Goal: Information Seeking & Learning: Learn about a topic

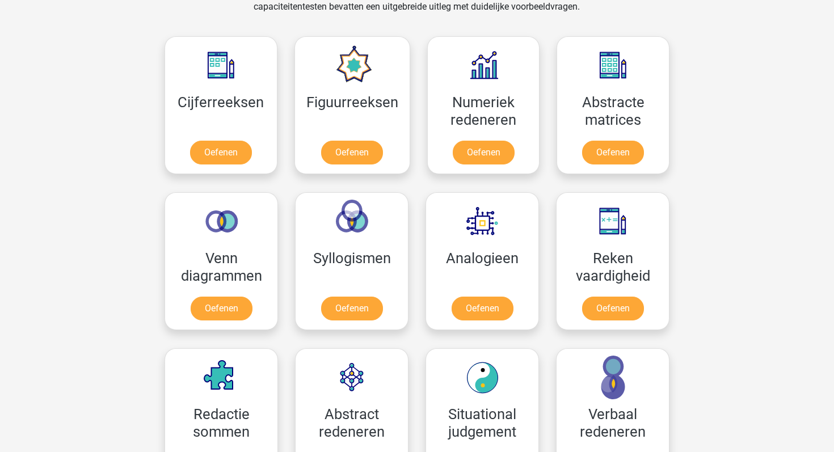
scroll to position [558, 0]
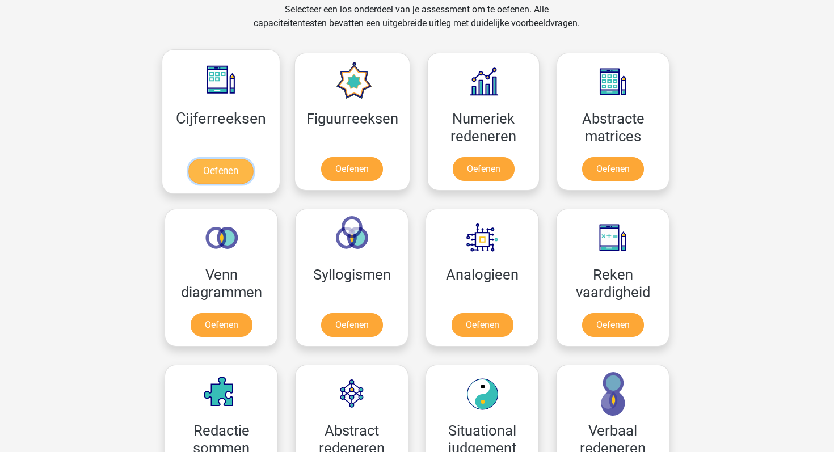
click at [220, 173] on link "Oefenen" at bounding box center [220, 171] width 65 height 25
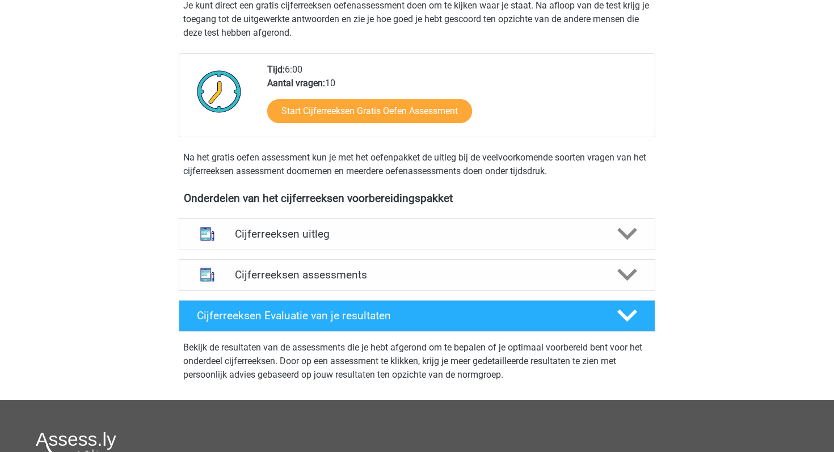
scroll to position [240, 0]
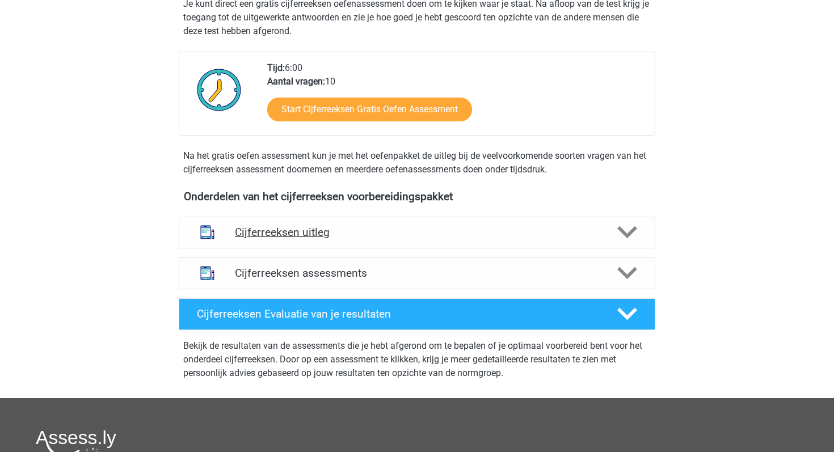
click at [565, 239] on h4 "Cijferreeksen uitleg" at bounding box center [417, 232] width 364 height 13
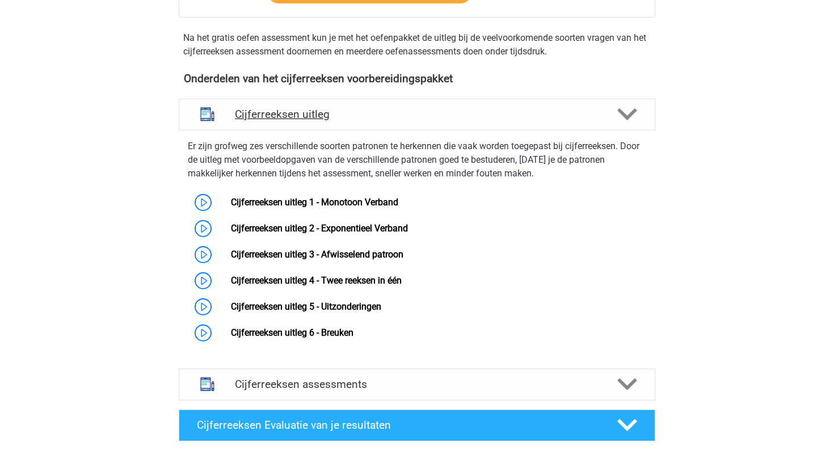
scroll to position [363, 0]
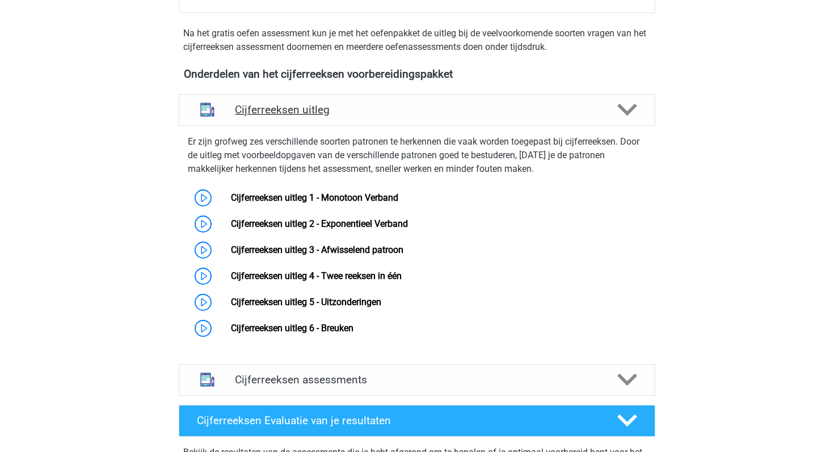
click at [623, 119] on icon at bounding box center [627, 110] width 20 height 20
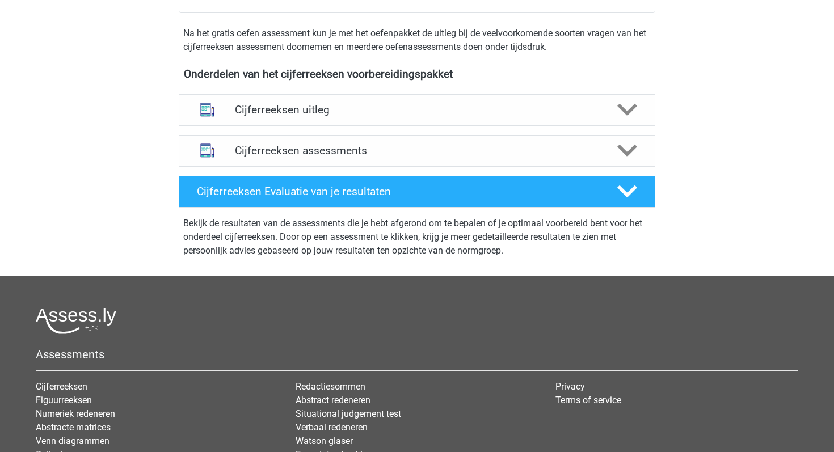
click at [613, 153] on div "Cijferreeksen assessments" at bounding box center [417, 151] width 477 height 32
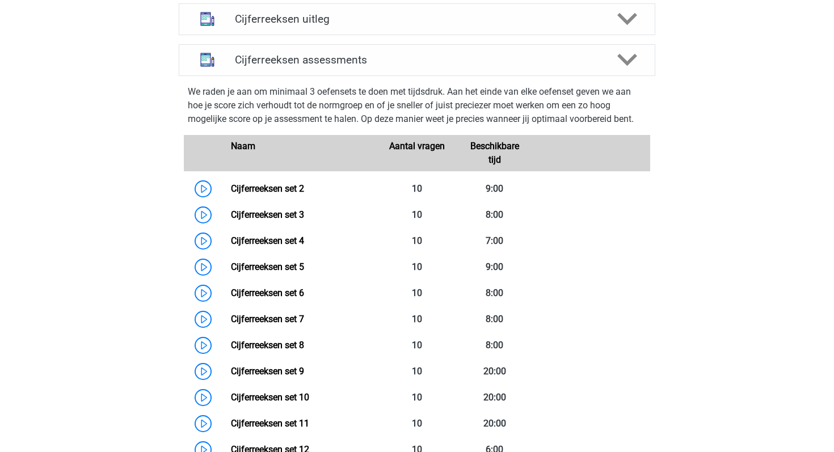
scroll to position [448, 0]
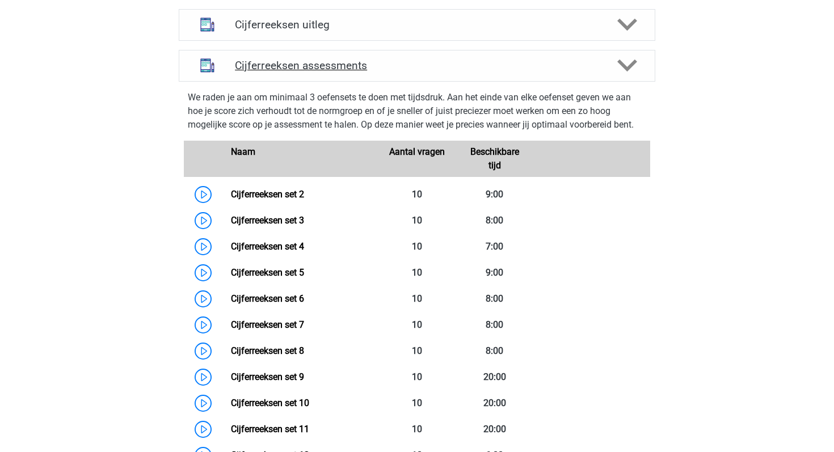
click at [639, 82] on div "Cijferreeksen assessments" at bounding box center [417, 66] width 477 height 32
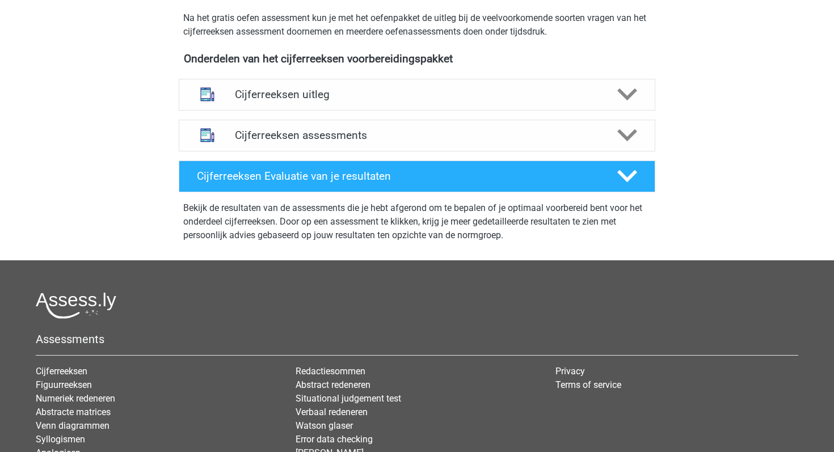
scroll to position [380, 0]
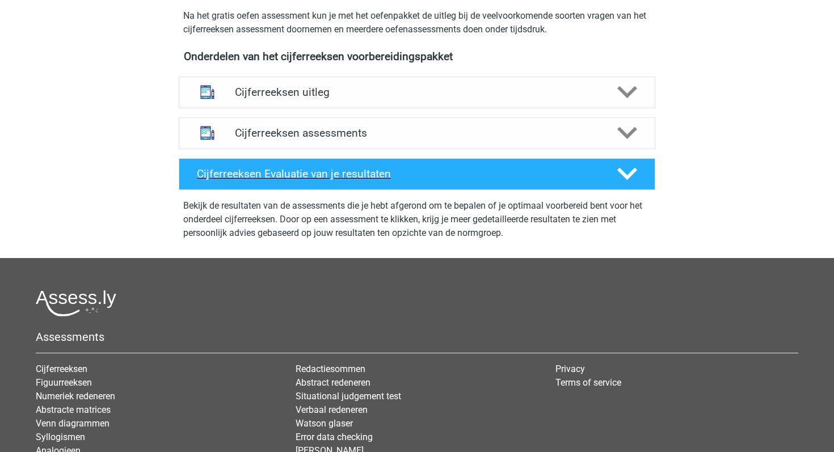
click at [616, 180] on div at bounding box center [627, 174] width 38 height 20
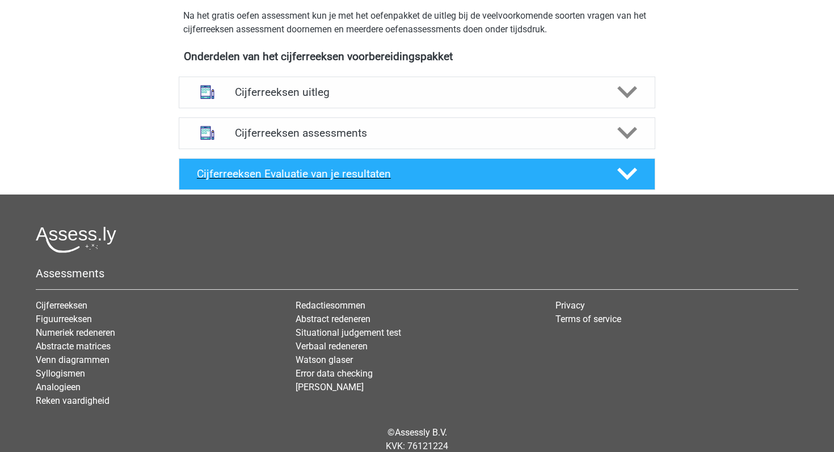
click at [616, 180] on div at bounding box center [627, 174] width 38 height 20
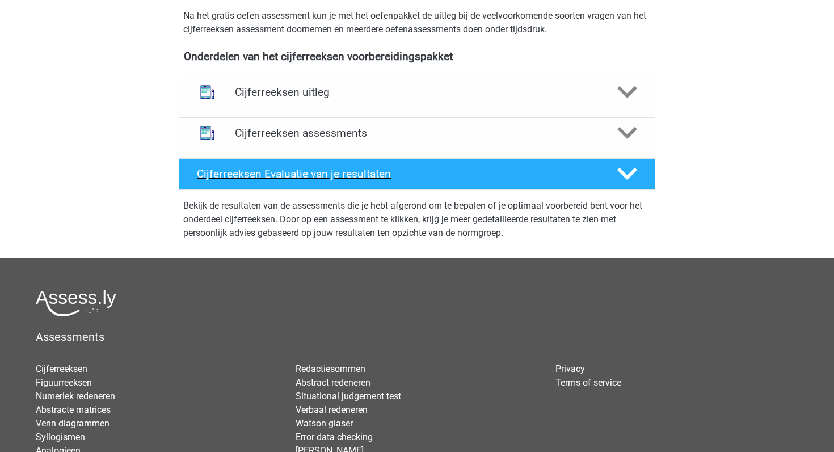
click at [616, 180] on div at bounding box center [627, 174] width 38 height 20
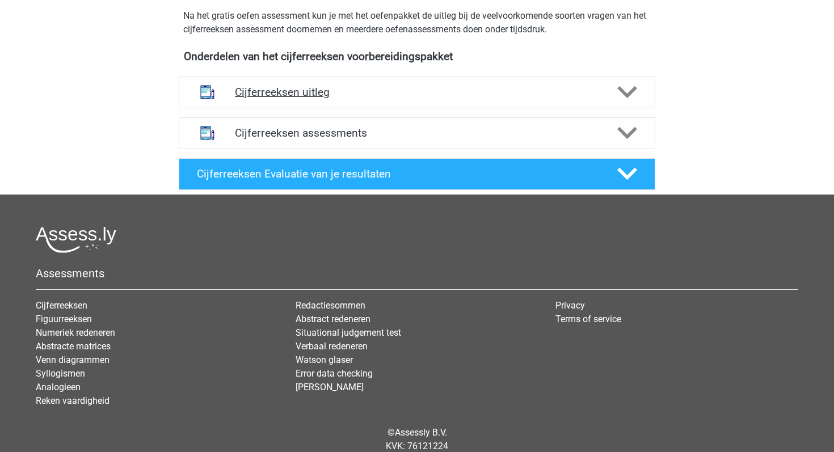
click at [608, 102] on div at bounding box center [627, 92] width 38 height 20
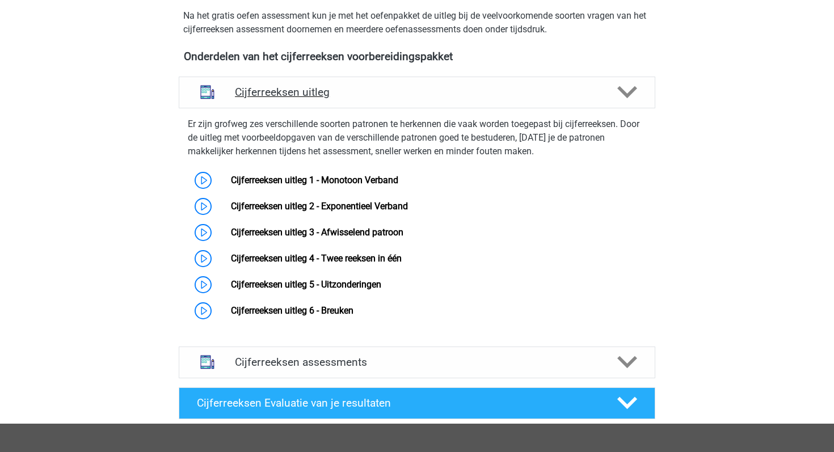
click at [622, 102] on icon at bounding box center [627, 92] width 20 height 20
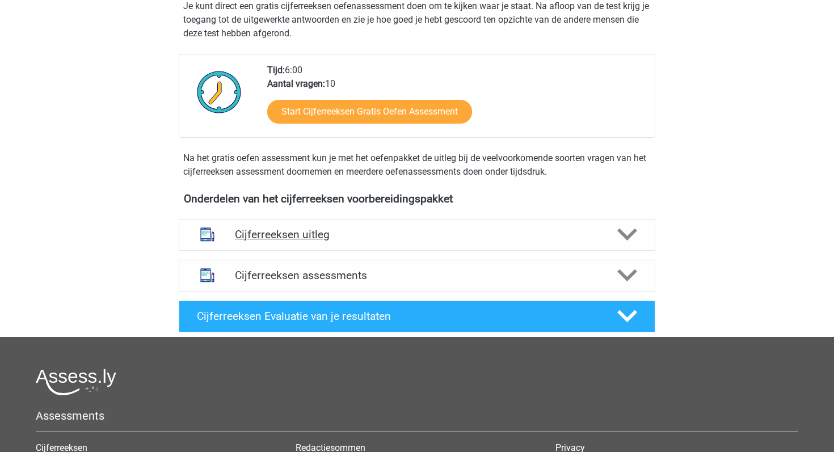
scroll to position [232, 0]
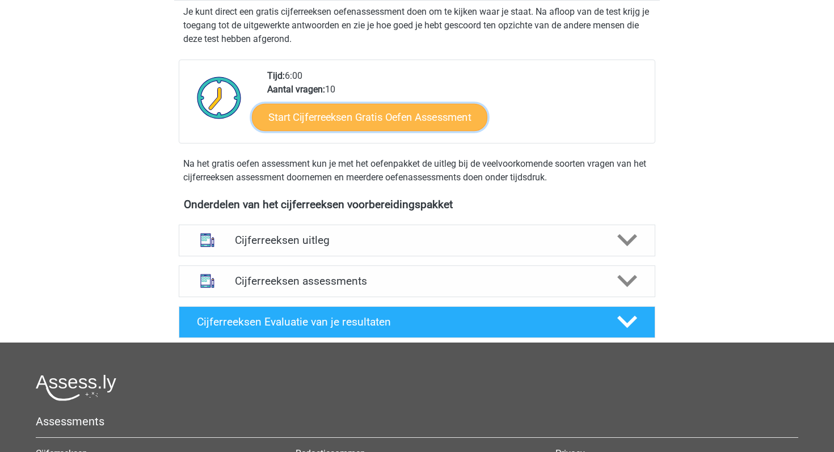
click at [469, 130] on link "Start Cijferreeksen Gratis Oefen Assessment" at bounding box center [369, 116] width 235 height 27
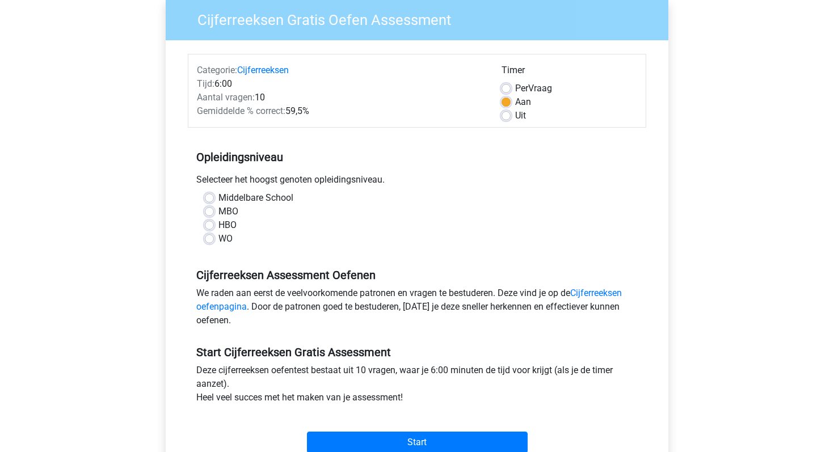
scroll to position [98, 0]
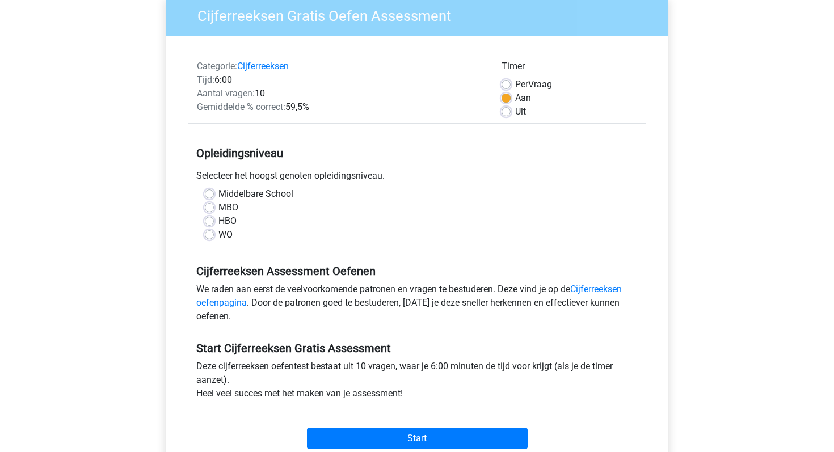
click at [218, 234] on label "WO" at bounding box center [225, 235] width 14 height 14
click at [207, 234] on input "WO" at bounding box center [209, 233] width 9 height 11
radio input "true"
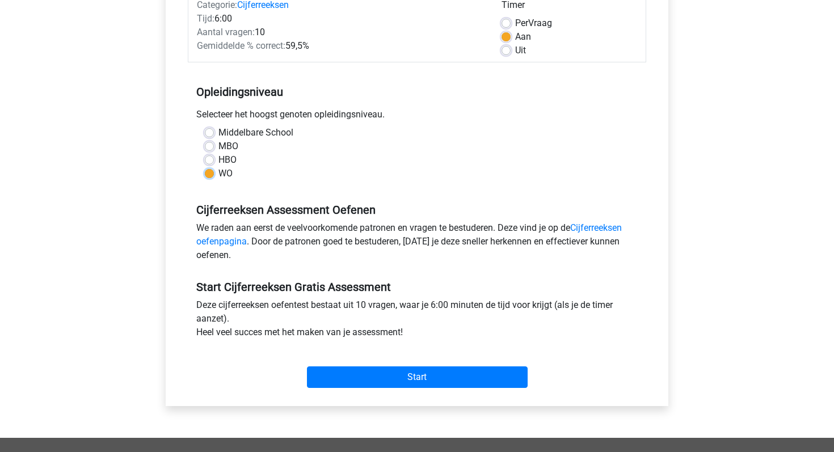
scroll to position [167, 0]
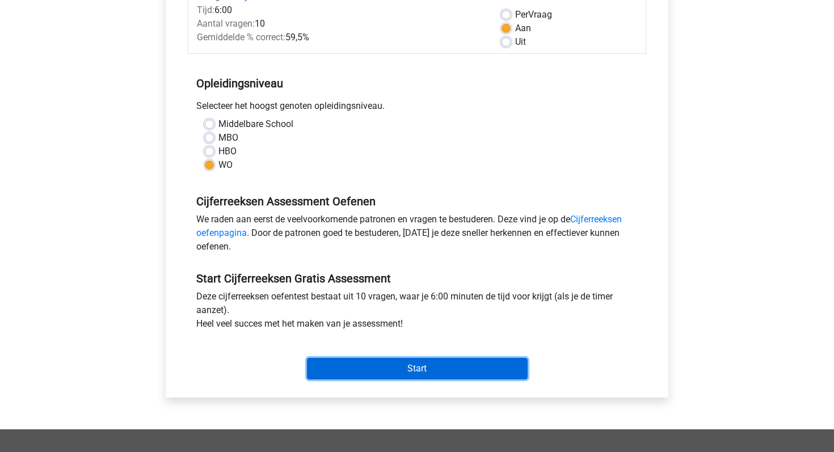
click at [416, 366] on input "Start" at bounding box center [417, 369] width 221 height 22
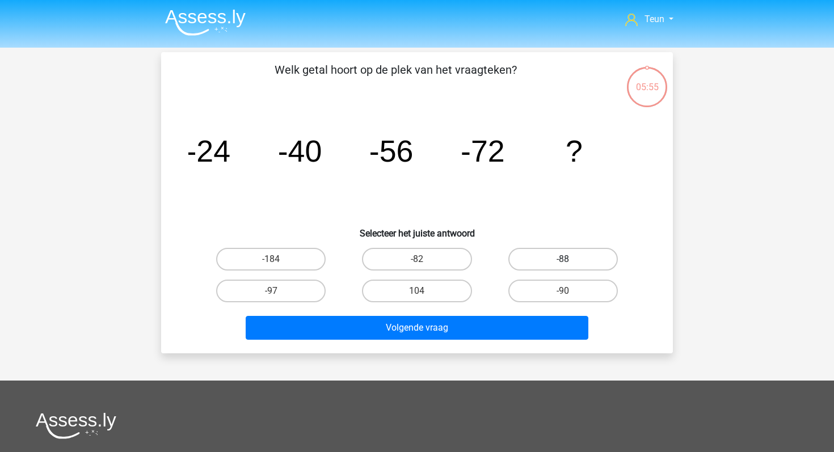
click at [529, 258] on label "-88" at bounding box center [562, 259] width 109 height 23
click at [563, 259] on input "-88" at bounding box center [566, 262] width 7 height 7
radio input "true"
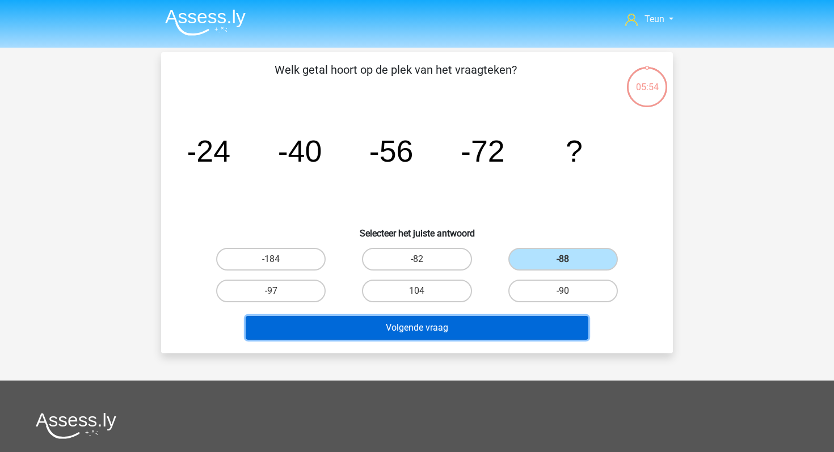
click at [454, 334] on button "Volgende vraag" at bounding box center [417, 328] width 343 height 24
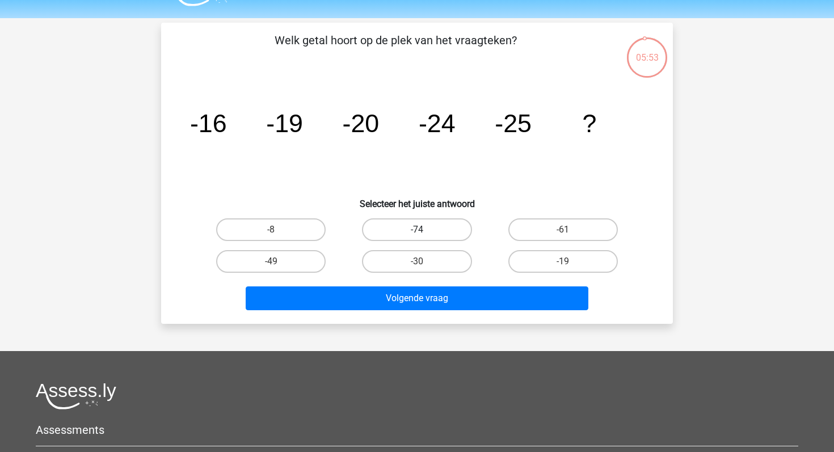
scroll to position [28, 0]
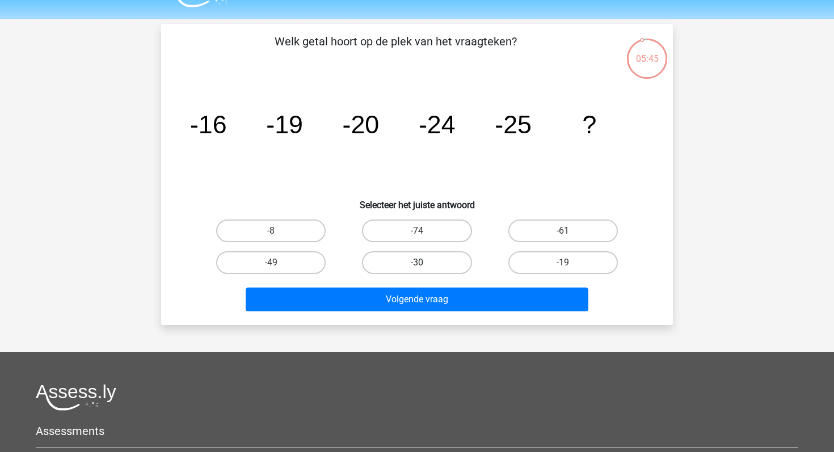
click at [389, 267] on label "-30" at bounding box center [416, 262] width 109 height 23
click at [417, 267] on input "-30" at bounding box center [420, 266] width 7 height 7
radio input "true"
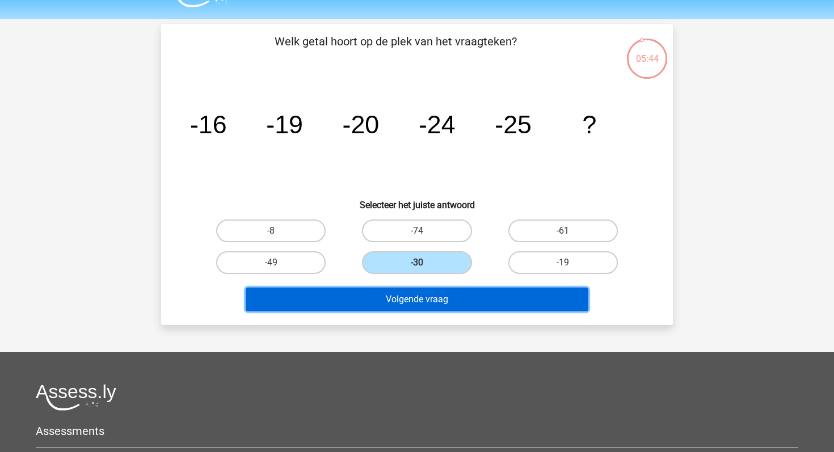
click at [422, 309] on button "Volgende vraag" at bounding box center [417, 300] width 343 height 24
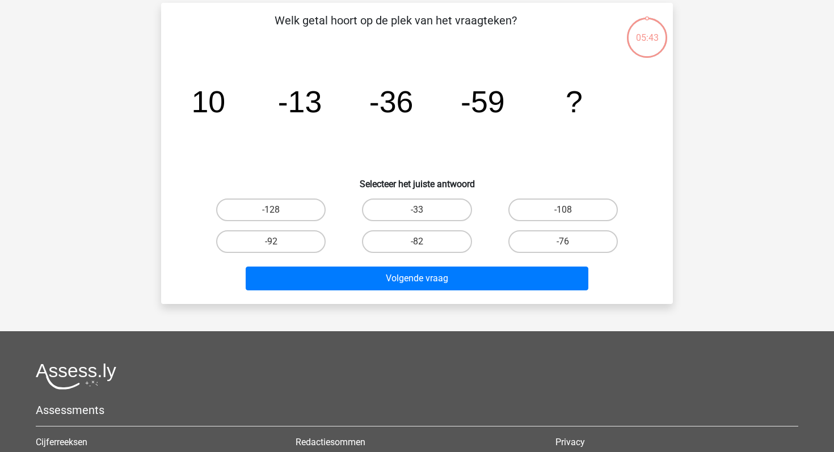
scroll to position [52, 0]
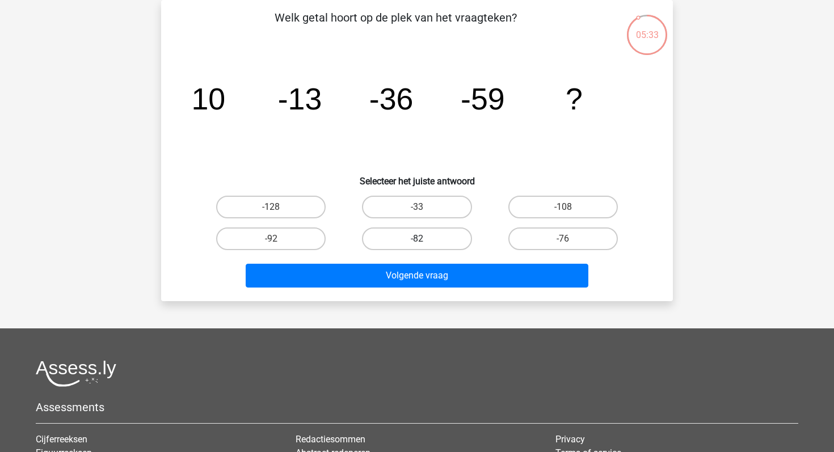
click at [437, 242] on label "-82" at bounding box center [416, 238] width 109 height 23
click at [424, 242] on input "-82" at bounding box center [420, 242] width 7 height 7
radio input "true"
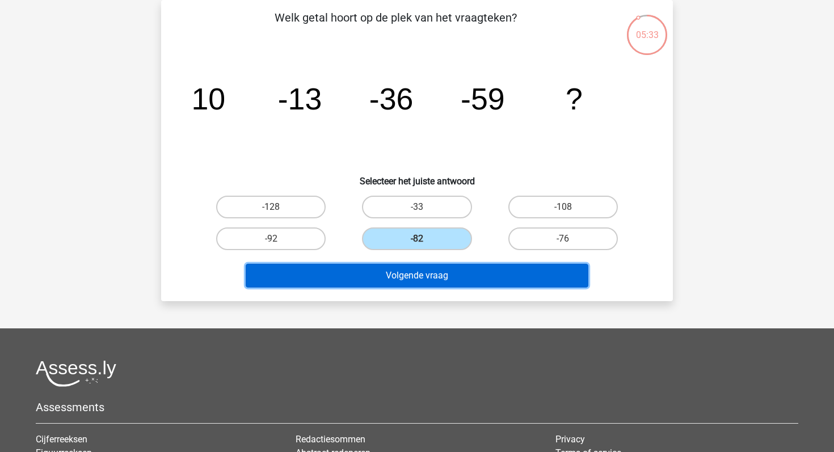
click at [440, 275] on button "Volgende vraag" at bounding box center [417, 276] width 343 height 24
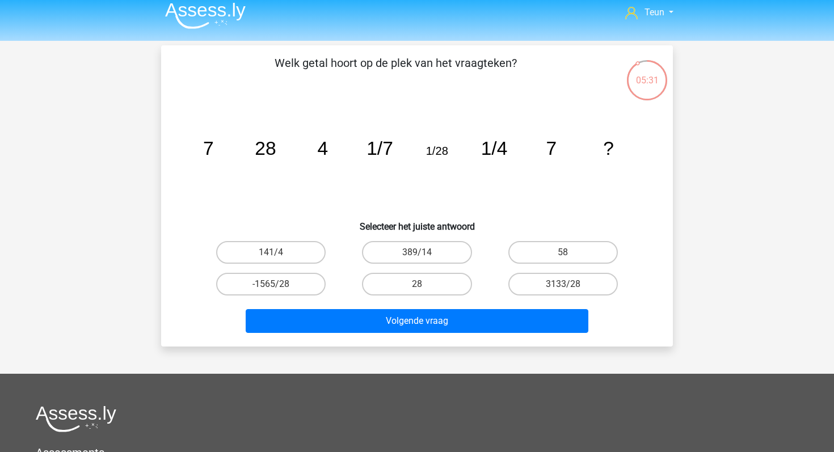
scroll to position [11, 0]
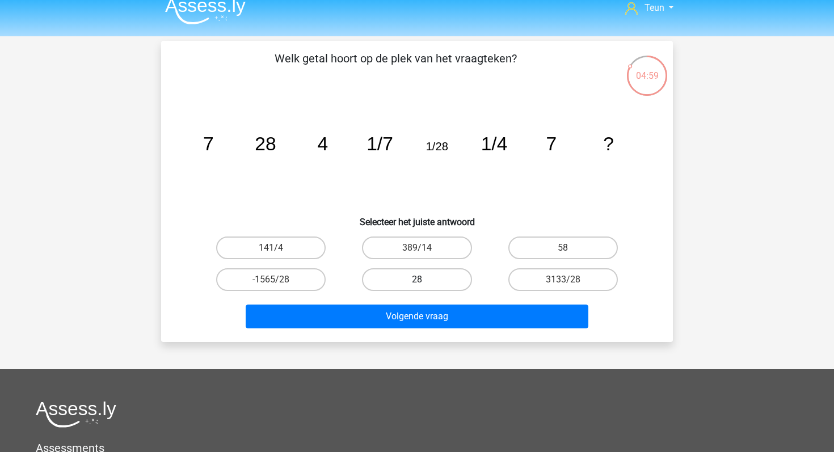
click at [452, 280] on label "28" at bounding box center [416, 279] width 109 height 23
click at [424, 280] on input "28" at bounding box center [420, 283] width 7 height 7
radio input "true"
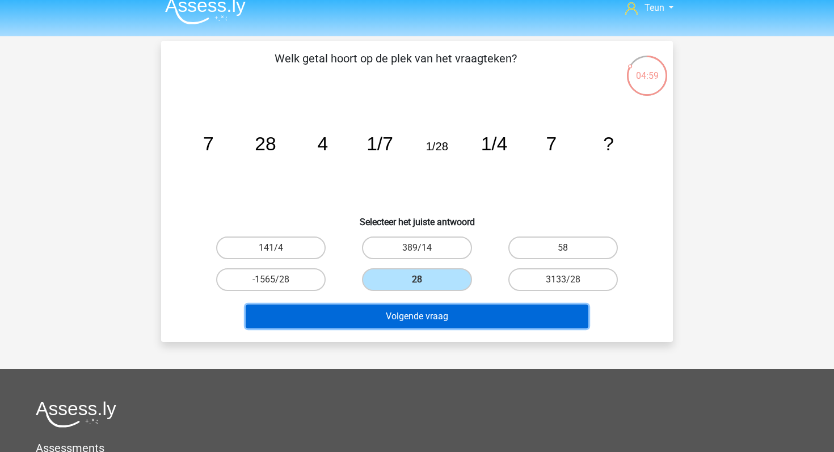
click at [443, 324] on button "Volgende vraag" at bounding box center [417, 317] width 343 height 24
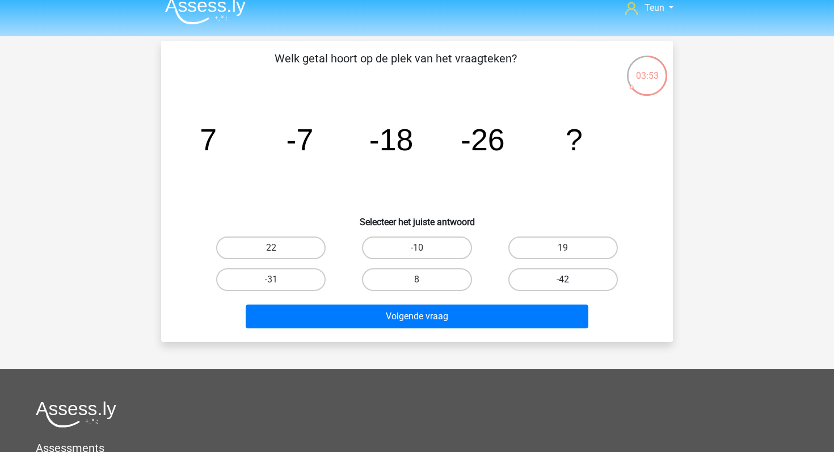
click at [561, 287] on label "-42" at bounding box center [562, 279] width 109 height 23
click at [563, 287] on input "-42" at bounding box center [566, 283] width 7 height 7
radio input "true"
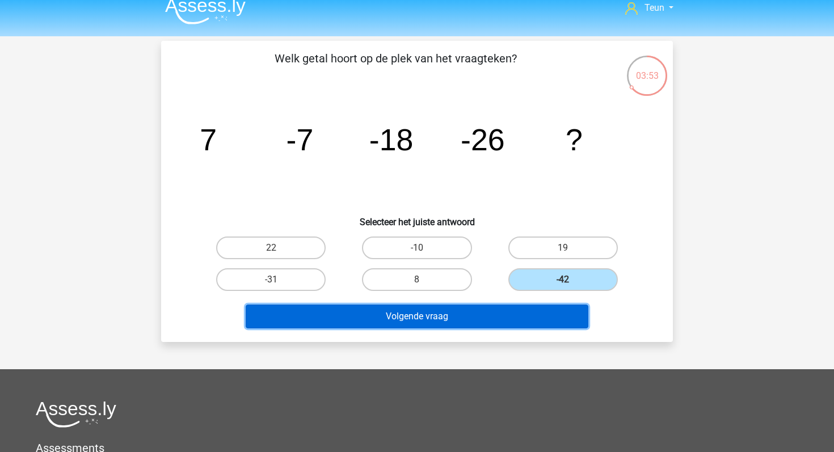
click at [503, 319] on button "Volgende vraag" at bounding box center [417, 317] width 343 height 24
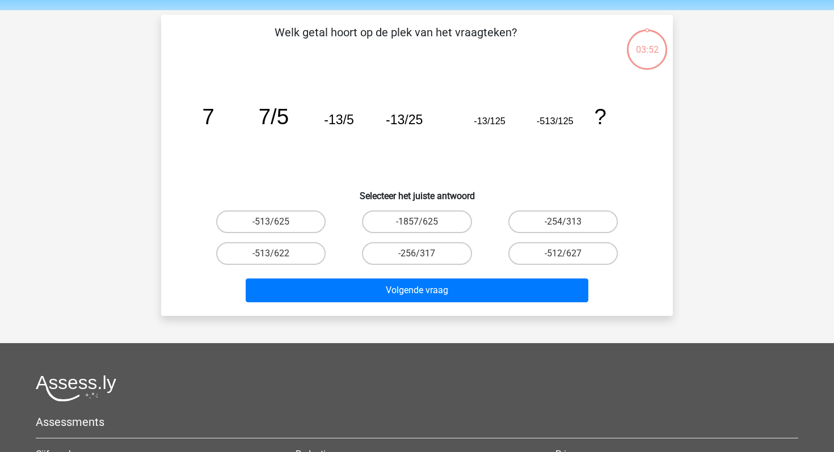
scroll to position [52, 0]
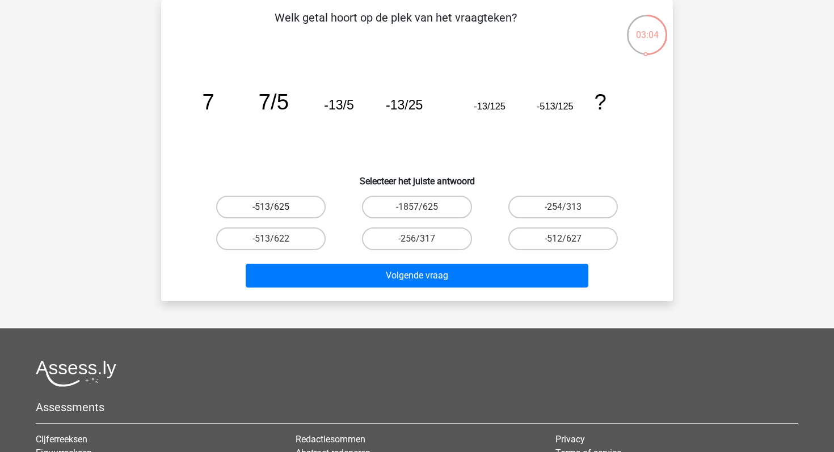
click at [311, 213] on label "-513/625" at bounding box center [270, 207] width 109 height 23
click at [279, 213] on input "-513/625" at bounding box center [274, 210] width 7 height 7
radio input "true"
click at [387, 262] on div "Volgende vraag" at bounding box center [416, 273] width 475 height 37
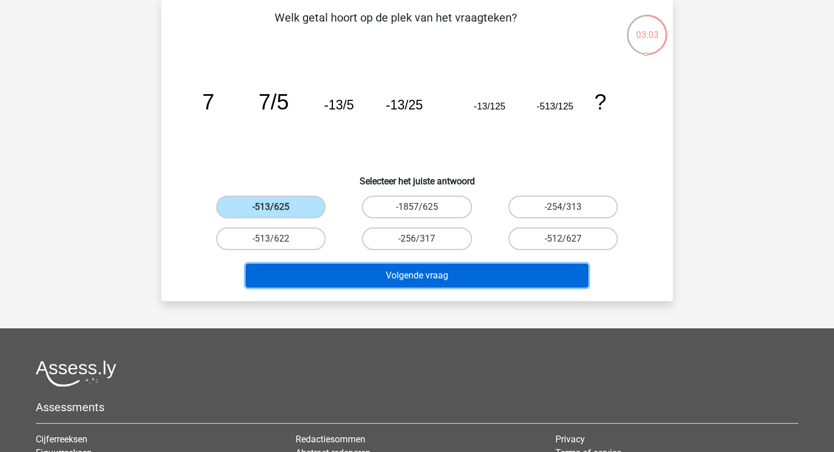
click at [390, 270] on button "Volgende vraag" at bounding box center [417, 276] width 343 height 24
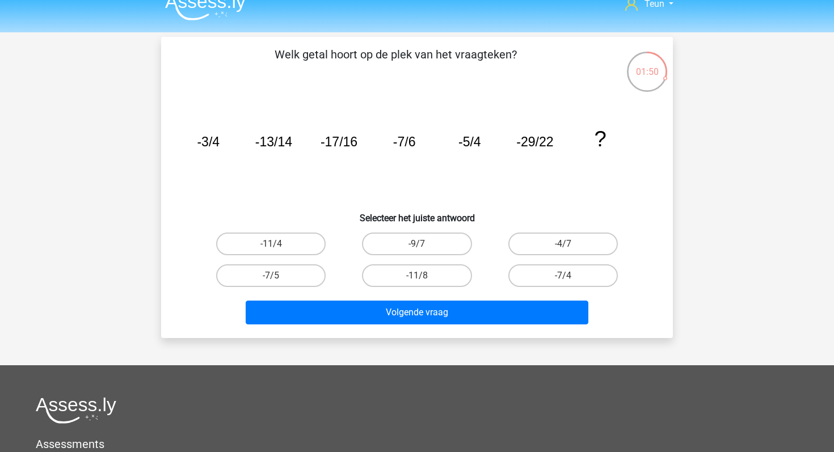
scroll to position [0, 0]
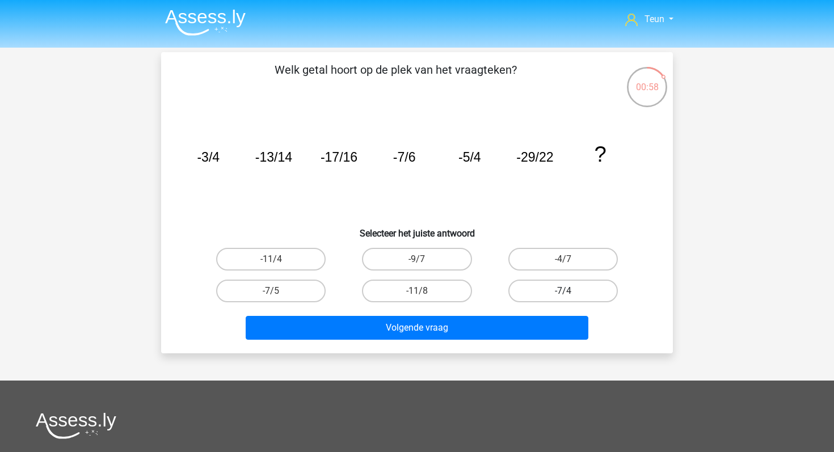
click at [538, 283] on label "-7/4" at bounding box center [562, 291] width 109 height 23
click at [563, 291] on input "-7/4" at bounding box center [566, 294] width 7 height 7
radio input "true"
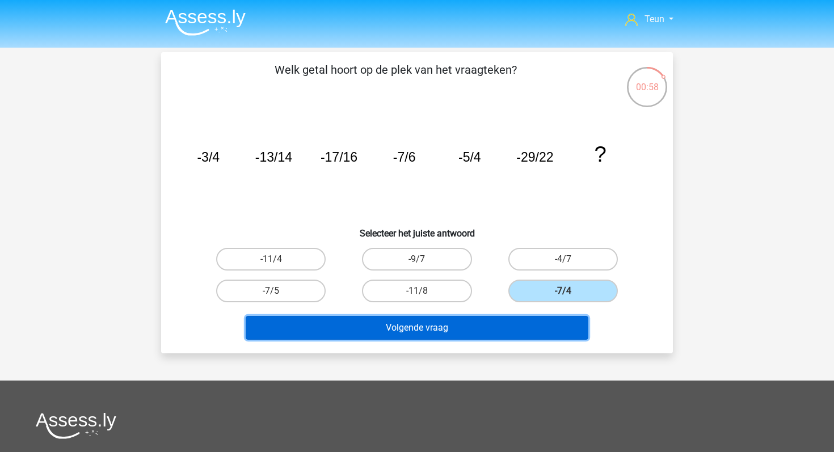
click at [517, 325] on button "Volgende vraag" at bounding box center [417, 328] width 343 height 24
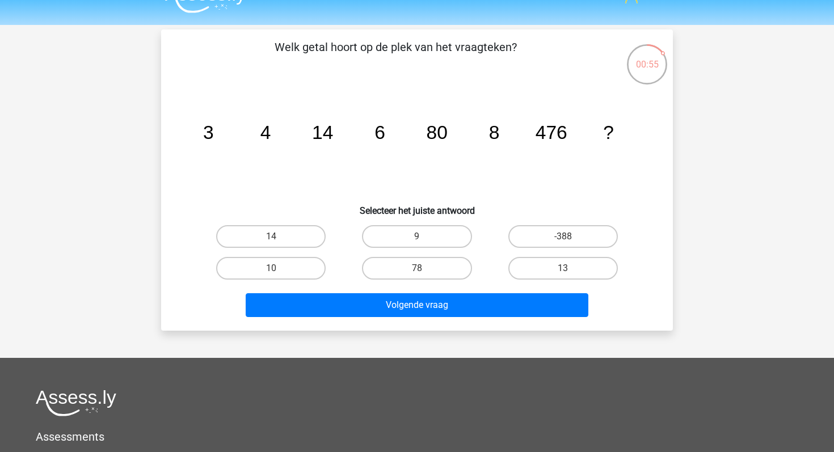
scroll to position [19, 0]
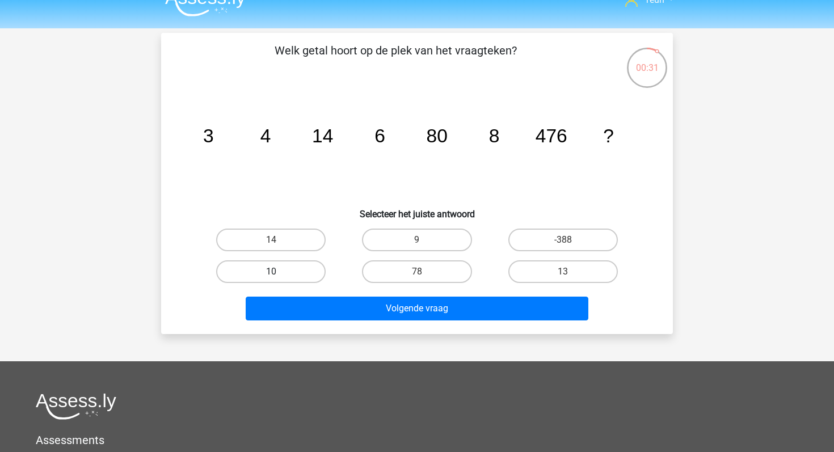
click at [303, 269] on label "10" at bounding box center [270, 271] width 109 height 23
click at [279, 272] on input "10" at bounding box center [274, 275] width 7 height 7
radio input "true"
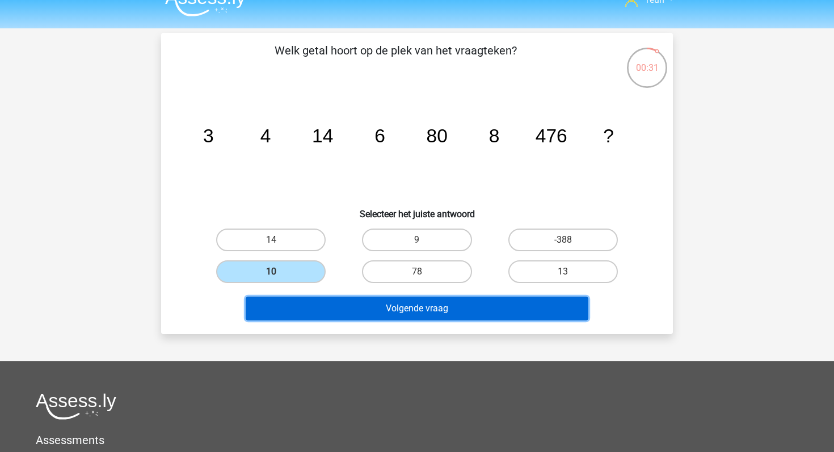
click at [363, 304] on button "Volgende vraag" at bounding box center [417, 309] width 343 height 24
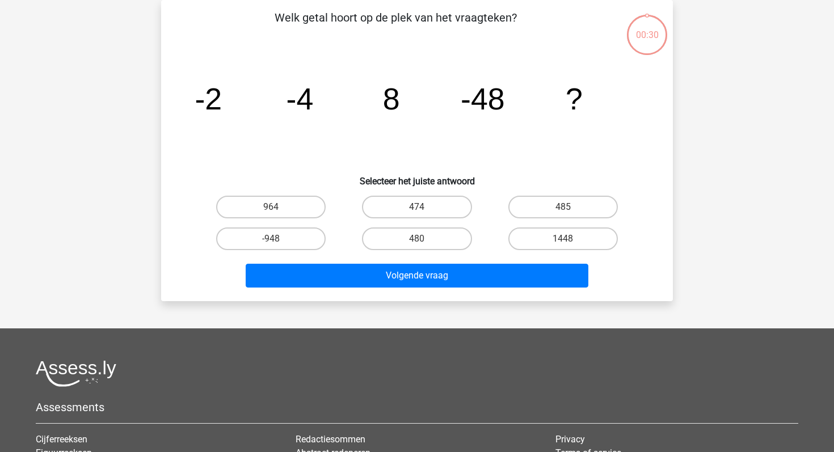
scroll to position [0, 0]
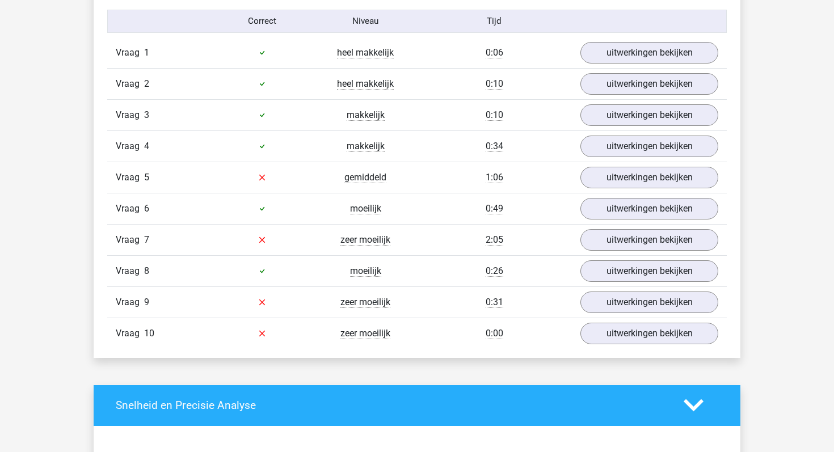
scroll to position [754, 0]
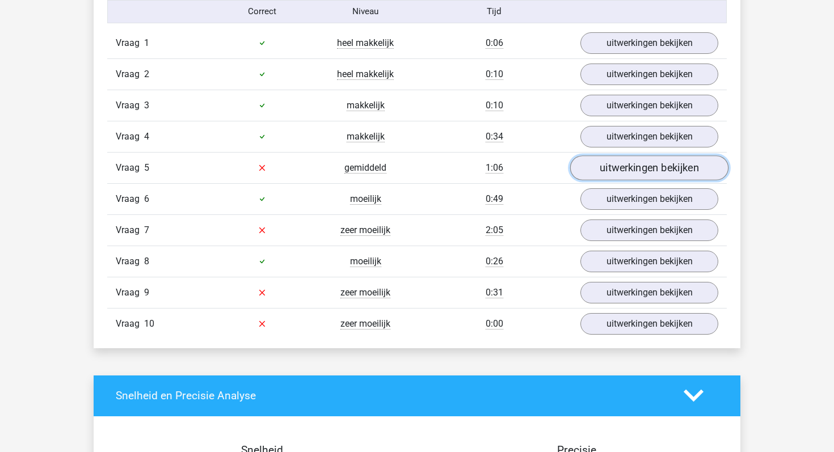
click at [646, 168] on link "uitwerkingen bekijken" at bounding box center [649, 167] width 158 height 25
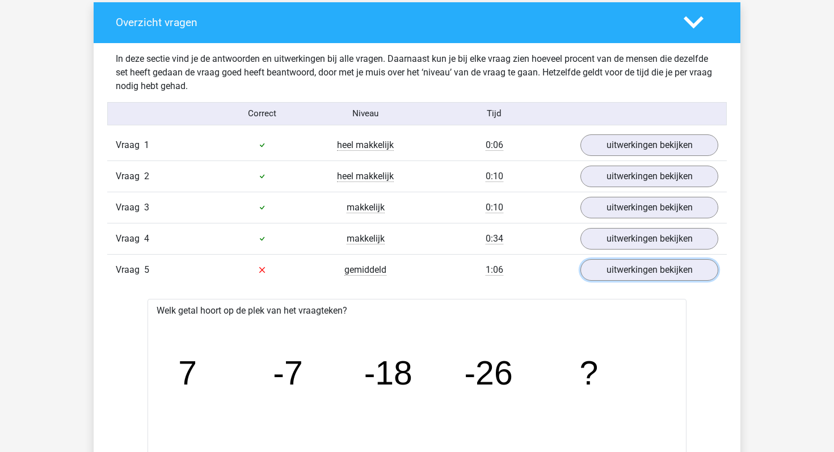
scroll to position [672, 0]
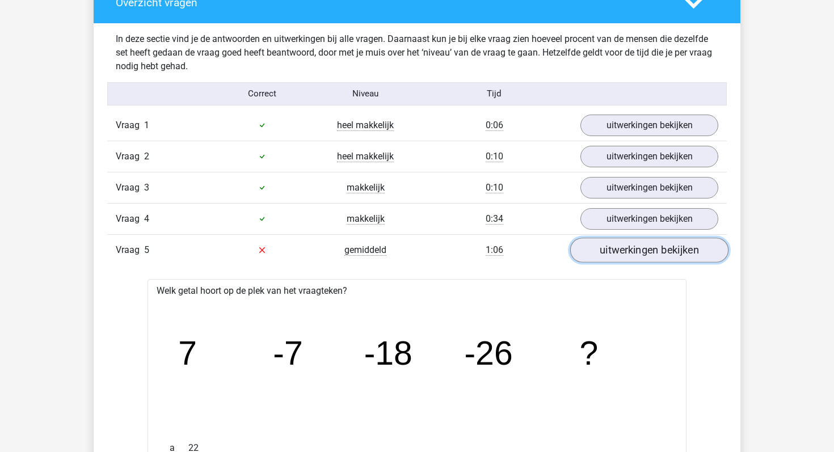
click at [636, 256] on link "uitwerkingen bekijken" at bounding box center [649, 250] width 158 height 25
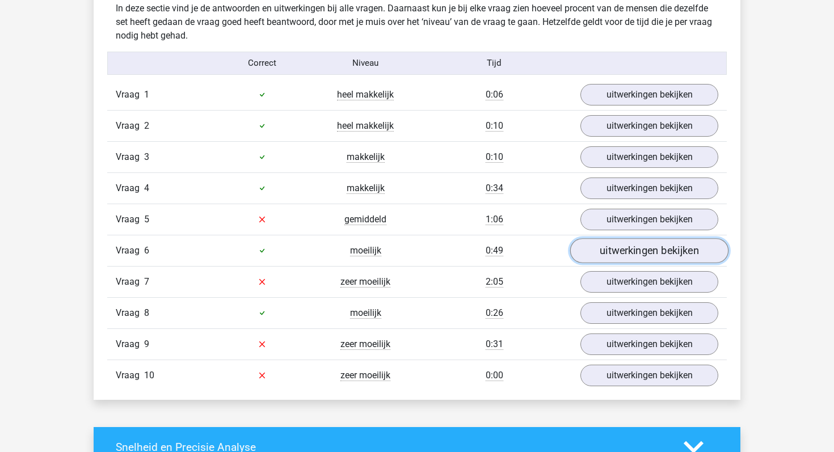
click at [597, 251] on link "uitwerkingen bekijken" at bounding box center [649, 250] width 158 height 25
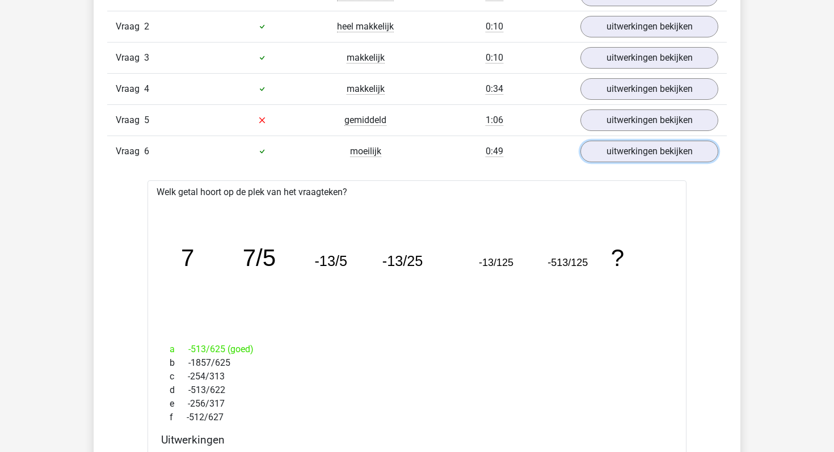
scroll to position [801, 0]
click at [625, 140] on link "uitwerkingen bekijken" at bounding box center [649, 152] width 158 height 25
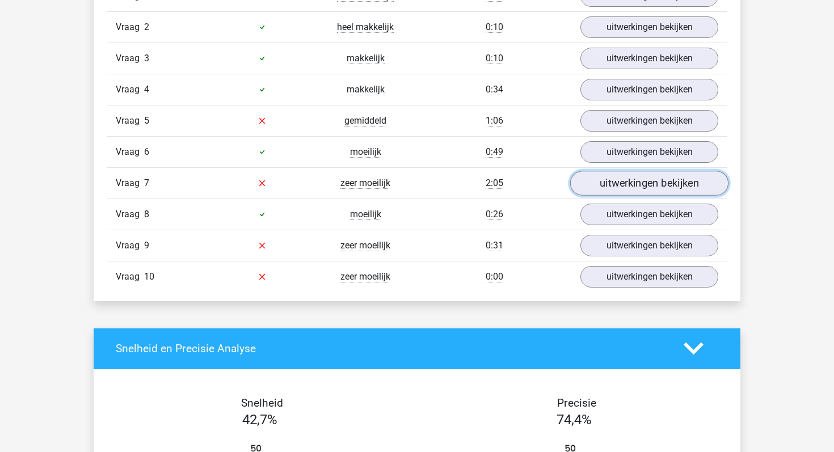
click at [612, 193] on link "uitwerkingen bekijken" at bounding box center [649, 183] width 158 height 25
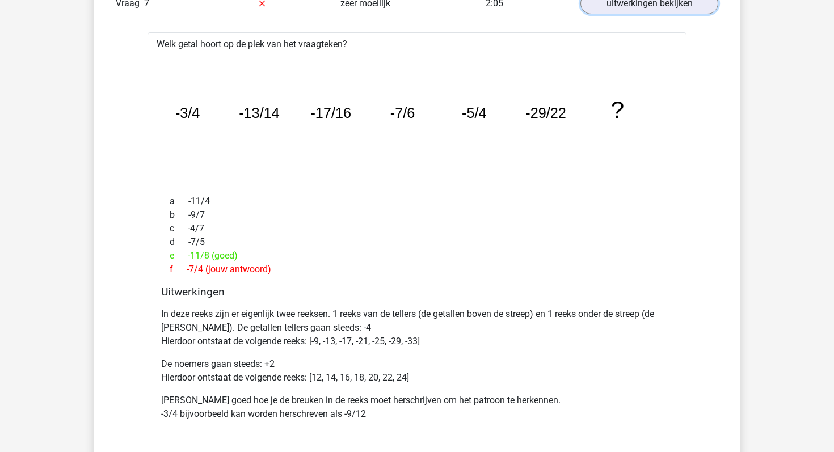
scroll to position [825, 0]
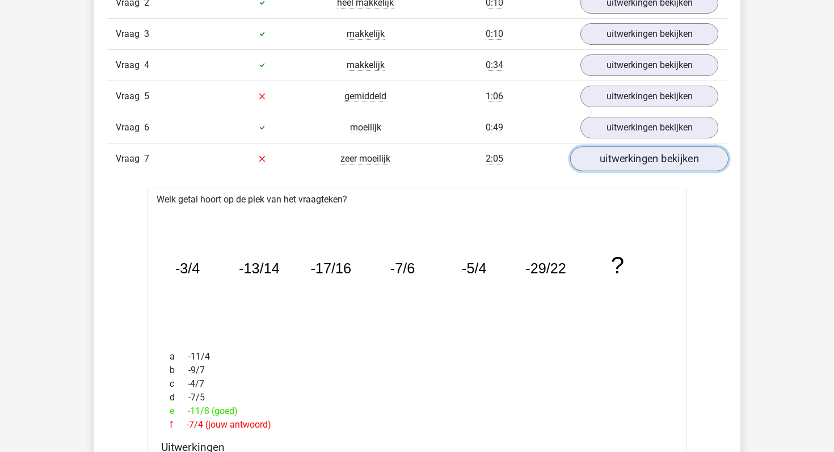
click at [623, 161] on link "uitwerkingen bekijken" at bounding box center [649, 158] width 158 height 25
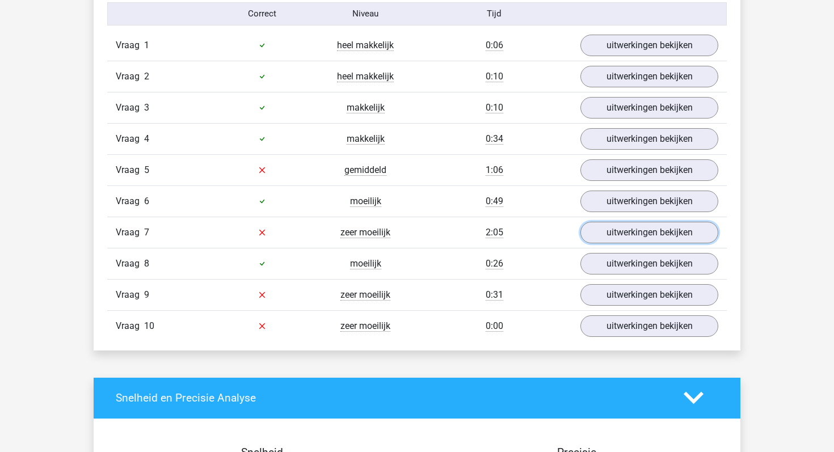
scroll to position [764, 0]
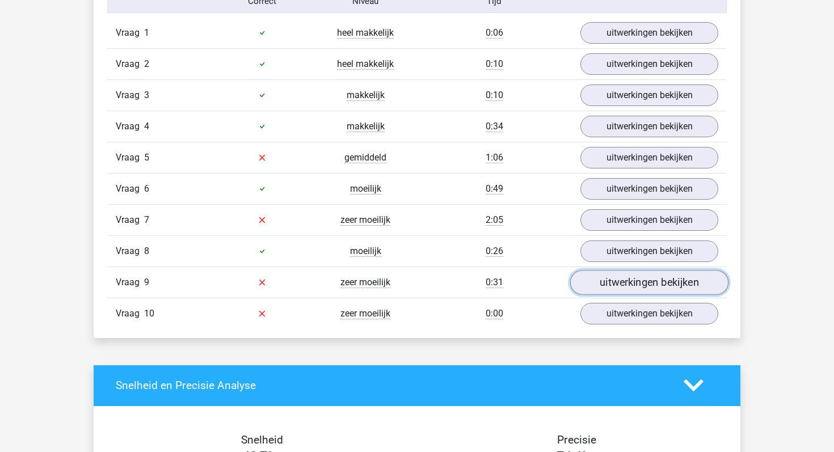
click at [667, 294] on link "uitwerkingen bekijken" at bounding box center [649, 282] width 158 height 25
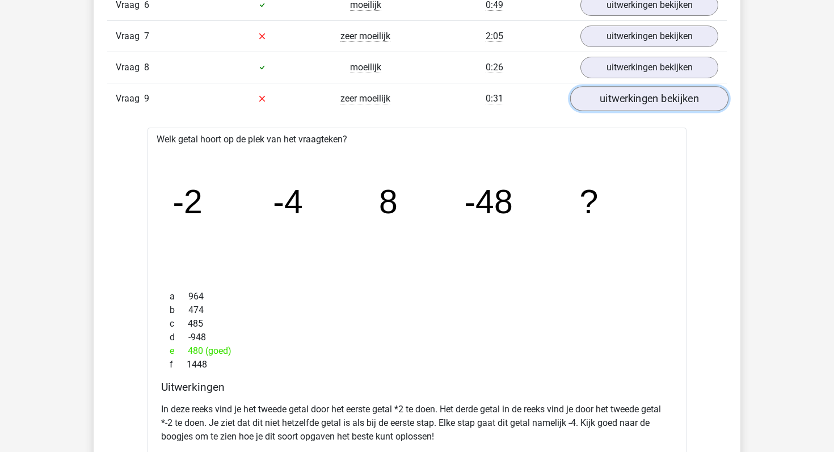
scroll to position [947, 0]
click at [620, 89] on link "uitwerkingen bekijken" at bounding box center [649, 99] width 158 height 25
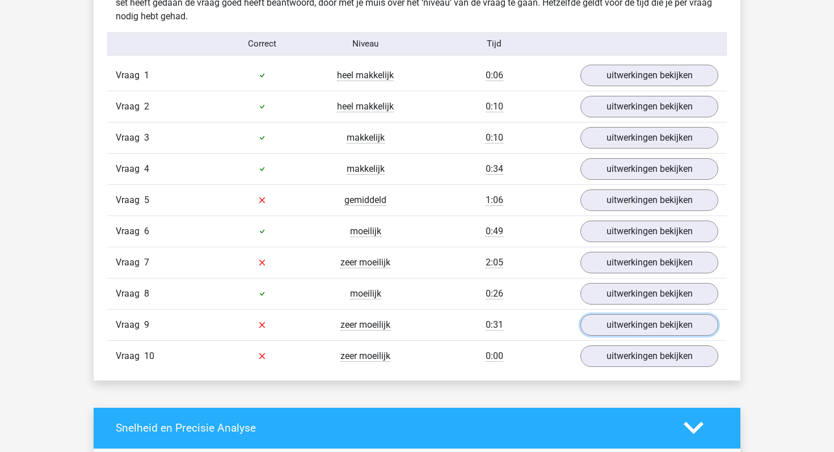
scroll to position [720, 0]
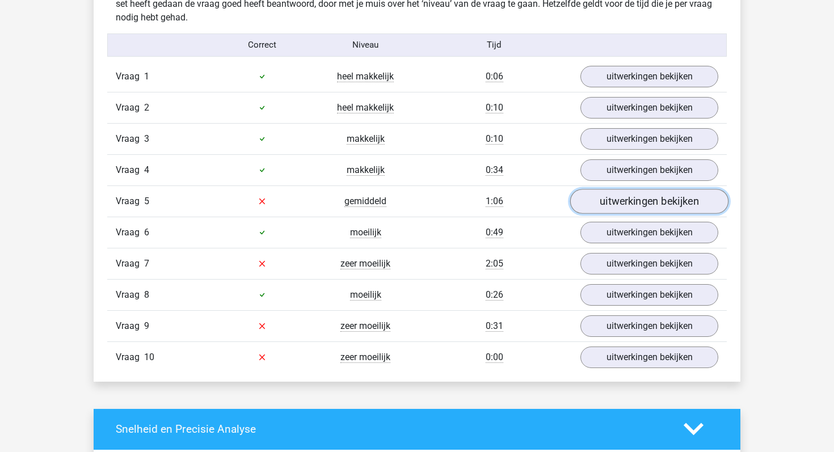
click at [634, 204] on link "uitwerkingen bekijken" at bounding box center [649, 201] width 158 height 25
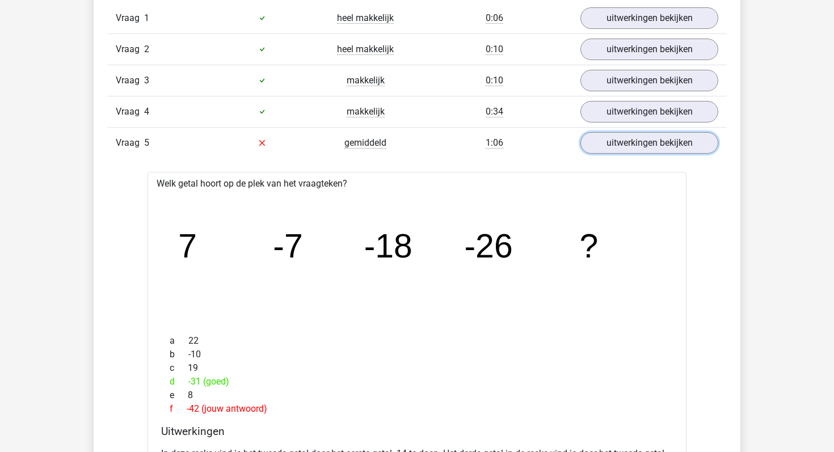
scroll to position [765, 0]
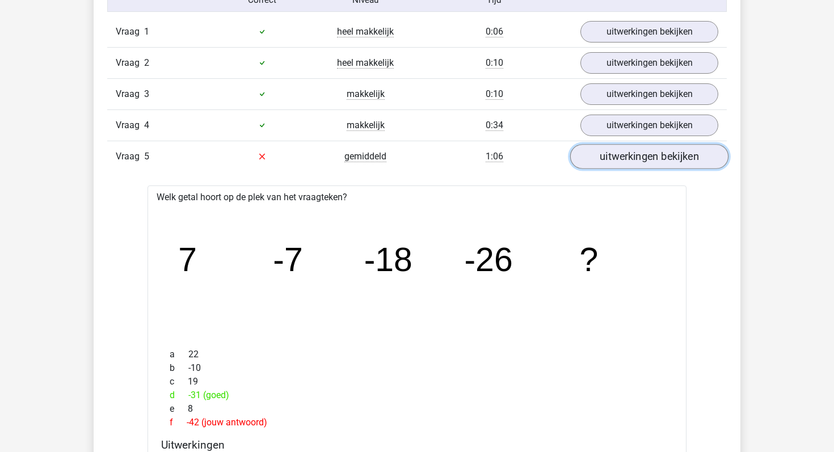
click at [614, 153] on link "uitwerkingen bekijken" at bounding box center [649, 156] width 158 height 25
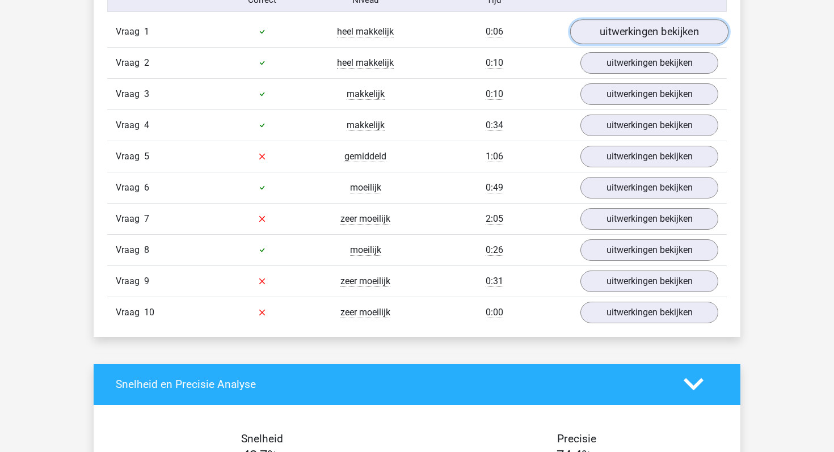
click at [595, 26] on link "uitwerkingen bekijken" at bounding box center [649, 31] width 158 height 25
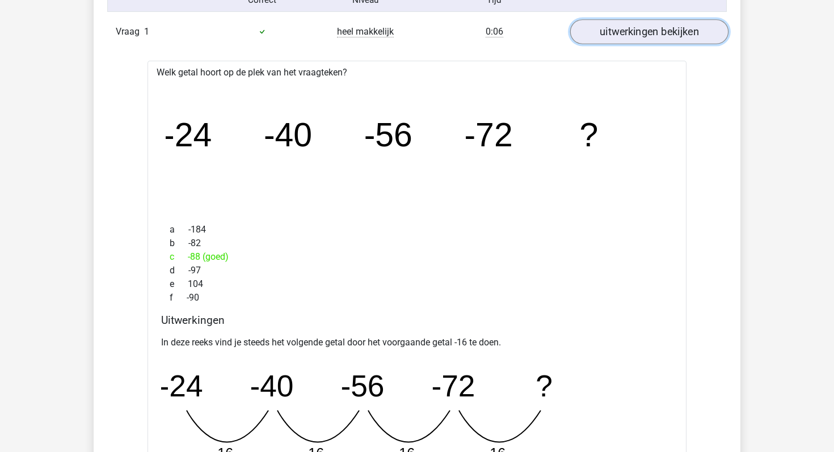
click at [598, 33] on link "uitwerkingen bekijken" at bounding box center [649, 31] width 158 height 25
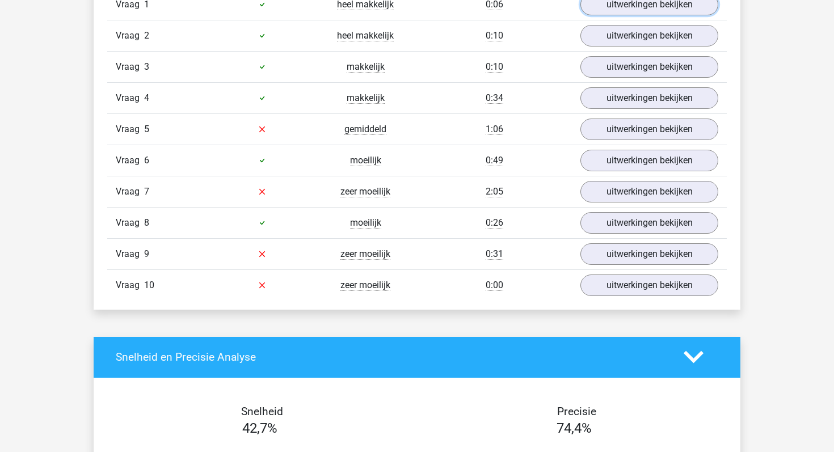
scroll to position [799, 0]
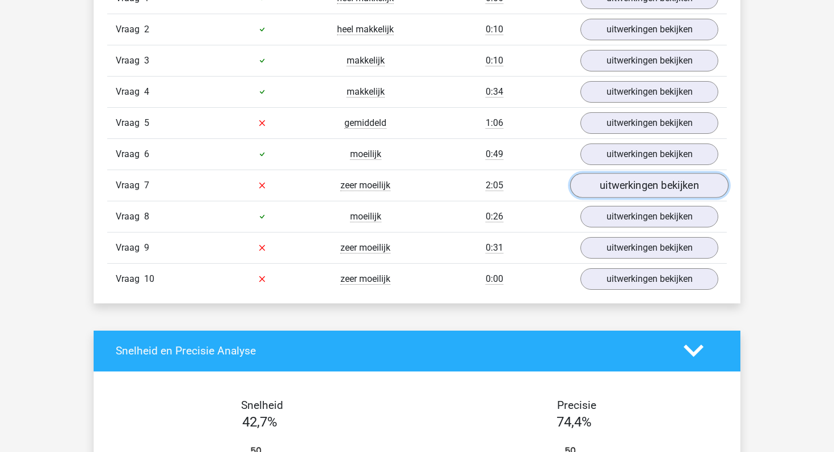
click at [622, 182] on link "uitwerkingen bekijken" at bounding box center [649, 185] width 158 height 25
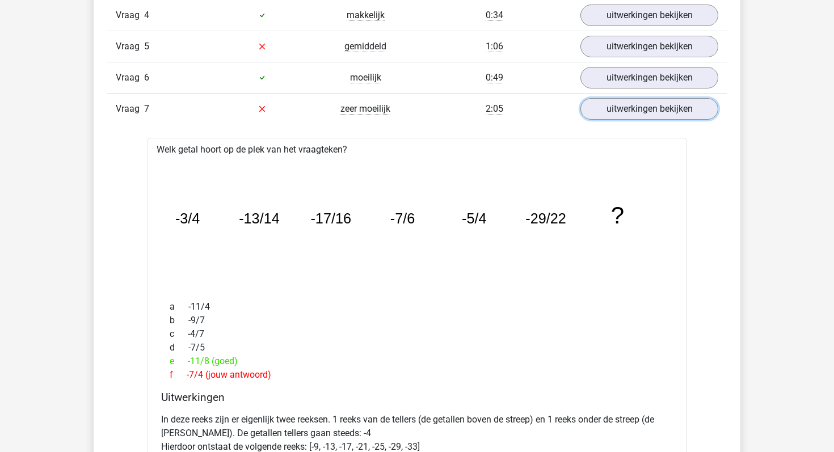
scroll to position [862, 0]
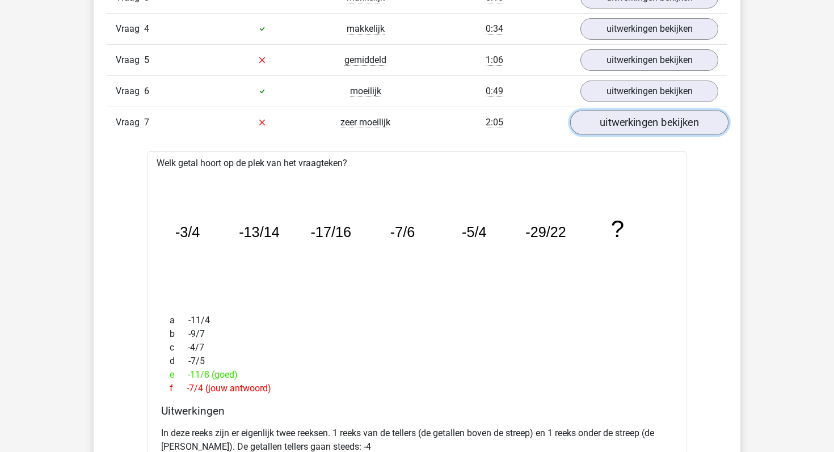
click at [595, 125] on link "uitwerkingen bekijken" at bounding box center [649, 122] width 158 height 25
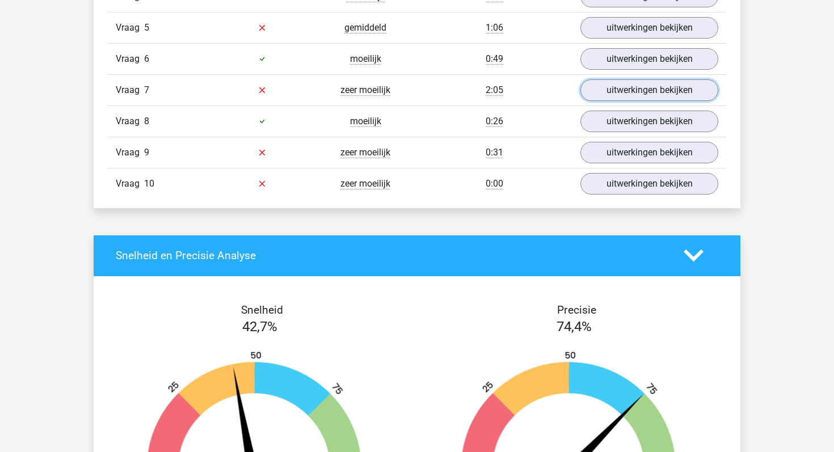
scroll to position [896, 0]
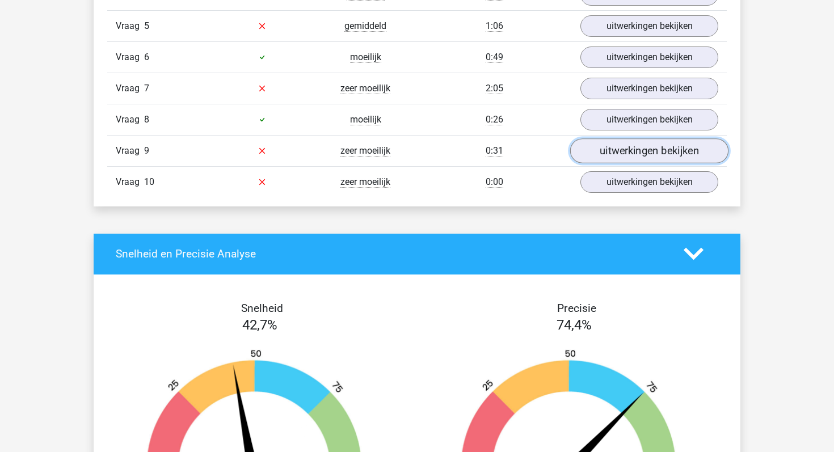
click at [639, 149] on link "uitwerkingen bekijken" at bounding box center [649, 150] width 158 height 25
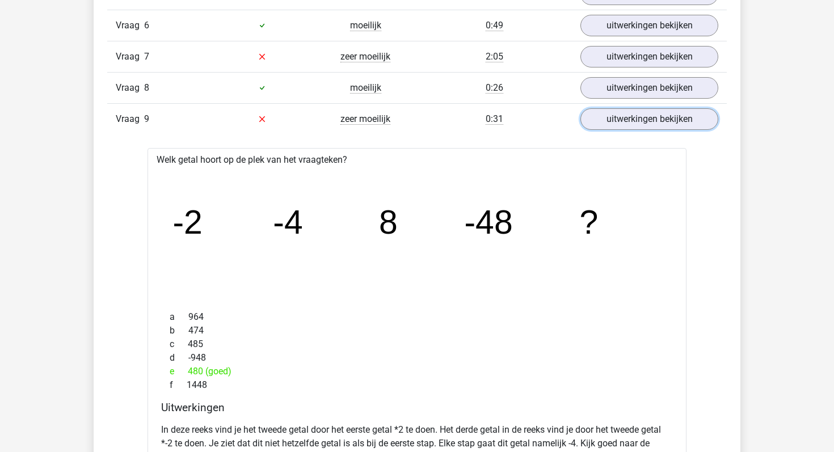
scroll to position [927, 0]
click at [618, 124] on link "uitwerkingen bekijken" at bounding box center [649, 119] width 158 height 25
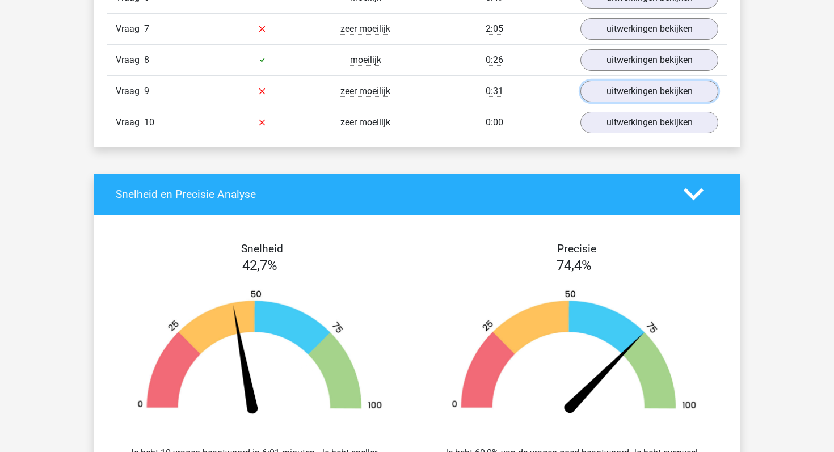
scroll to position [959, 0]
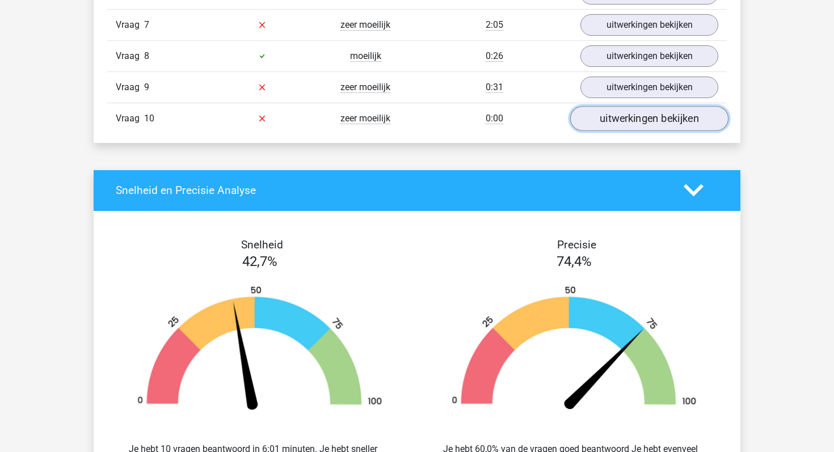
click at [628, 124] on link "uitwerkingen bekijken" at bounding box center [649, 118] width 158 height 25
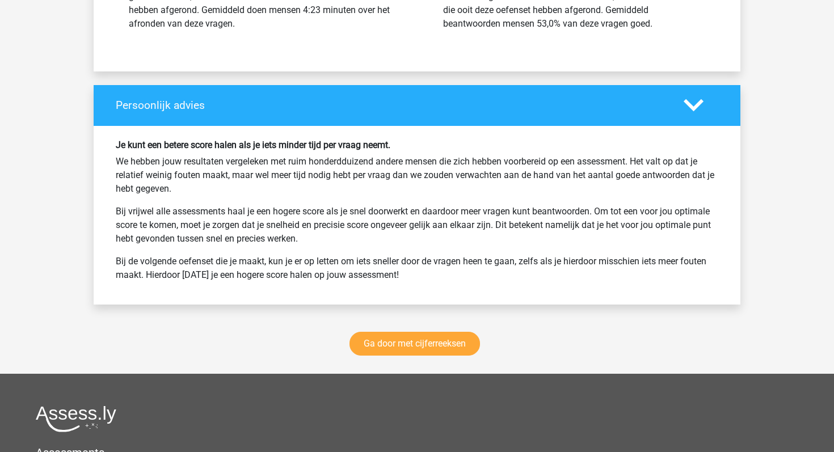
scroll to position [2018, 0]
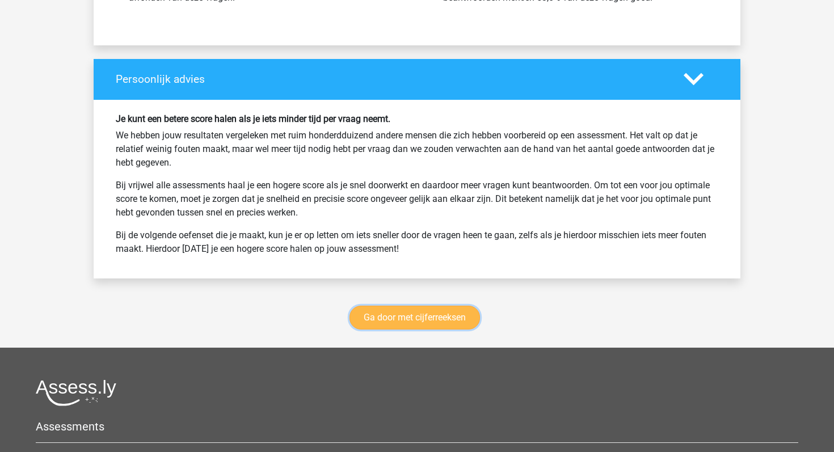
click at [440, 321] on link "Ga door met cijferreeksen" at bounding box center [414, 318] width 130 height 24
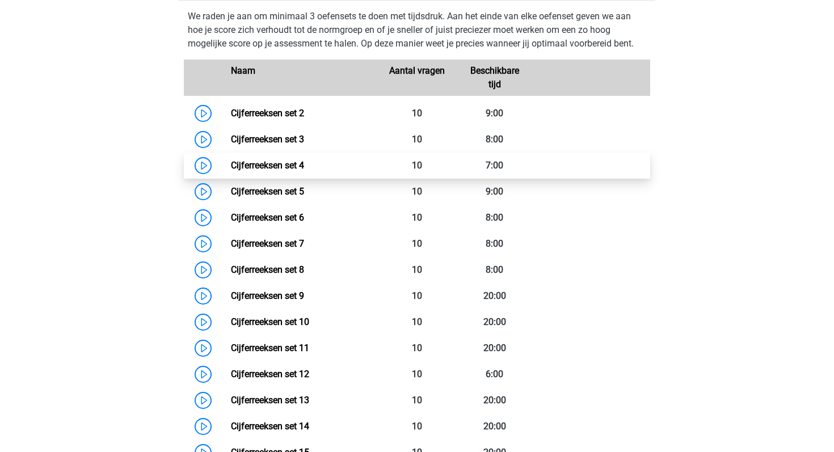
scroll to position [516, 0]
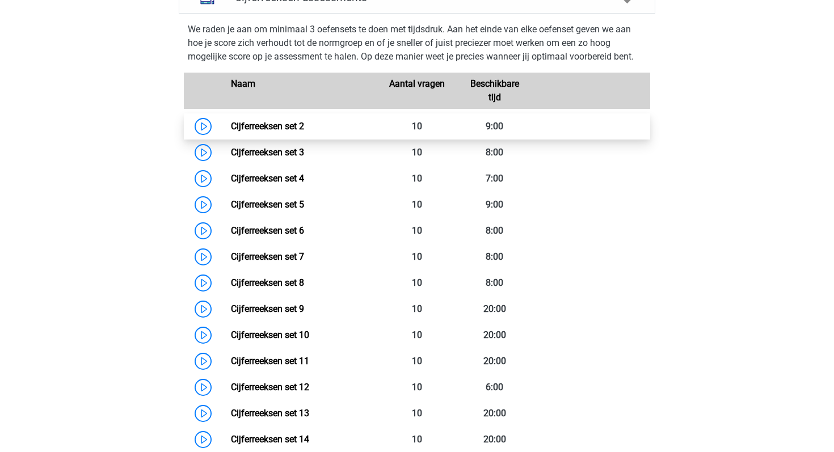
click at [231, 132] on link "Cijferreeksen set 2" at bounding box center [267, 126] width 73 height 11
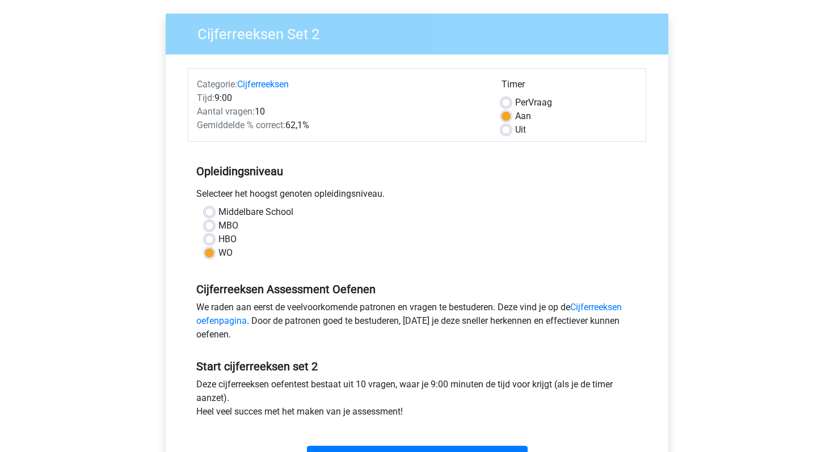
scroll to position [78, 0]
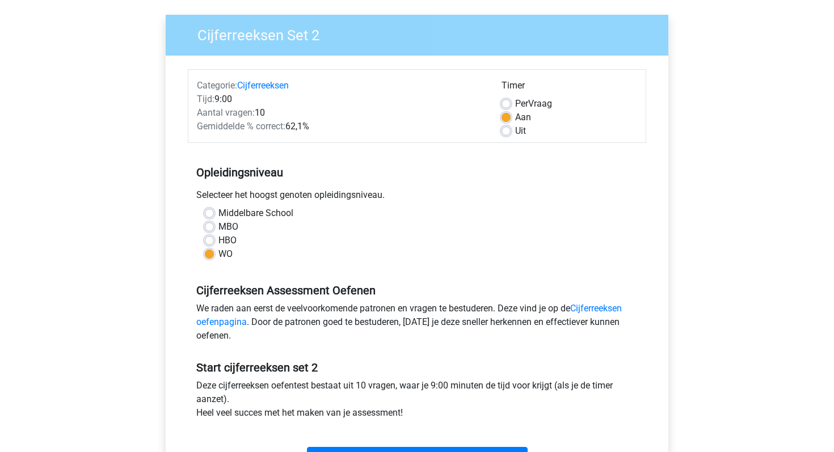
click at [218, 211] on label "Middelbare School" at bounding box center [255, 214] width 75 height 14
click at [212, 211] on input "Middelbare School" at bounding box center [209, 212] width 9 height 11
radio input "true"
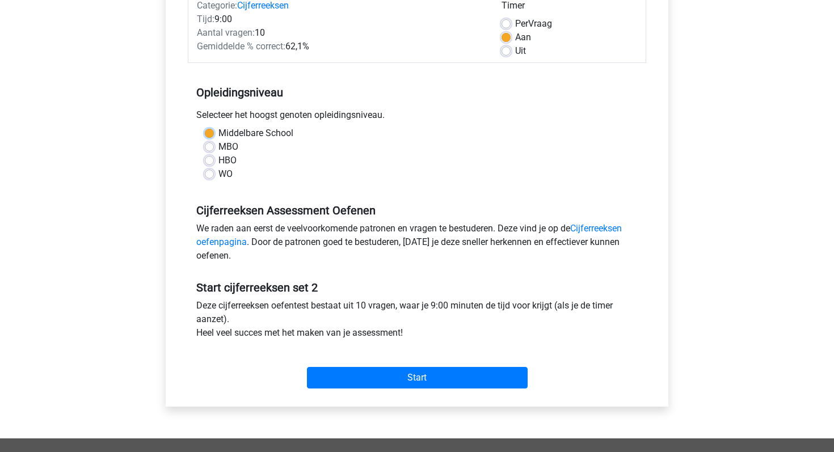
scroll to position [168, 0]
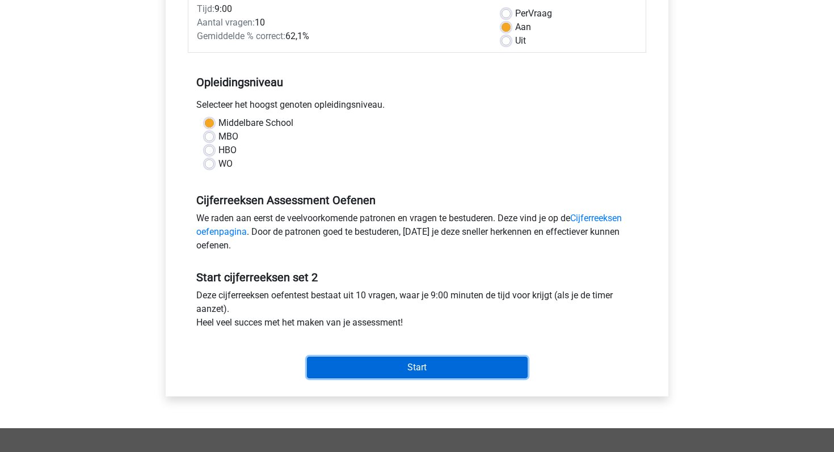
click at [424, 357] on input "Start" at bounding box center [417, 368] width 221 height 22
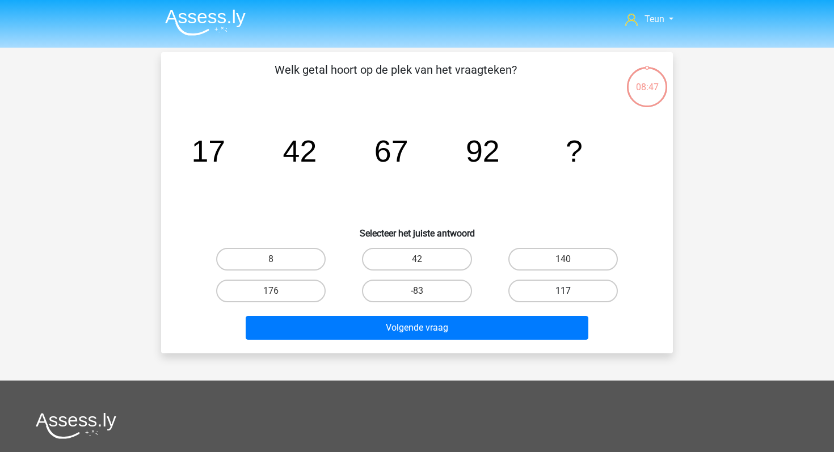
click at [563, 282] on label "117" at bounding box center [562, 291] width 109 height 23
click at [563, 291] on input "117" at bounding box center [566, 294] width 7 height 7
radio input "true"
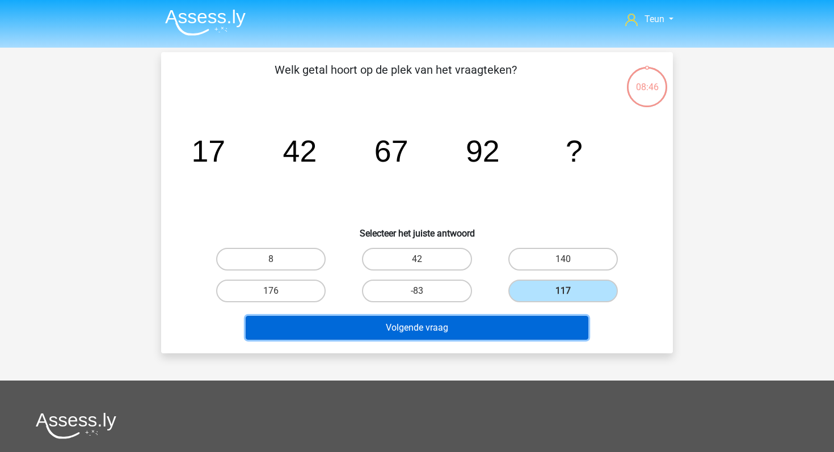
click at [520, 318] on button "Volgende vraag" at bounding box center [417, 328] width 343 height 24
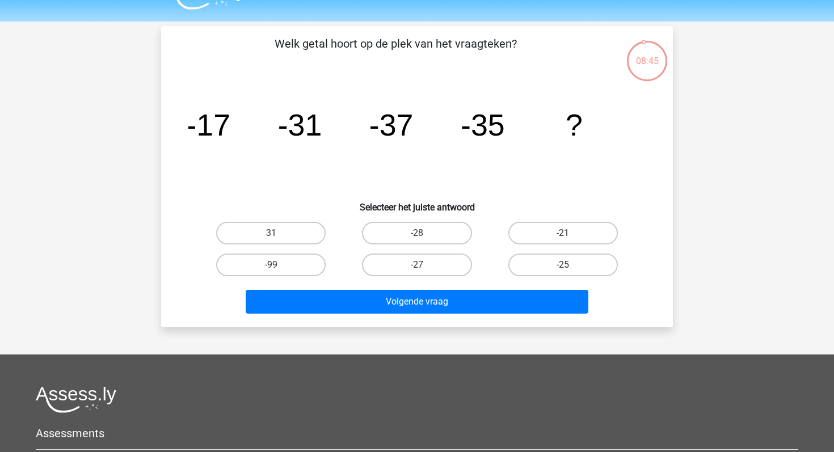
scroll to position [10, 0]
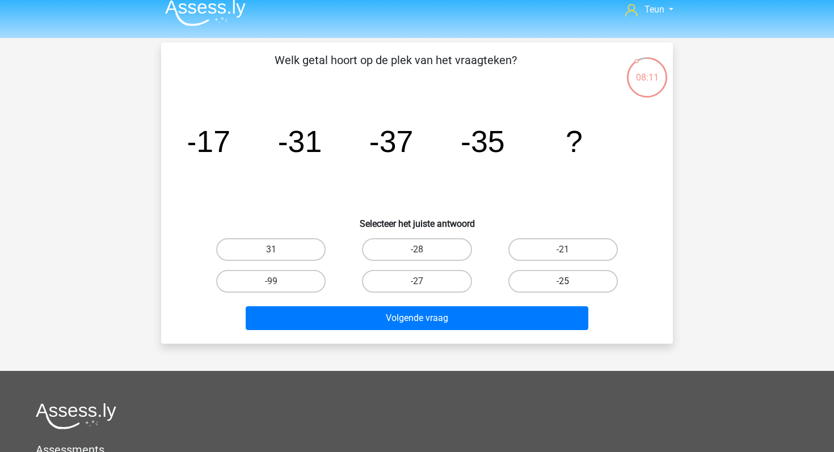
click at [546, 279] on label "-25" at bounding box center [562, 281] width 109 height 23
click at [563, 281] on input "-25" at bounding box center [566, 284] width 7 height 7
radio input "true"
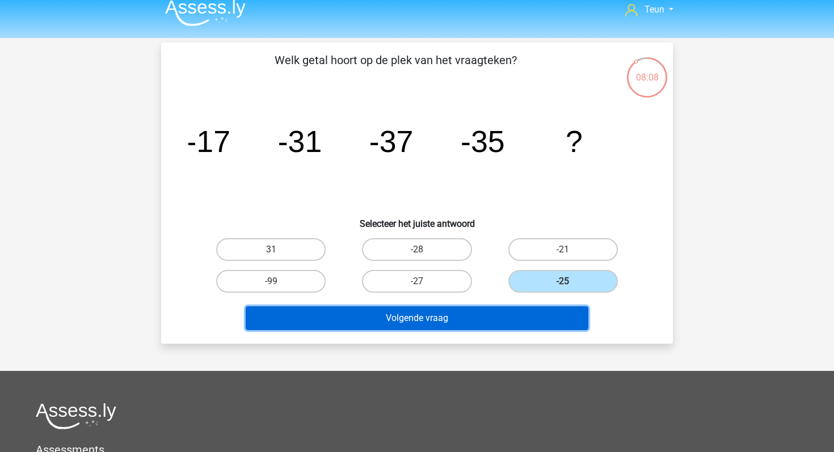
click at [447, 317] on button "Volgende vraag" at bounding box center [417, 318] width 343 height 24
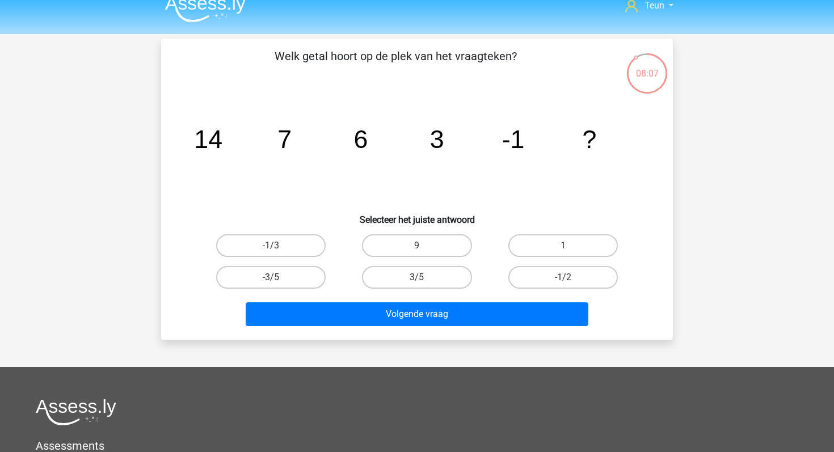
scroll to position [11, 0]
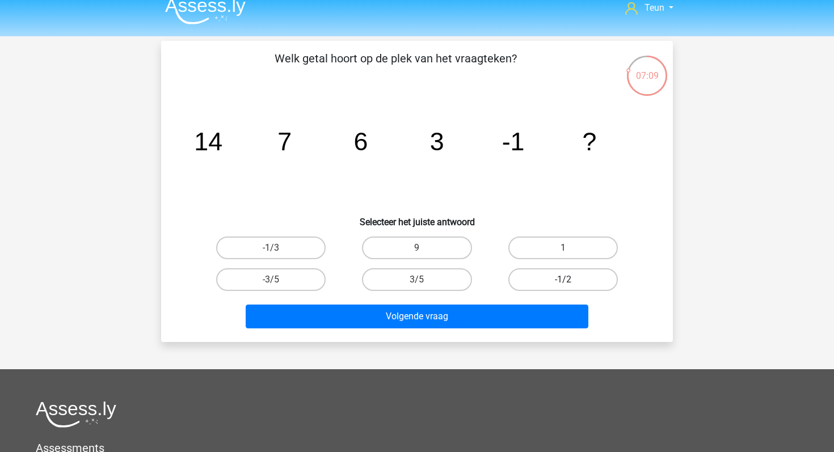
click at [549, 281] on label "-1/2" at bounding box center [562, 279] width 109 height 23
click at [563, 281] on input "-1/2" at bounding box center [566, 283] width 7 height 7
radio input "true"
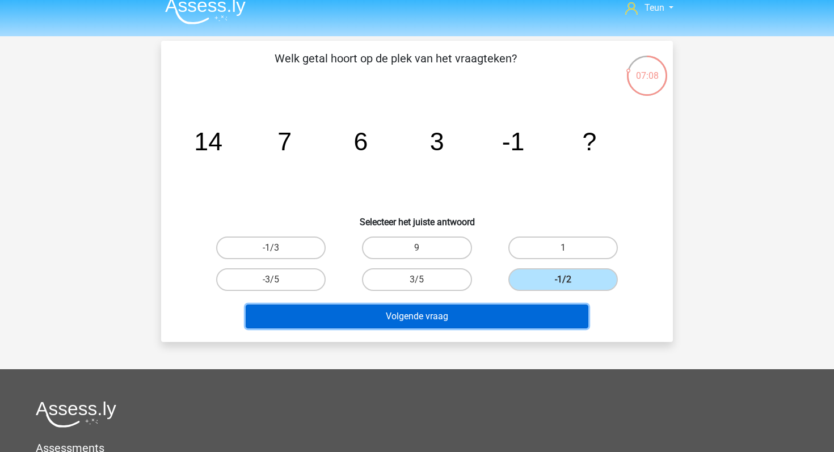
click at [499, 321] on button "Volgende vraag" at bounding box center [417, 317] width 343 height 24
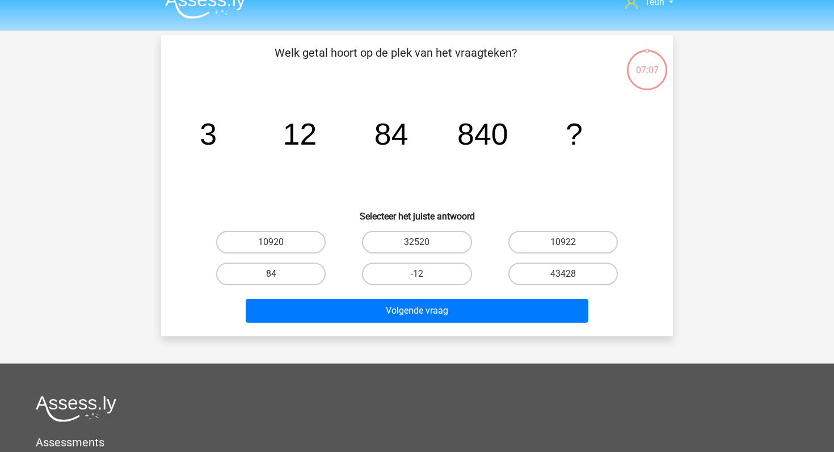
scroll to position [0, 0]
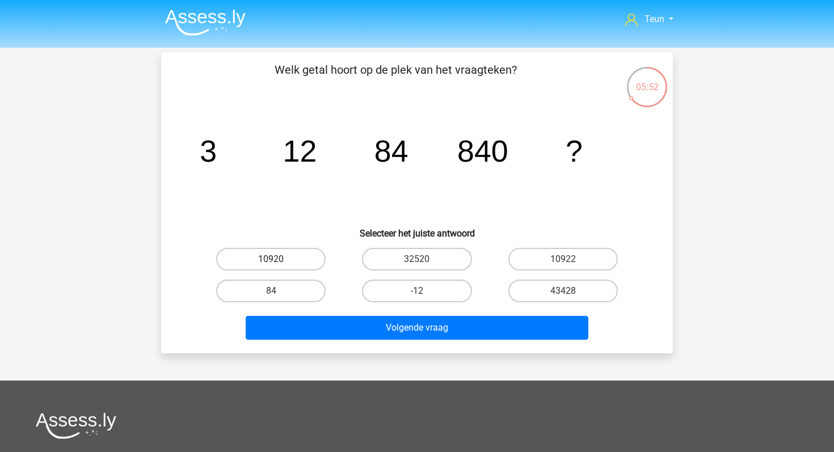
click at [260, 252] on label "10920" at bounding box center [270, 259] width 109 height 23
click at [271, 259] on input "10920" at bounding box center [274, 262] width 7 height 7
radio input "true"
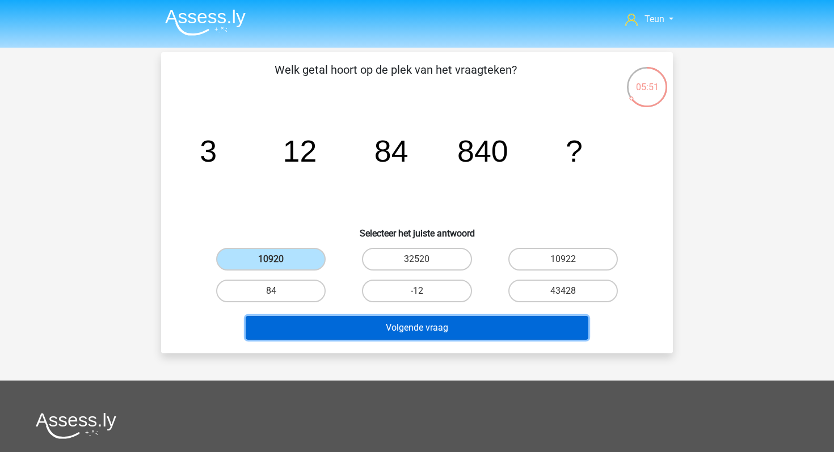
click at [364, 331] on button "Volgende vraag" at bounding box center [417, 328] width 343 height 24
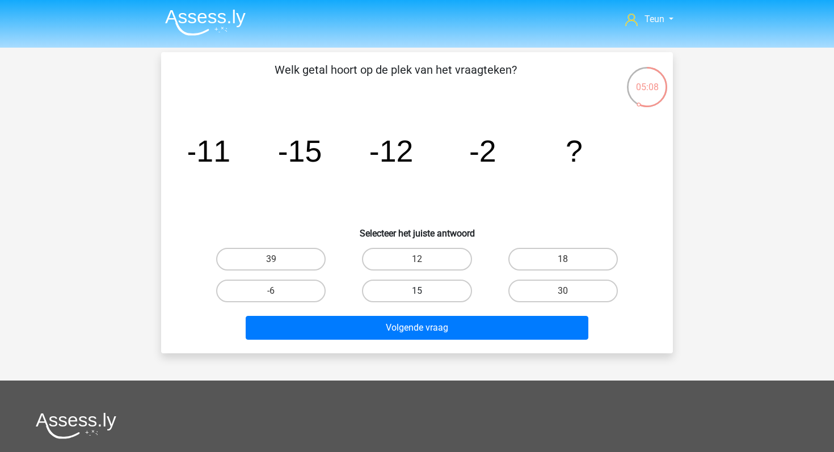
click at [412, 283] on label "15" at bounding box center [416, 291] width 109 height 23
click at [417, 291] on input "15" at bounding box center [420, 294] width 7 height 7
radio input "true"
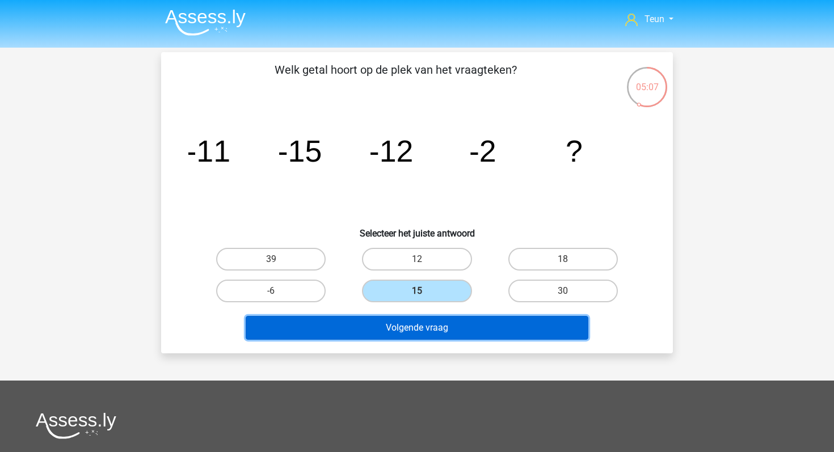
click at [419, 320] on button "Volgende vraag" at bounding box center [417, 328] width 343 height 24
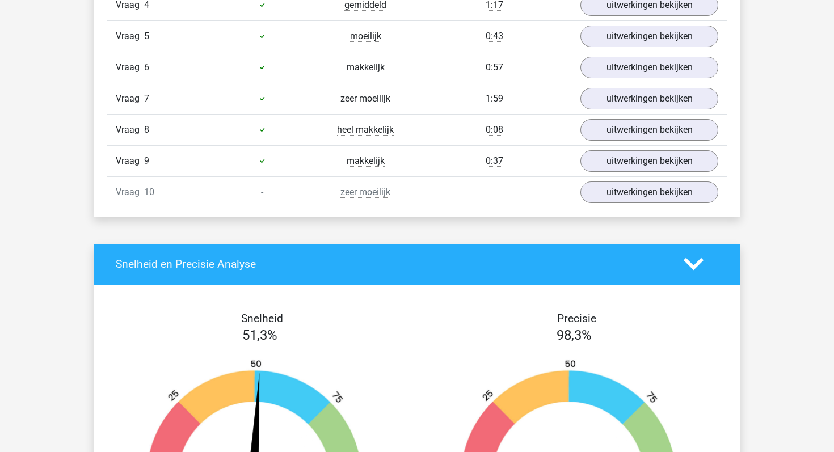
scroll to position [884, 0]
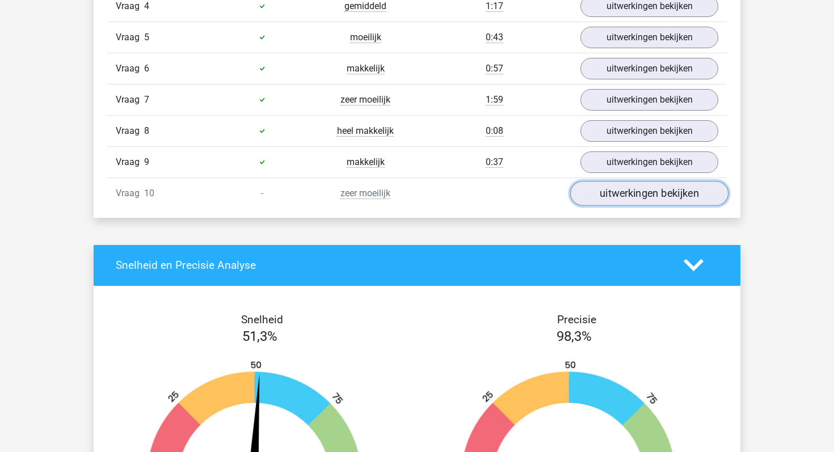
click at [604, 201] on link "uitwerkingen bekijken" at bounding box center [649, 193] width 158 height 25
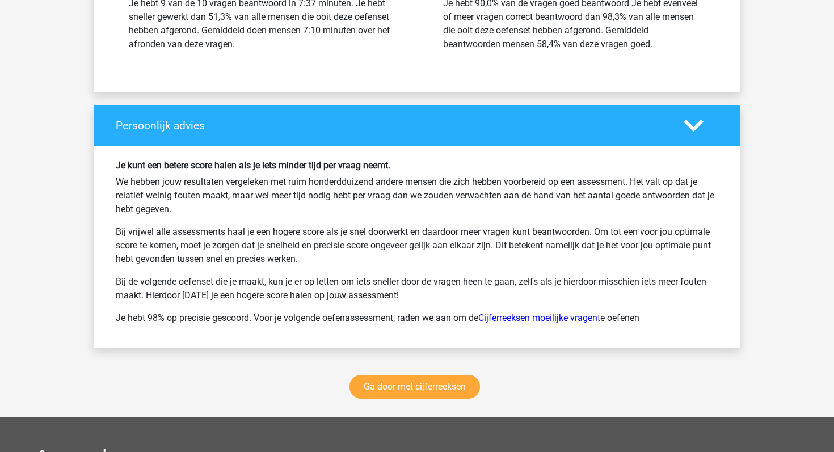
scroll to position [1970, 0]
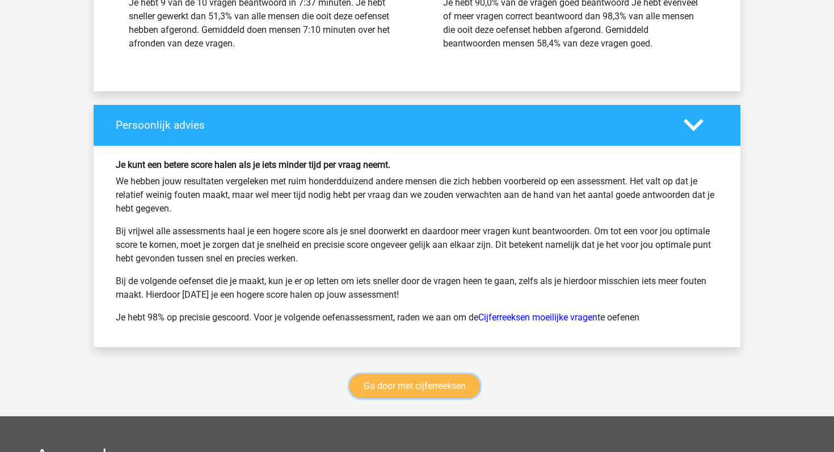
click at [408, 387] on link "Ga door met cijferreeksen" at bounding box center [414, 386] width 130 height 24
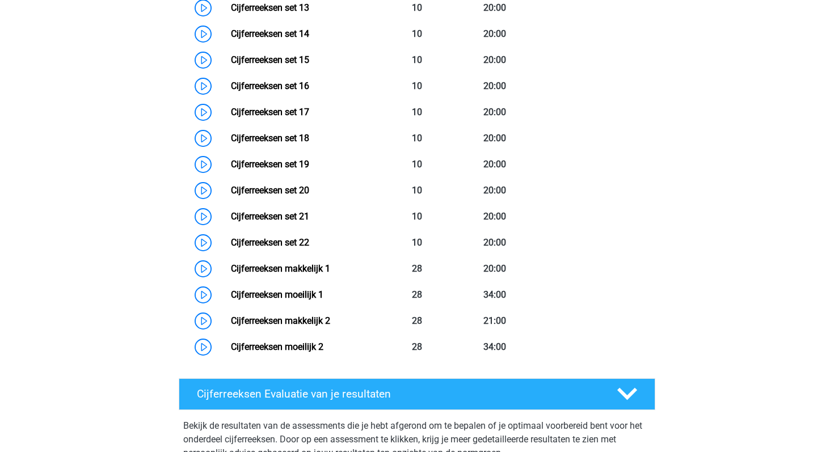
scroll to position [926, 0]
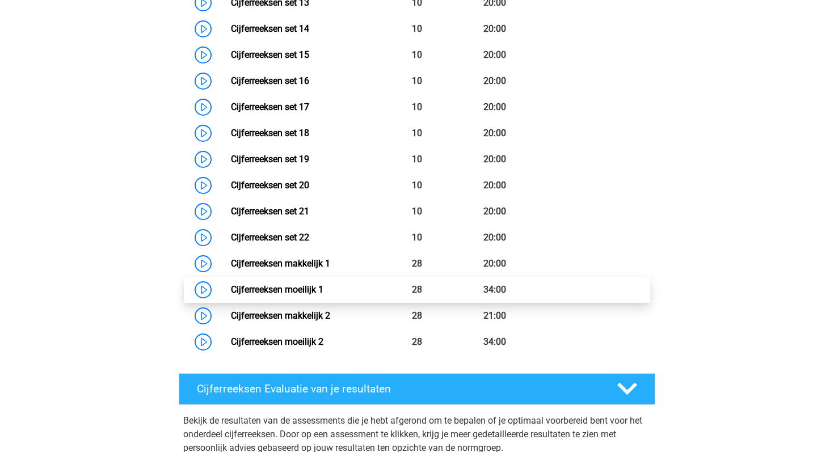
click at [231, 295] on link "Cijferreeksen moeilijk 1" at bounding box center [277, 289] width 92 height 11
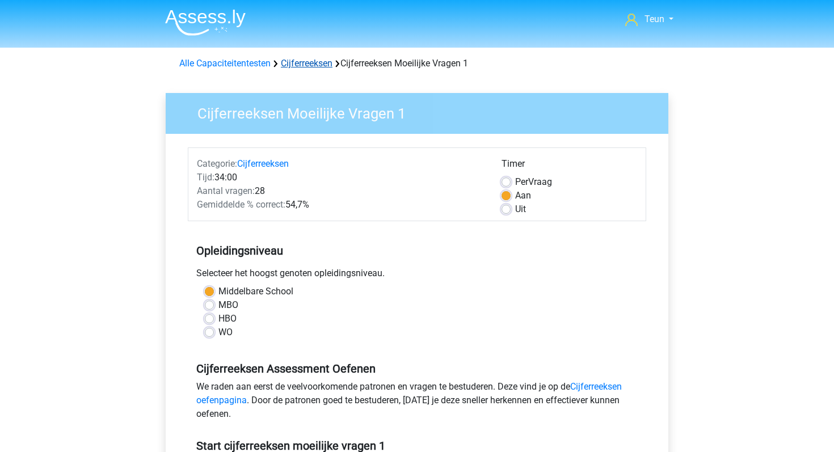
click at [296, 59] on link "Cijferreeksen" at bounding box center [307, 63] width 52 height 11
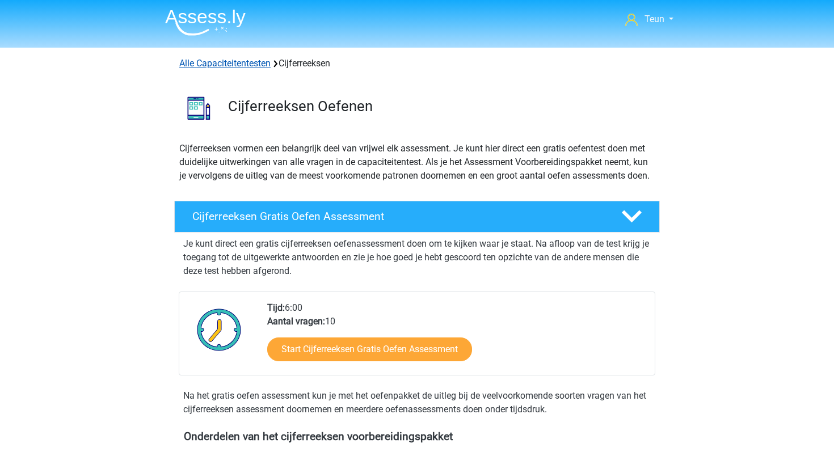
click at [227, 63] on link "Alle Capaciteitentesten" at bounding box center [224, 63] width 91 height 11
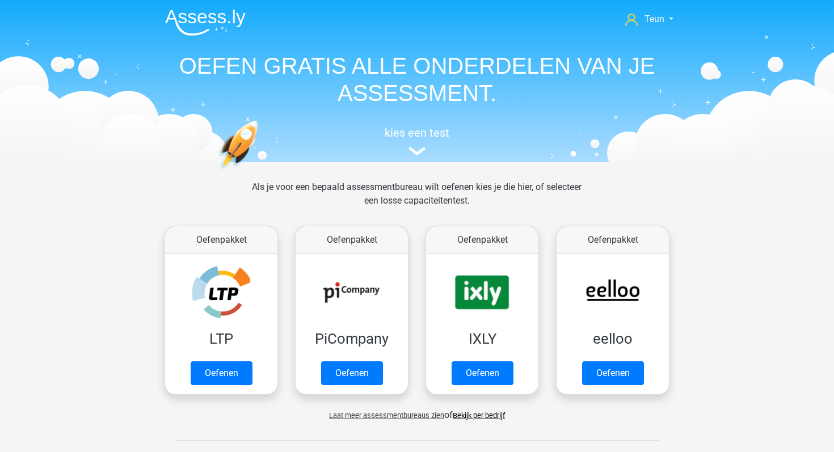
scroll to position [482, 0]
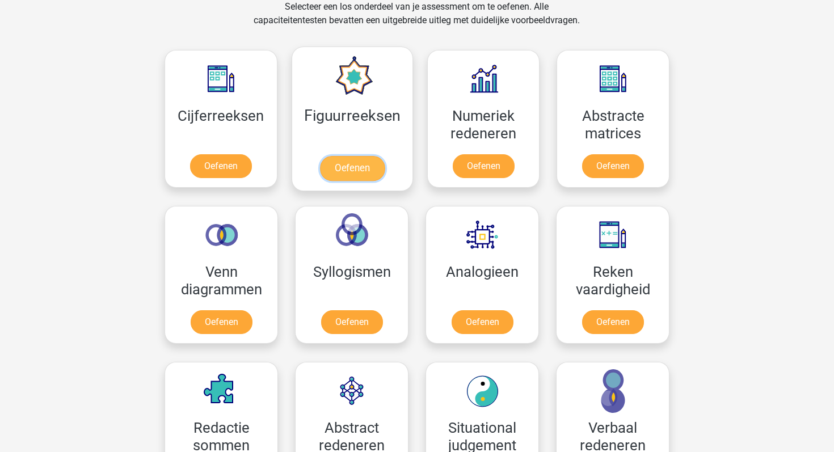
click at [366, 163] on link "Oefenen" at bounding box center [351, 168] width 65 height 25
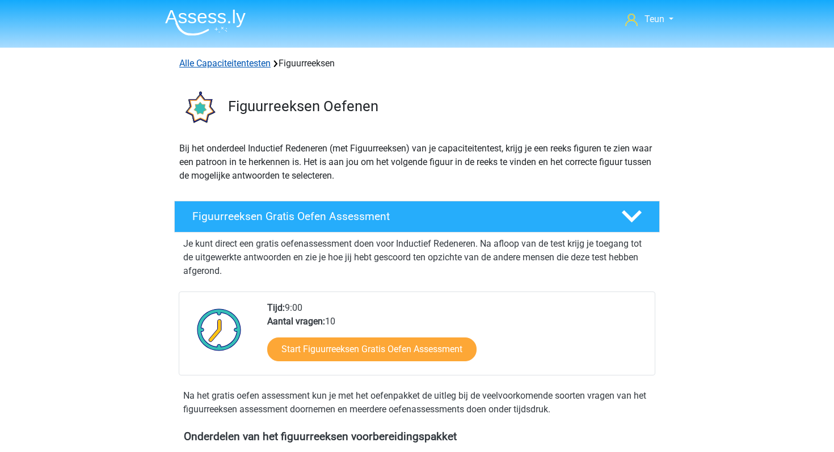
click at [220, 66] on link "Alle Capaciteitentesten" at bounding box center [224, 63] width 91 height 11
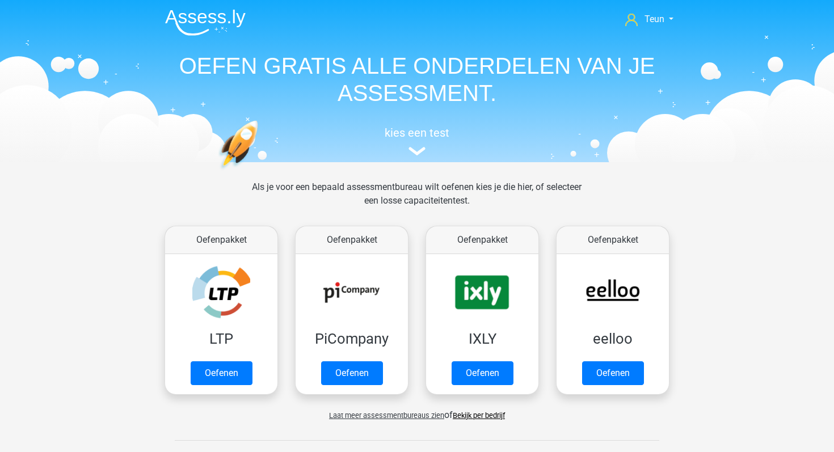
scroll to position [482, 0]
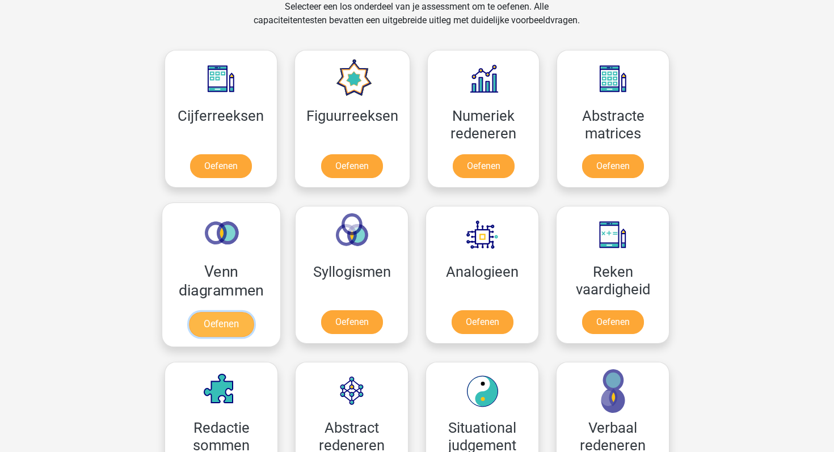
click at [209, 328] on link "Oefenen" at bounding box center [221, 324] width 65 height 25
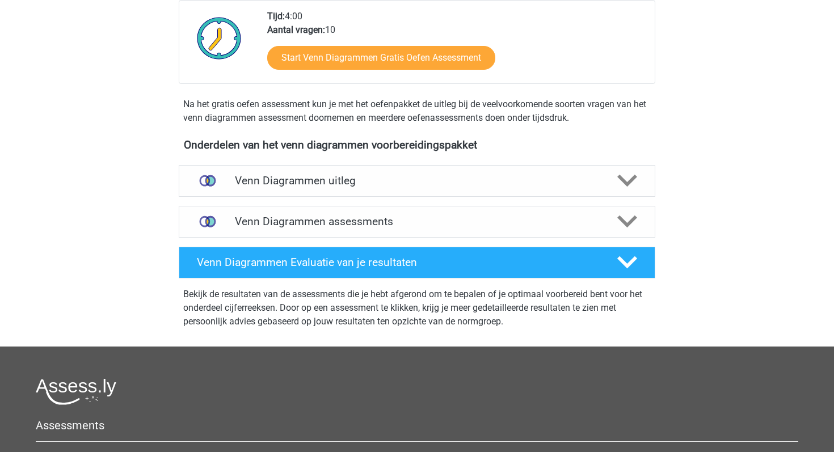
scroll to position [294, 0]
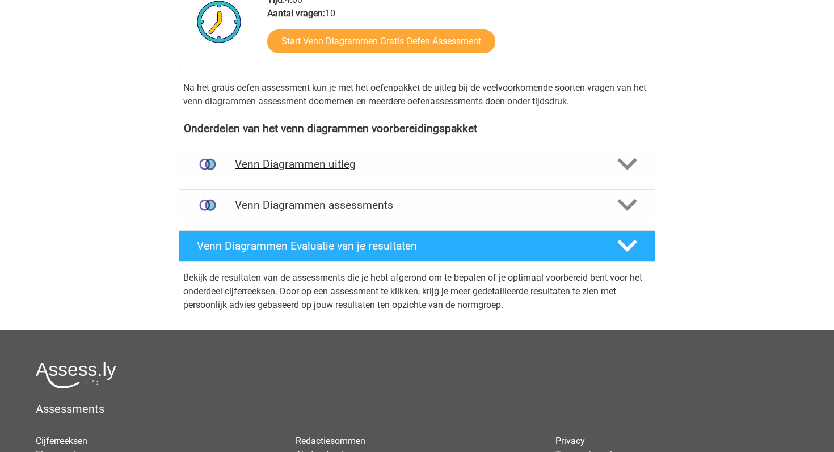
click at [458, 171] on div "Venn Diagrammen uitleg" at bounding box center [417, 165] width 477 height 32
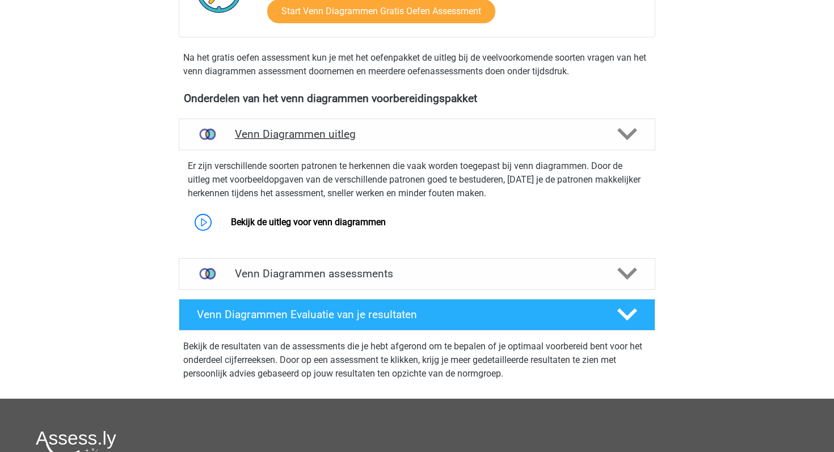
scroll to position [328, 0]
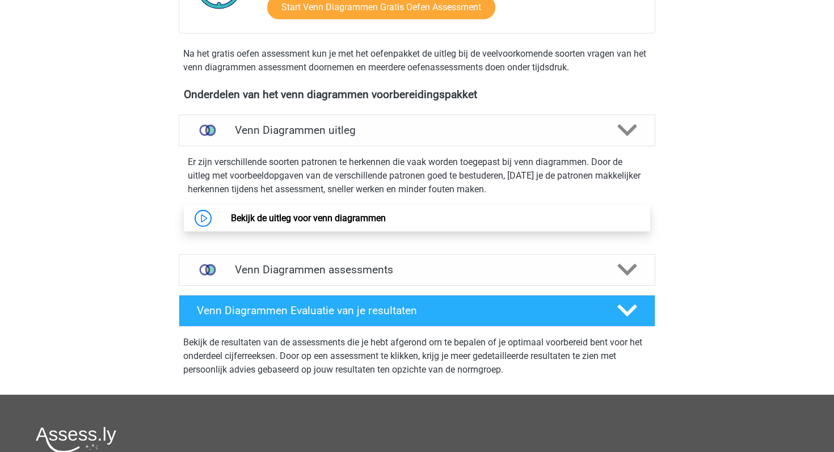
click at [231, 215] on link "Bekijk de uitleg voor venn diagrammen" at bounding box center [308, 218] width 155 height 11
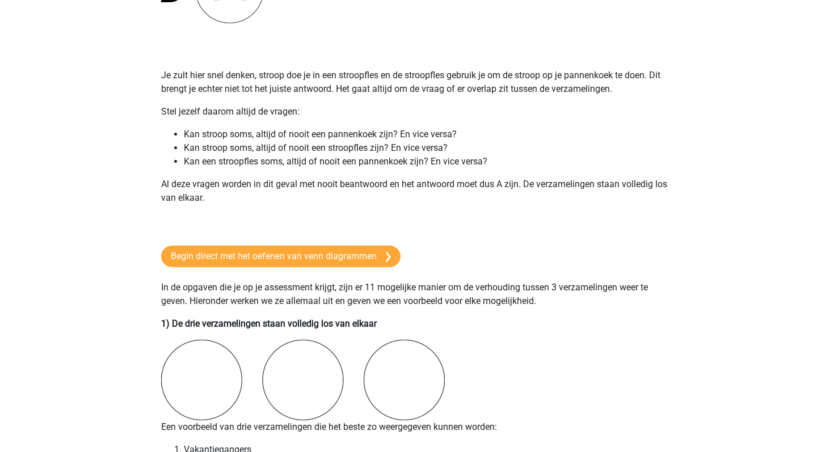
scroll to position [609, 0]
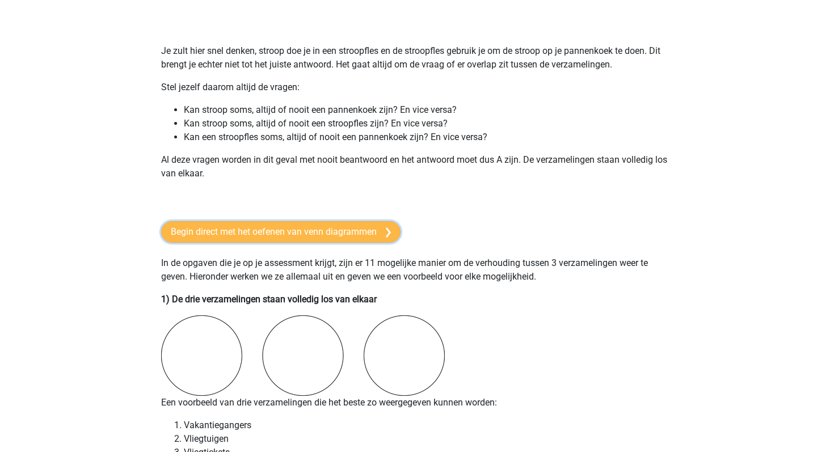
click at [391, 223] on link "Begin direct met het oefenen van venn diagrammen" at bounding box center [280, 232] width 239 height 22
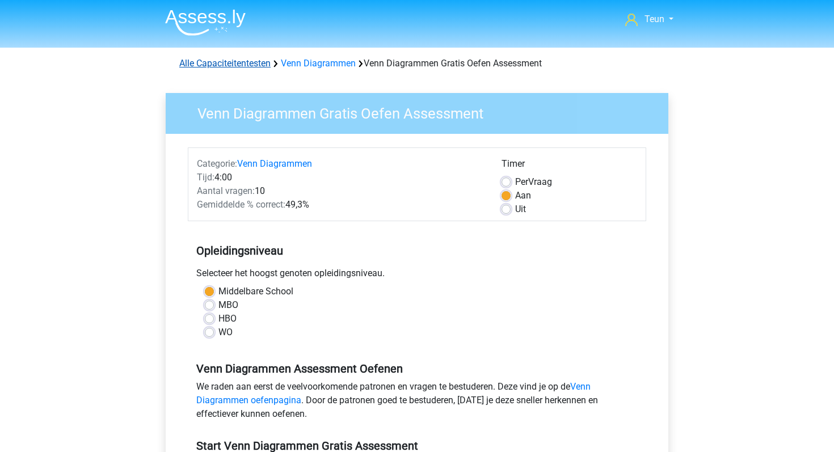
click at [237, 63] on link "Alle Capaciteitentesten" at bounding box center [224, 63] width 91 height 11
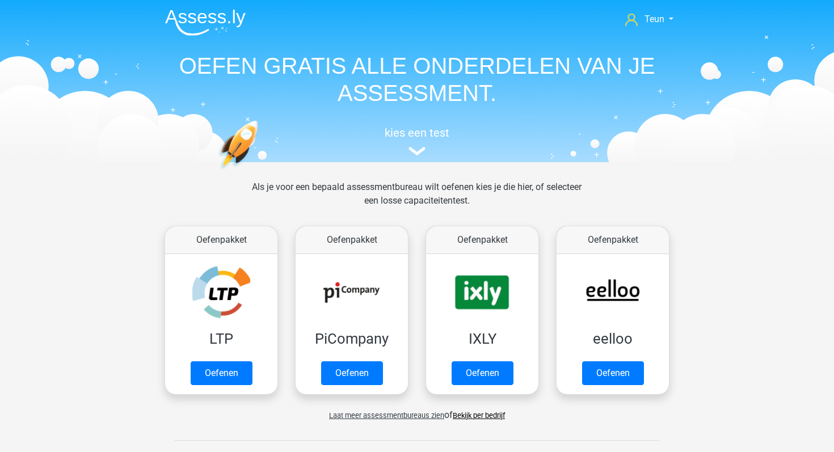
scroll to position [482, 0]
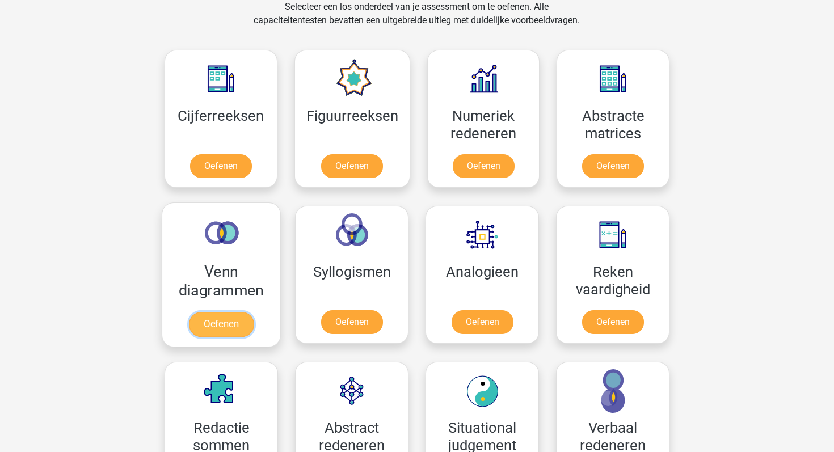
click at [225, 321] on link "Oefenen" at bounding box center [221, 324] width 65 height 25
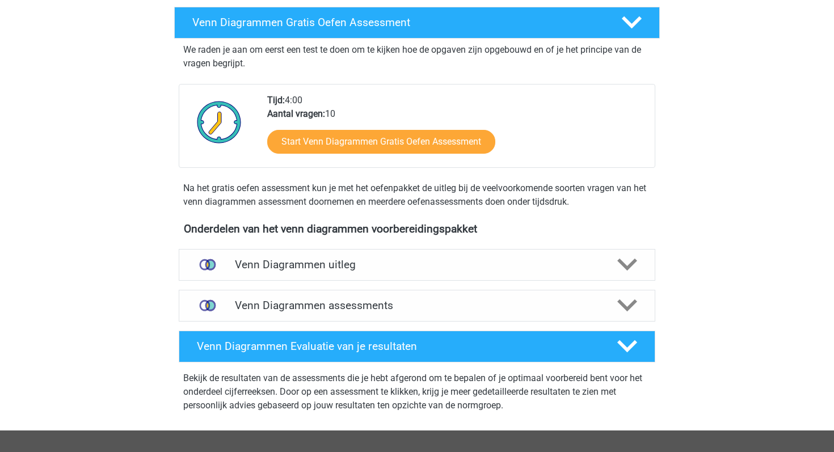
scroll to position [197, 0]
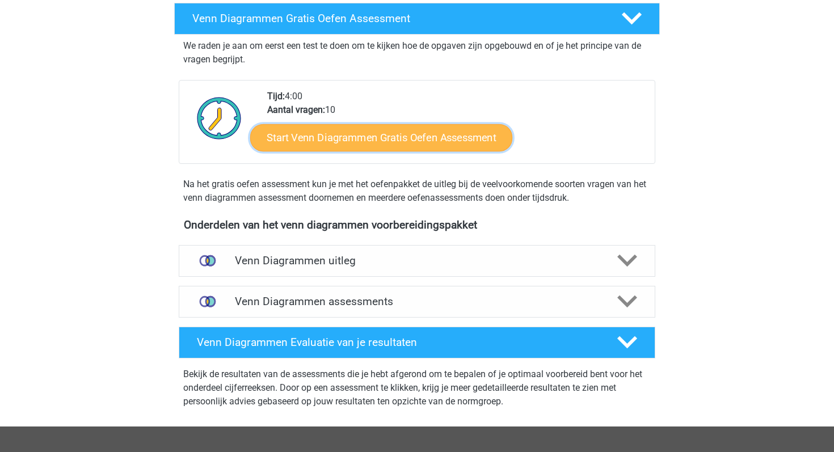
click at [352, 140] on link "Start Venn Diagrammen Gratis Oefen Assessment" at bounding box center [381, 137] width 262 height 27
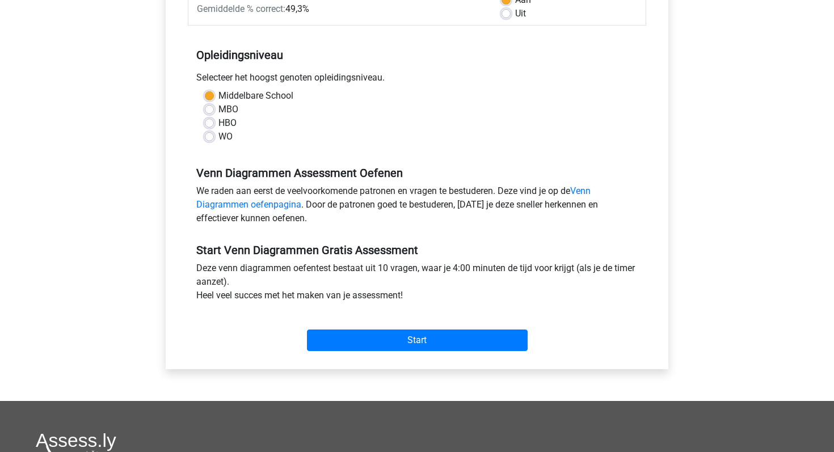
scroll to position [199, 0]
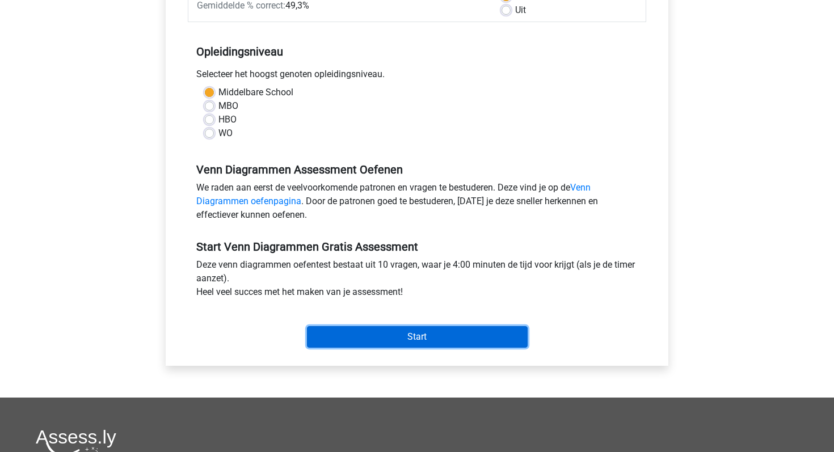
click at [394, 344] on input "Start" at bounding box center [417, 337] width 221 height 22
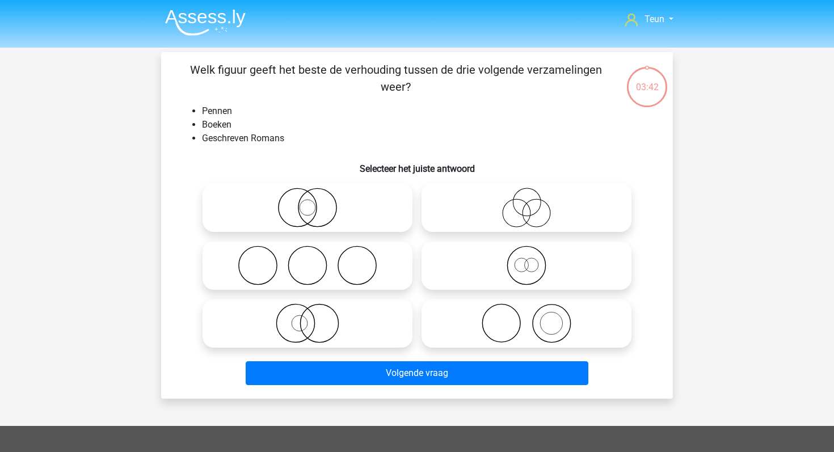
click at [311, 314] on input "radio" at bounding box center [310, 313] width 7 height 7
radio input "true"
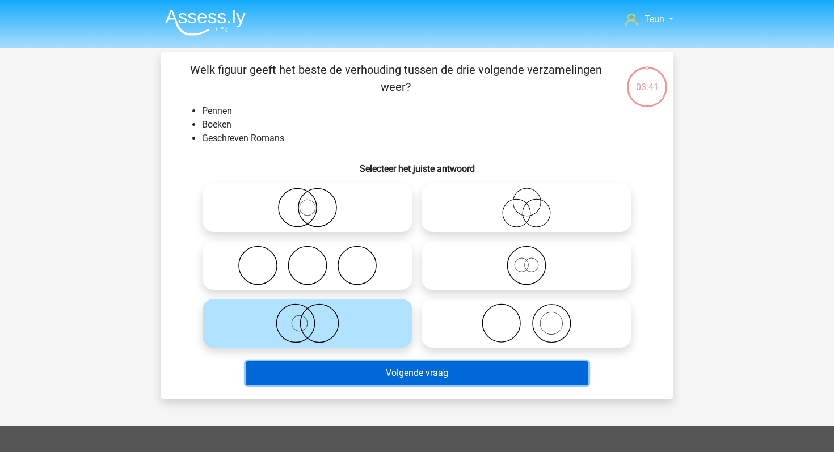
click at [362, 372] on button "Volgende vraag" at bounding box center [417, 373] width 343 height 24
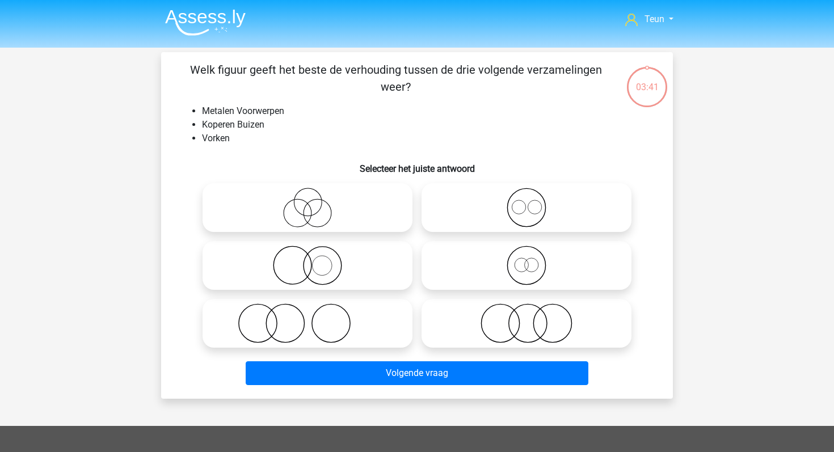
scroll to position [52, 0]
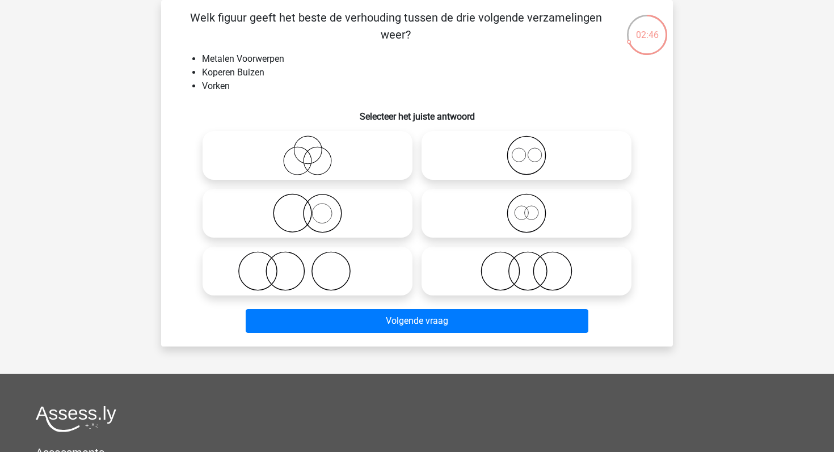
click at [526, 223] on icon at bounding box center [526, 213] width 201 height 40
click at [526, 208] on input "radio" at bounding box center [529, 203] width 7 height 7
radio input "true"
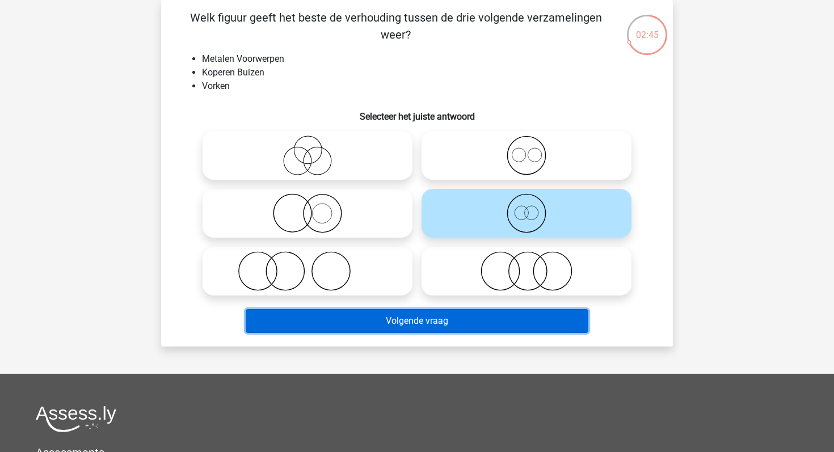
click at [476, 315] on button "Volgende vraag" at bounding box center [417, 321] width 343 height 24
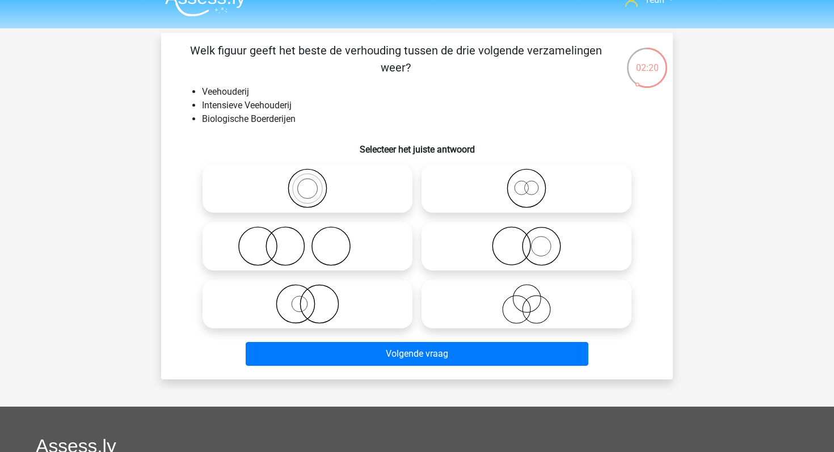
scroll to position [0, 0]
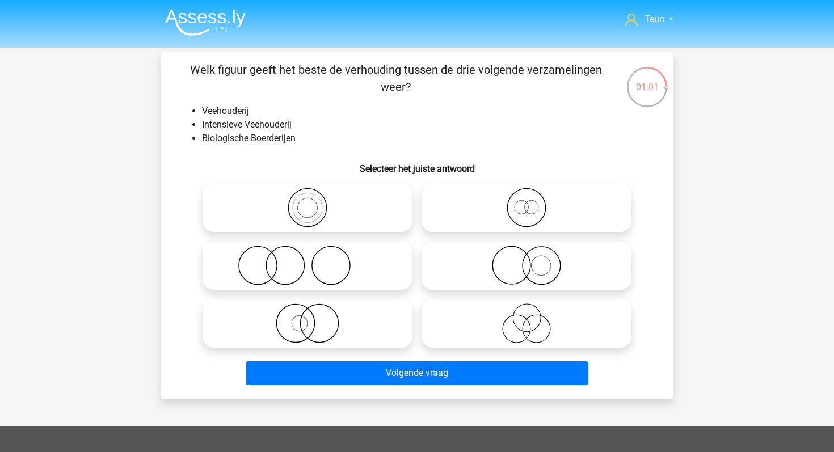
click at [369, 306] on icon at bounding box center [307, 324] width 201 height 40
click at [315, 310] on input "radio" at bounding box center [310, 313] width 7 height 7
radio input "true"
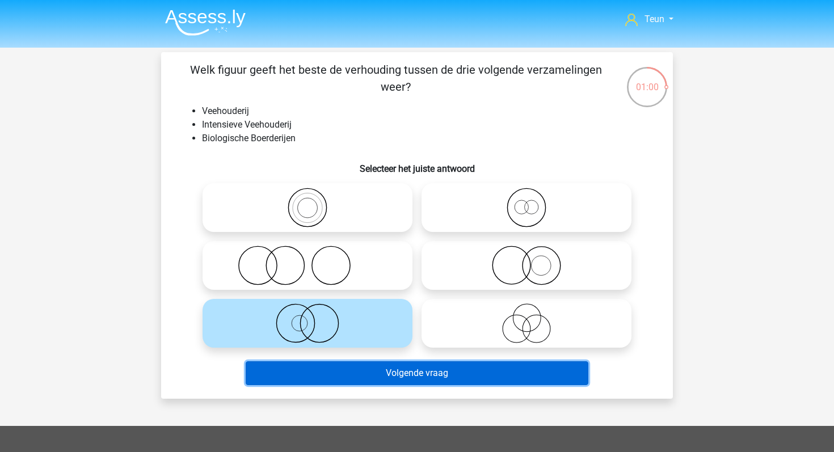
click at [390, 368] on button "Volgende vraag" at bounding box center [417, 373] width 343 height 24
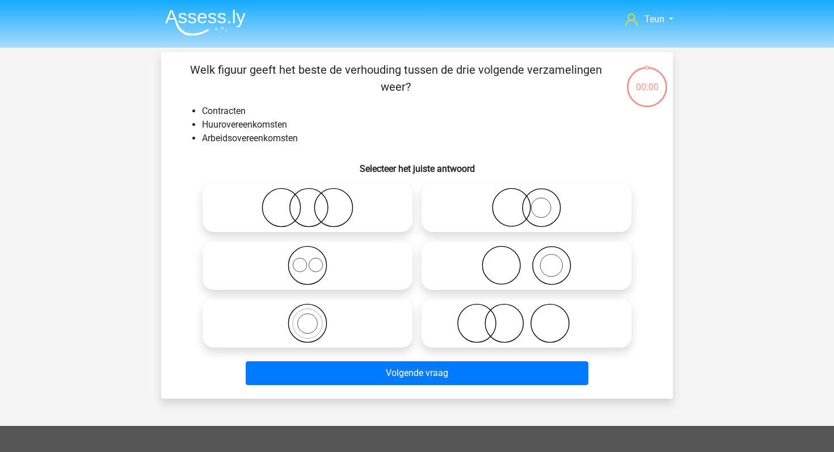
click at [349, 275] on icon at bounding box center [307, 266] width 201 height 40
click at [315, 260] on input "radio" at bounding box center [310, 255] width 7 height 7
radio input "true"
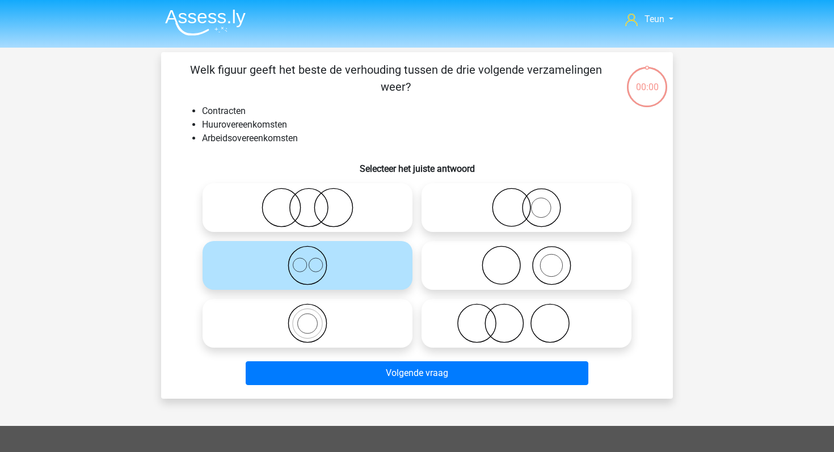
click at [349, 275] on icon at bounding box center [307, 266] width 201 height 40
click at [315, 260] on input "radio" at bounding box center [310, 255] width 7 height 7
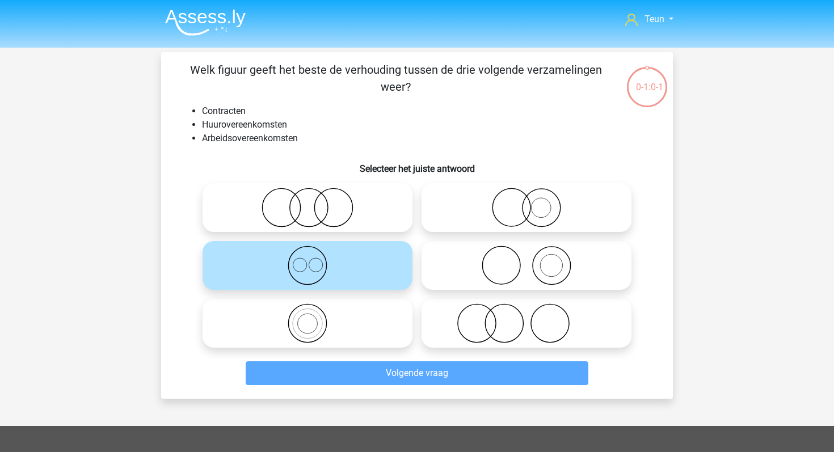
click at [349, 275] on icon at bounding box center [307, 266] width 201 height 40
click at [315, 260] on input "radio" at bounding box center [310, 255] width 7 height 7
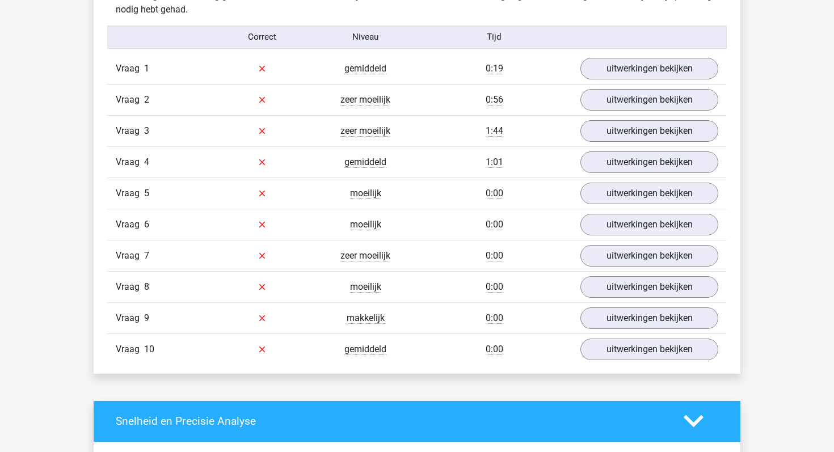
scroll to position [728, 0]
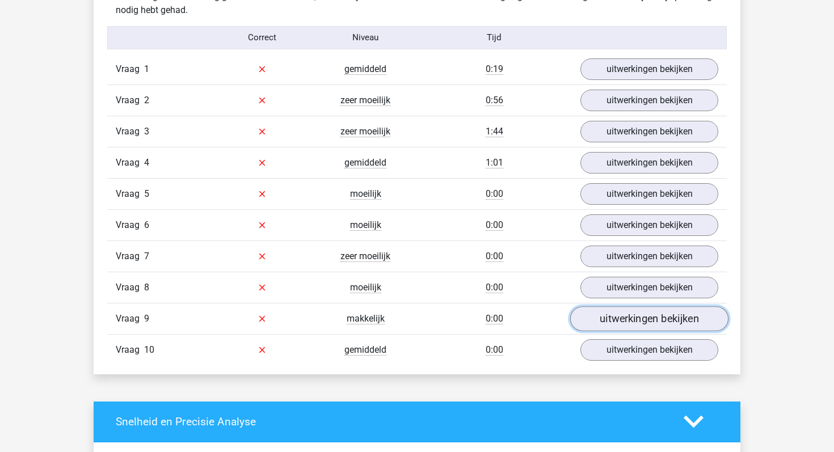
click at [586, 320] on link "uitwerkingen bekijken" at bounding box center [649, 318] width 158 height 25
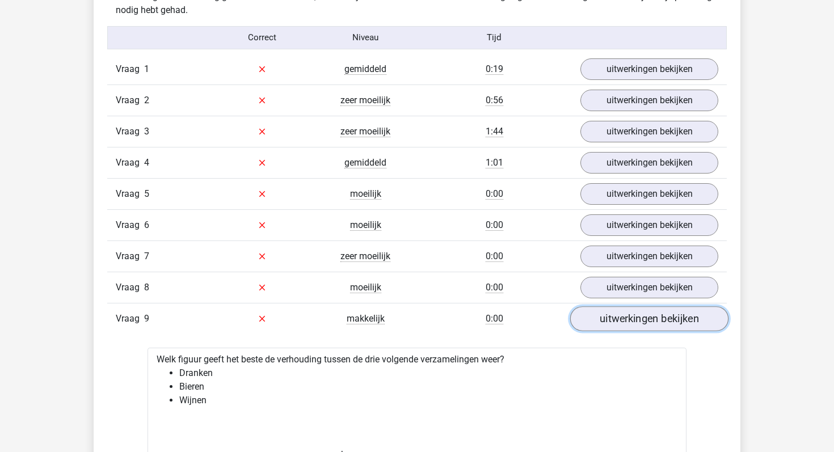
click at [586, 320] on link "uitwerkingen bekijken" at bounding box center [649, 318] width 158 height 25
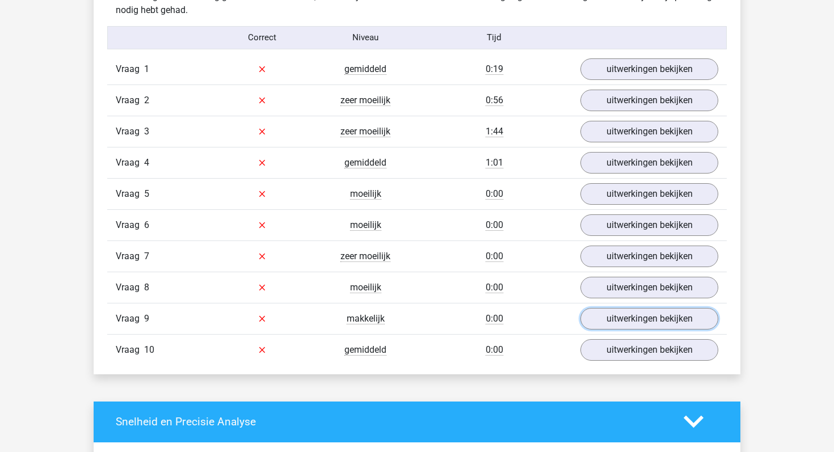
scroll to position [690, 0]
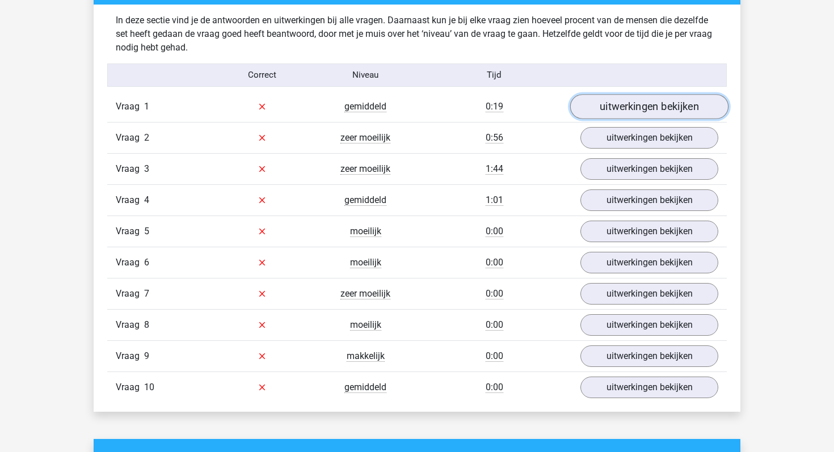
click at [615, 99] on link "uitwerkingen bekijken" at bounding box center [649, 106] width 158 height 25
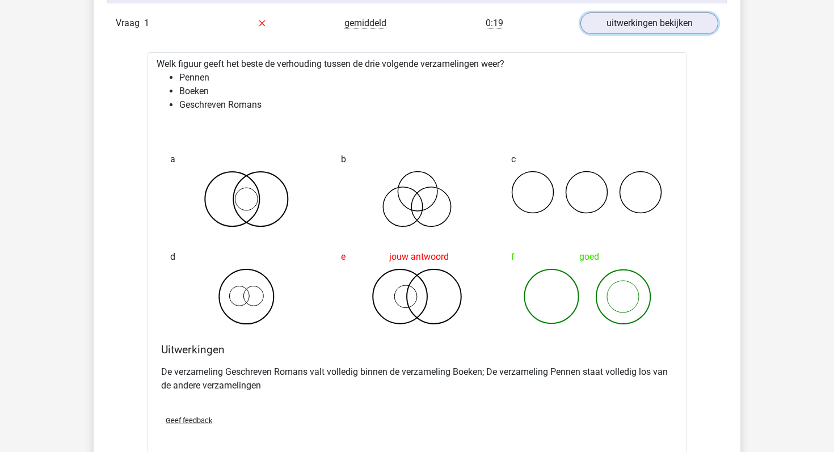
scroll to position [770, 0]
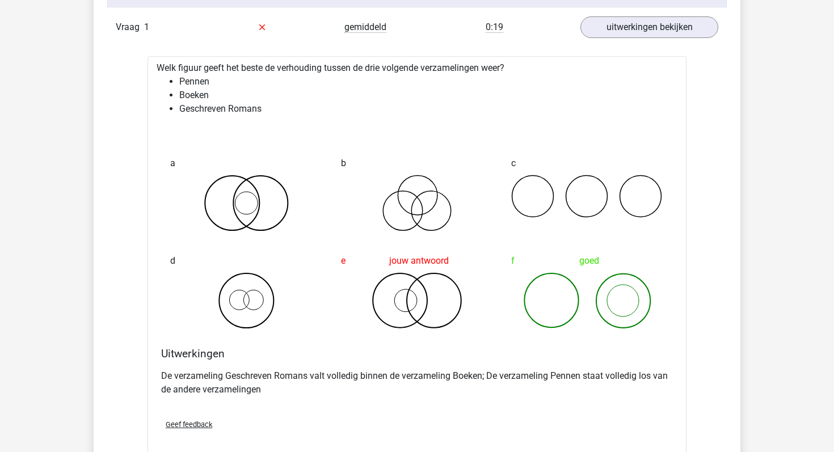
click at [579, 34] on div "uitwerkingen bekijken" at bounding box center [649, 27] width 155 height 22
click at [587, 33] on link "uitwerkingen bekijken" at bounding box center [649, 27] width 158 height 25
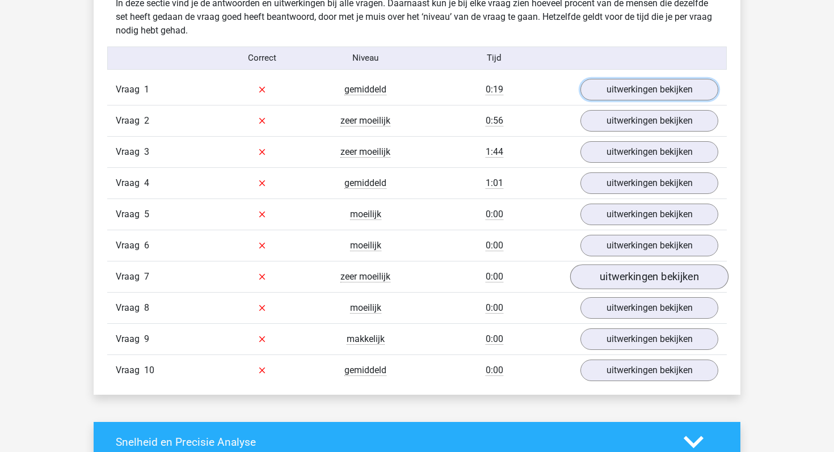
scroll to position [709, 0]
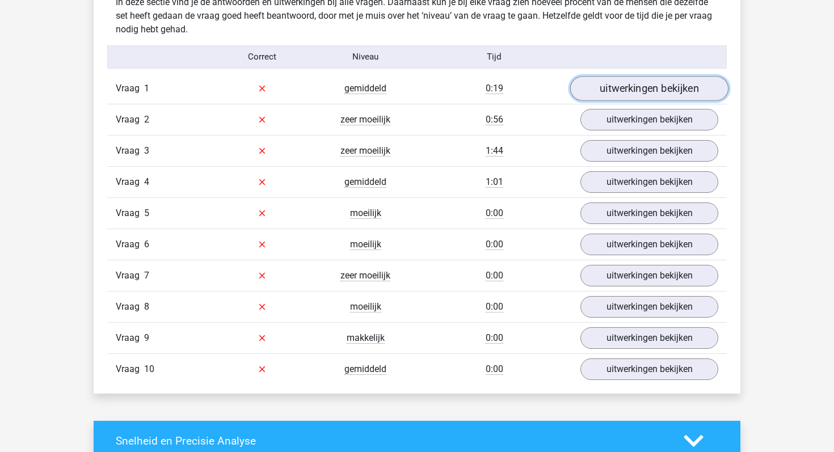
click at [626, 87] on link "uitwerkingen bekijken" at bounding box center [649, 88] width 158 height 25
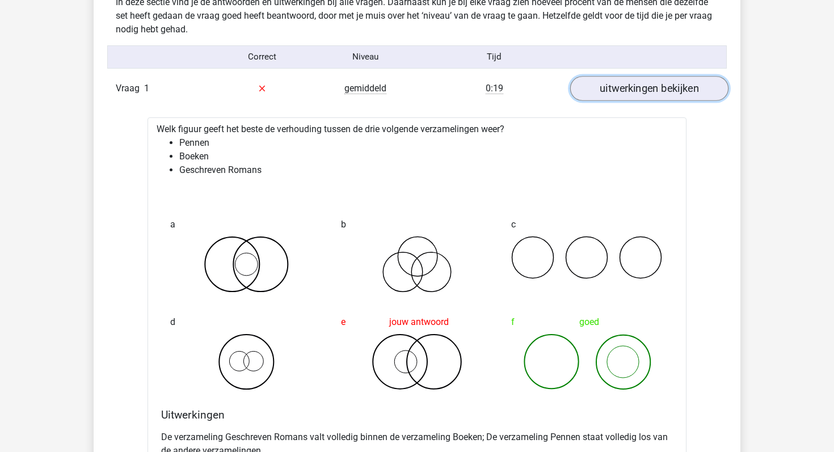
click at [626, 87] on link "uitwerkingen bekijken" at bounding box center [649, 88] width 158 height 25
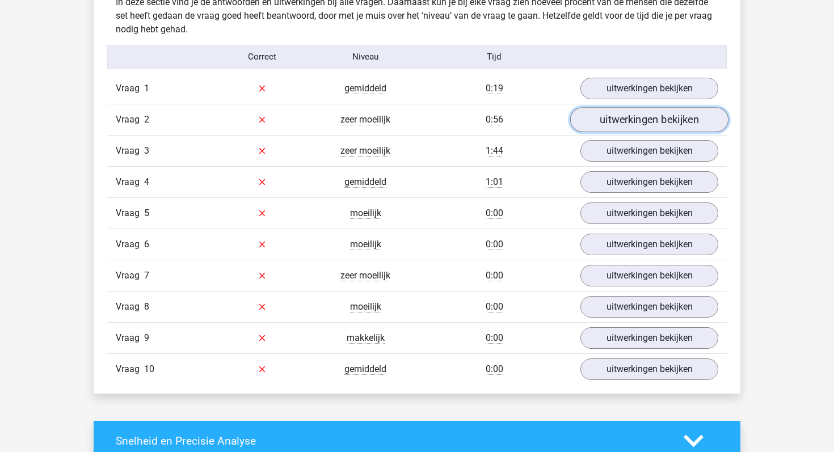
click at [625, 125] on link "uitwerkingen bekijken" at bounding box center [649, 119] width 158 height 25
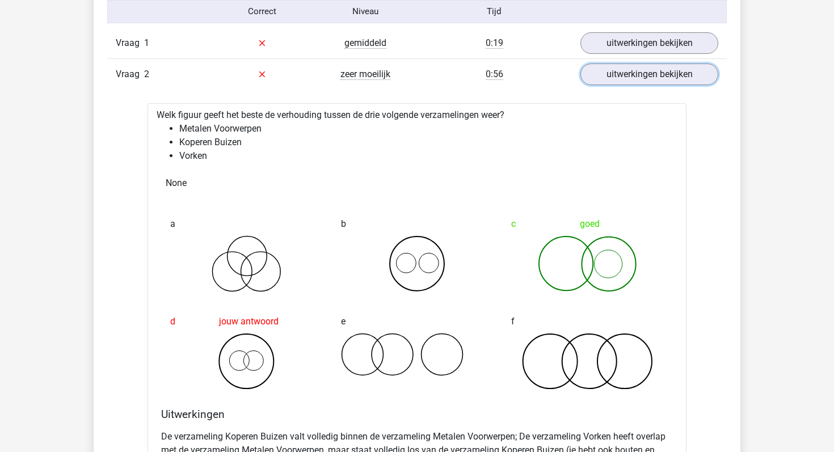
scroll to position [751, 0]
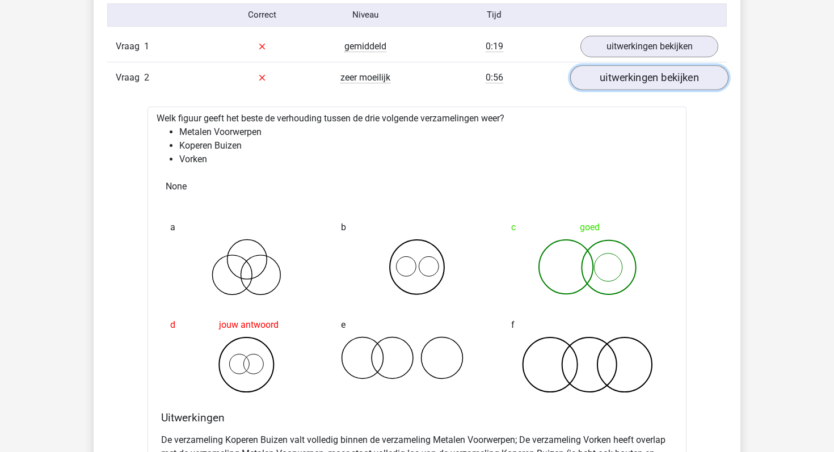
click at [608, 83] on link "uitwerkingen bekijken" at bounding box center [649, 77] width 158 height 25
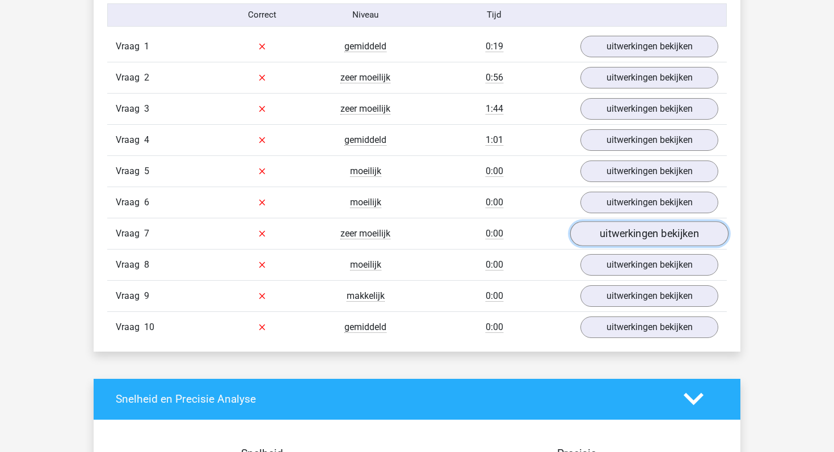
click at [585, 237] on link "uitwerkingen bekijken" at bounding box center [649, 233] width 158 height 25
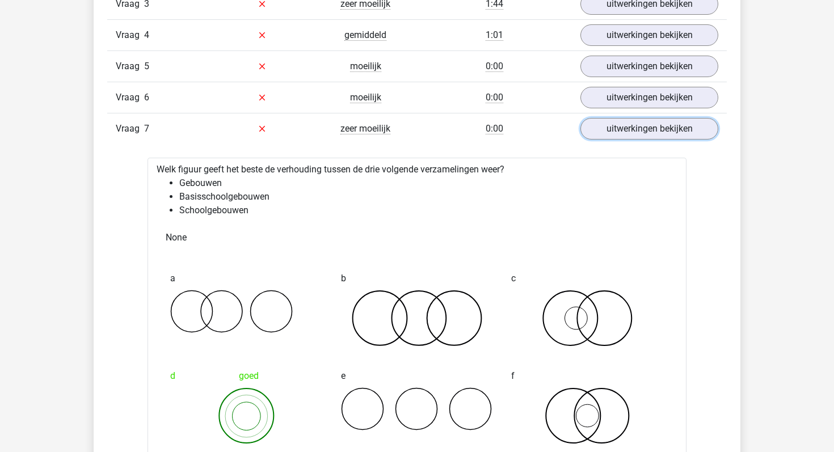
scroll to position [858, 0]
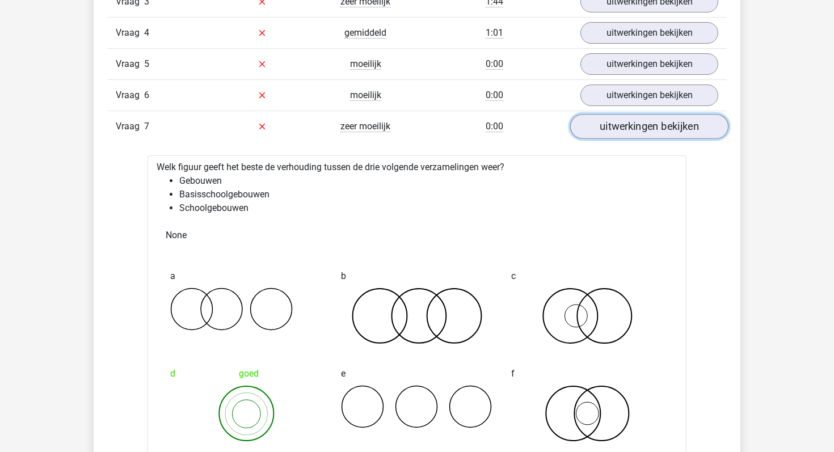
click at [692, 124] on link "uitwerkingen bekijken" at bounding box center [649, 126] width 158 height 25
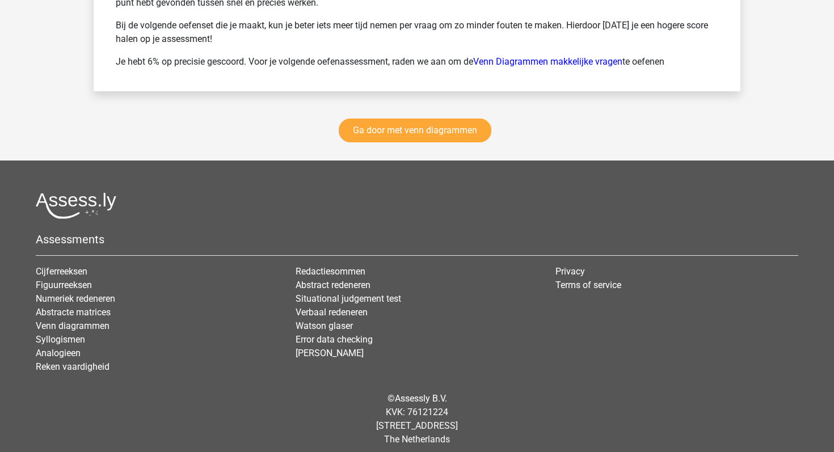
scroll to position [1643, 0]
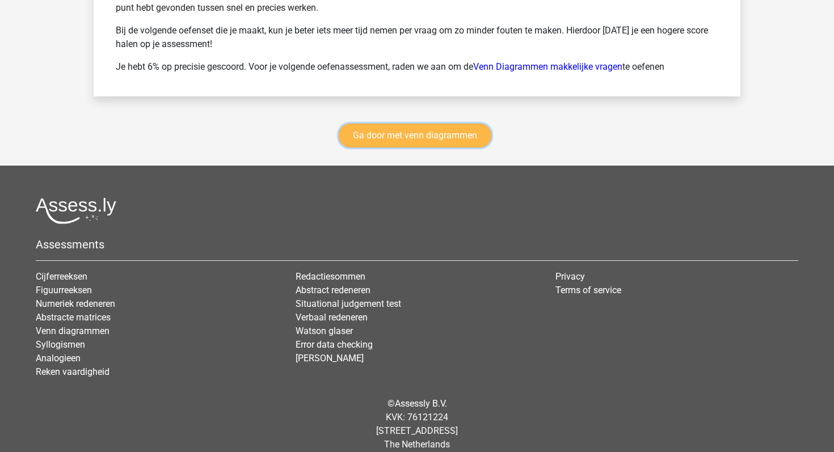
click at [458, 137] on link "Ga door met venn diagrammen" at bounding box center [415, 136] width 153 height 24
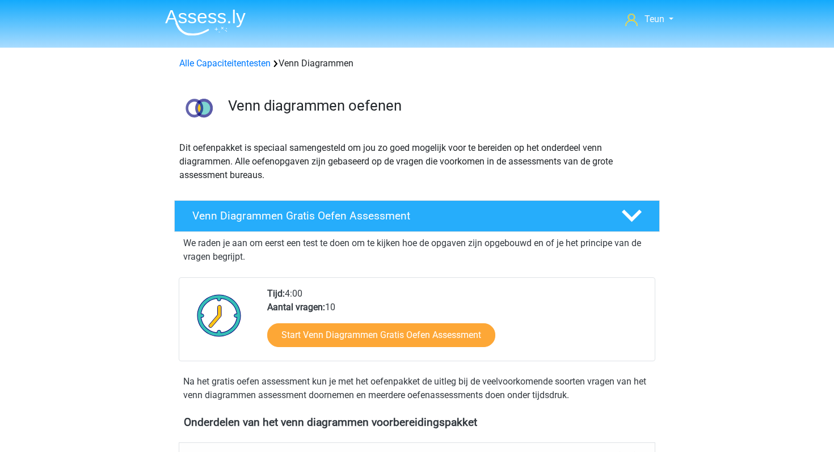
scroll to position [479, 0]
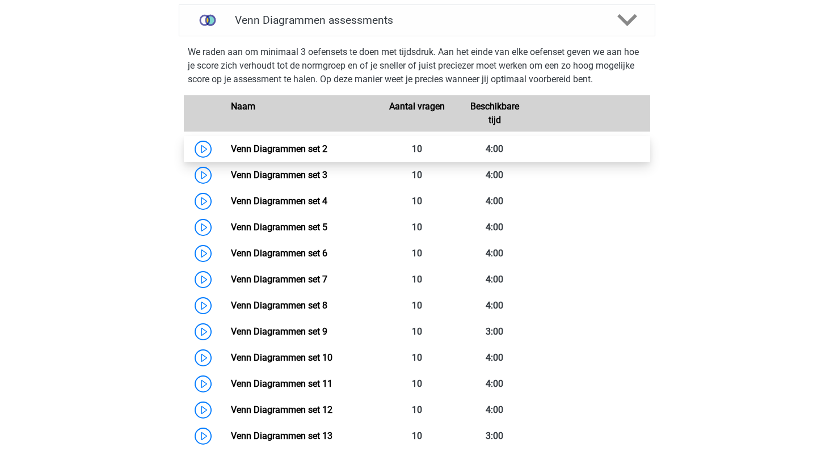
click at [231, 148] on link "Venn Diagrammen set 2" at bounding box center [279, 149] width 96 height 11
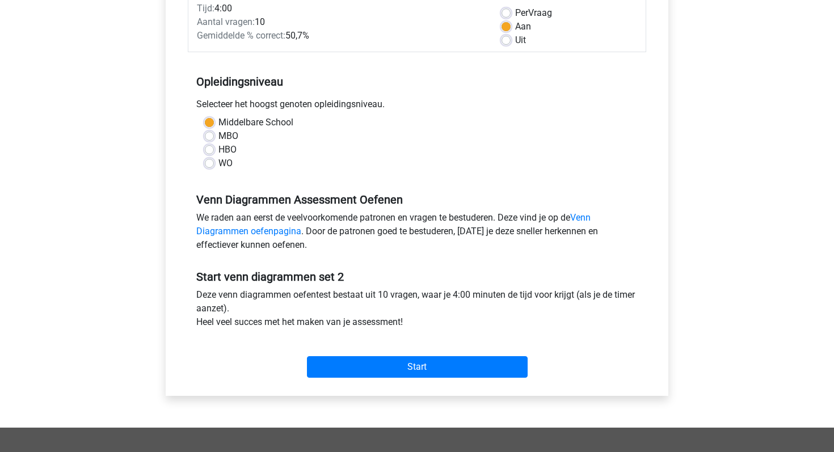
scroll to position [225, 0]
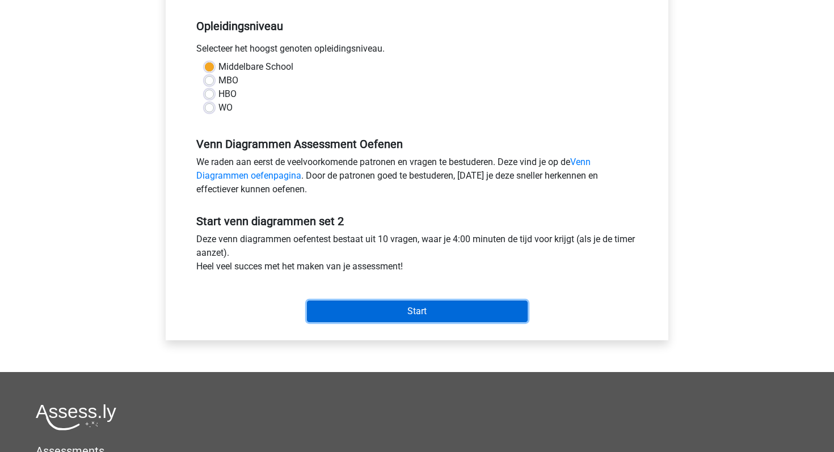
click at [400, 307] on input "Start" at bounding box center [417, 312] width 221 height 22
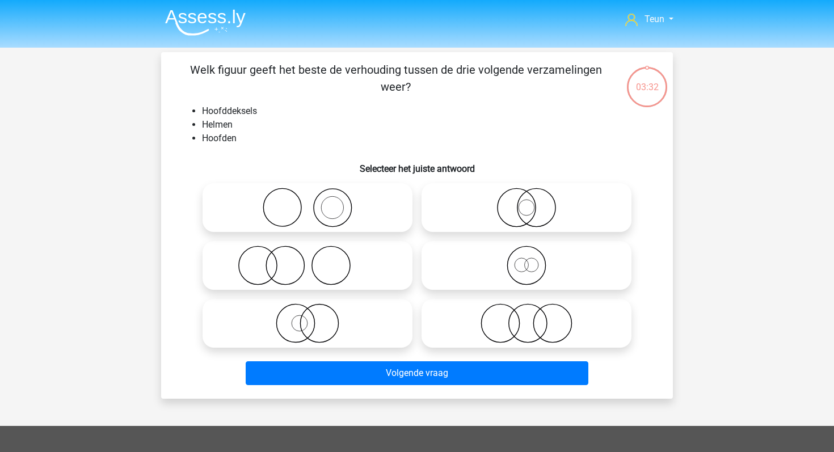
click at [310, 262] on icon at bounding box center [307, 266] width 201 height 40
click at [310, 260] on input "radio" at bounding box center [310, 255] width 7 height 7
radio input "true"
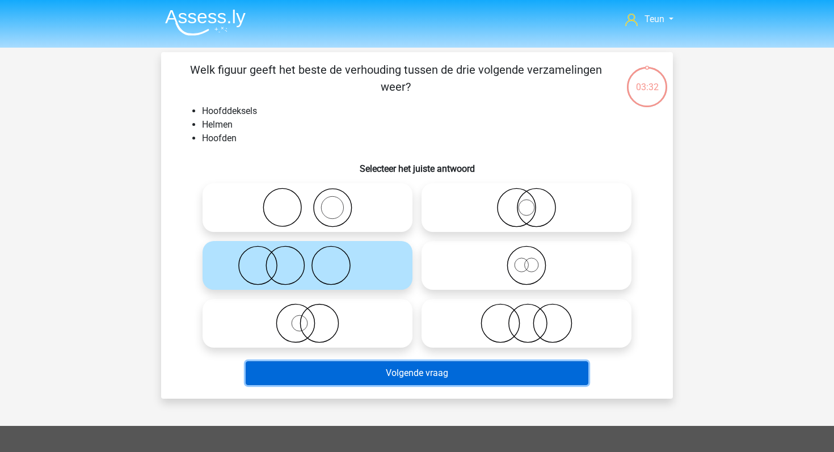
click at [350, 378] on button "Volgende vraag" at bounding box center [417, 373] width 343 height 24
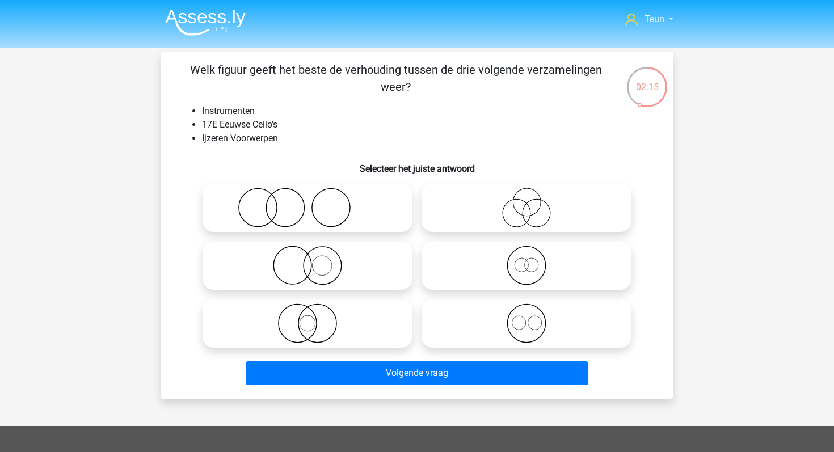
click at [332, 243] on label at bounding box center [308, 265] width 210 height 49
click at [315, 252] on input "radio" at bounding box center [310, 255] width 7 height 7
radio input "true"
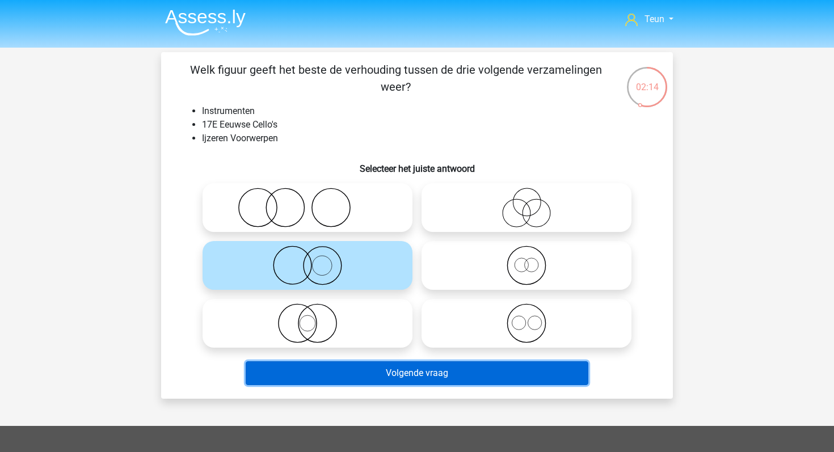
click at [376, 384] on button "Volgende vraag" at bounding box center [417, 373] width 343 height 24
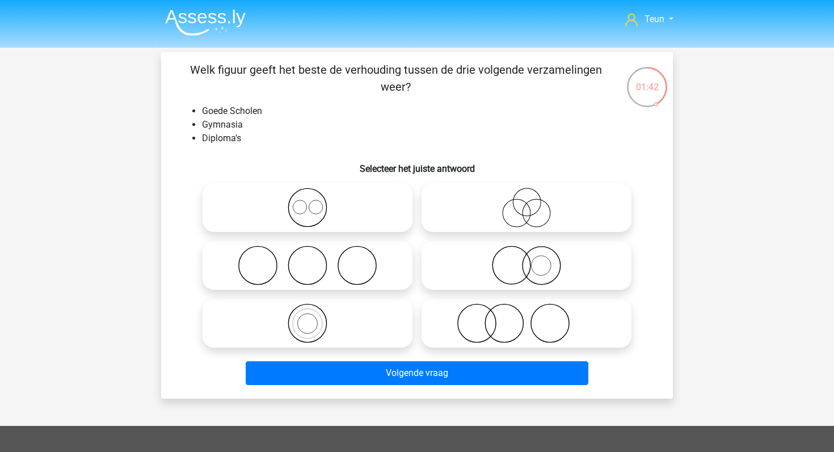
click at [491, 313] on icon at bounding box center [526, 324] width 201 height 40
click at [526, 313] on input "radio" at bounding box center [529, 313] width 7 height 7
radio input "true"
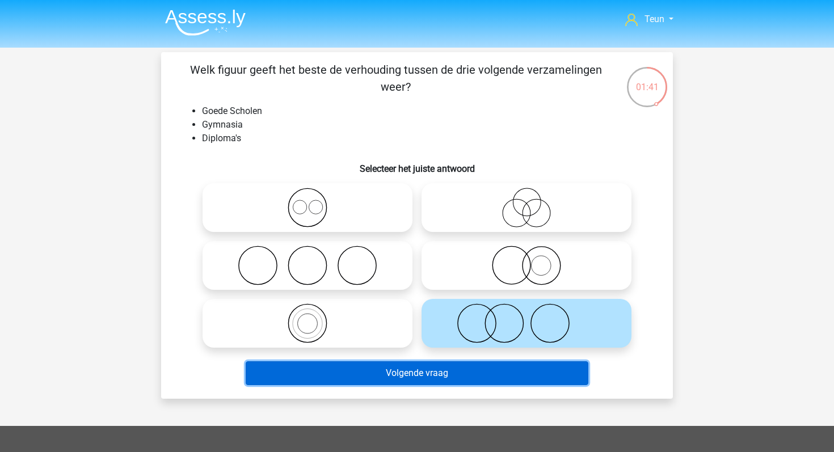
click at [469, 366] on button "Volgende vraag" at bounding box center [417, 373] width 343 height 24
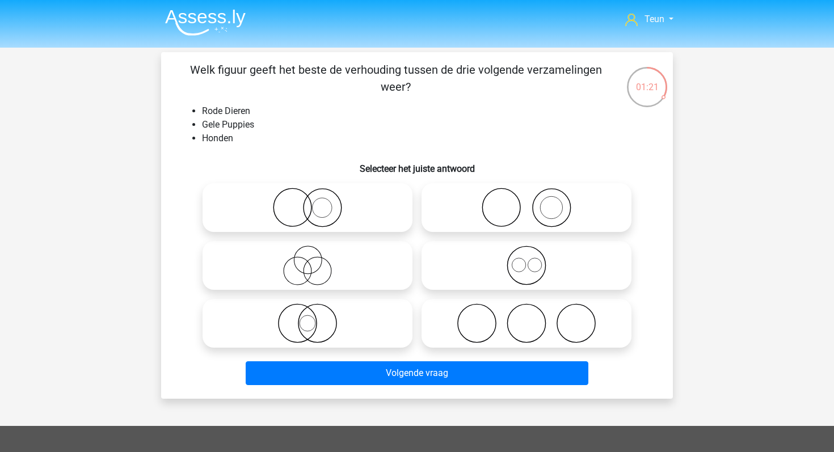
click at [330, 220] on icon at bounding box center [307, 208] width 201 height 40
click at [315, 202] on input "radio" at bounding box center [310, 198] width 7 height 7
radio input "true"
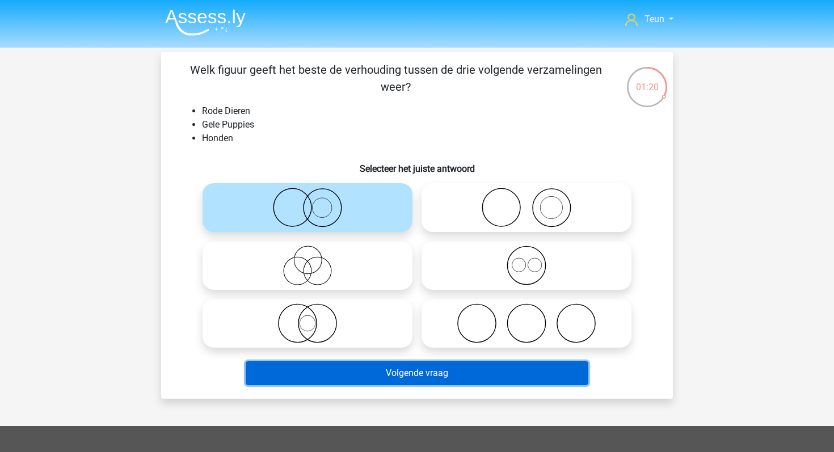
click at [377, 376] on button "Volgende vraag" at bounding box center [417, 373] width 343 height 24
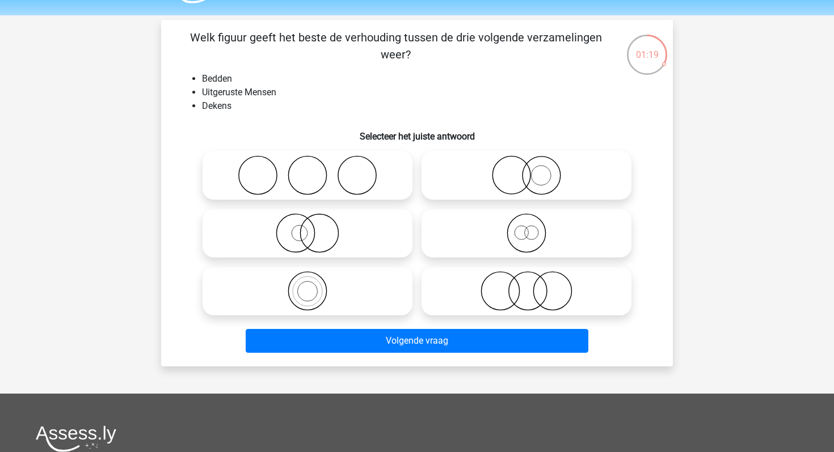
scroll to position [23, 0]
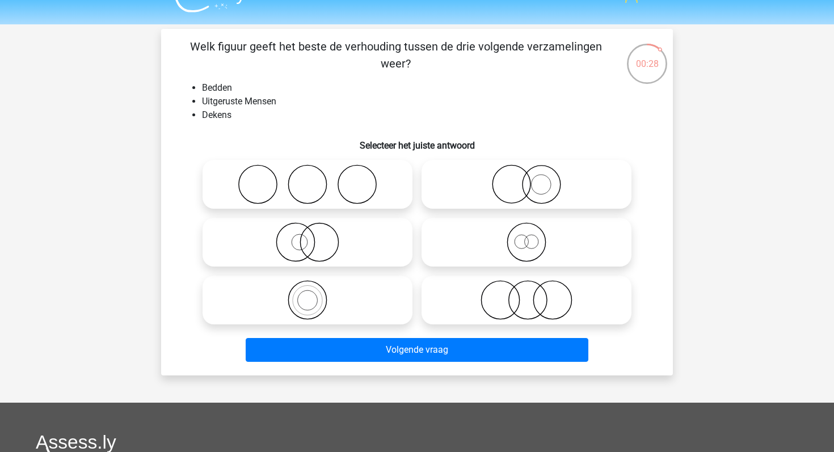
click at [391, 182] on icon at bounding box center [307, 185] width 201 height 40
click at [315, 179] on input "radio" at bounding box center [310, 174] width 7 height 7
radio input "true"
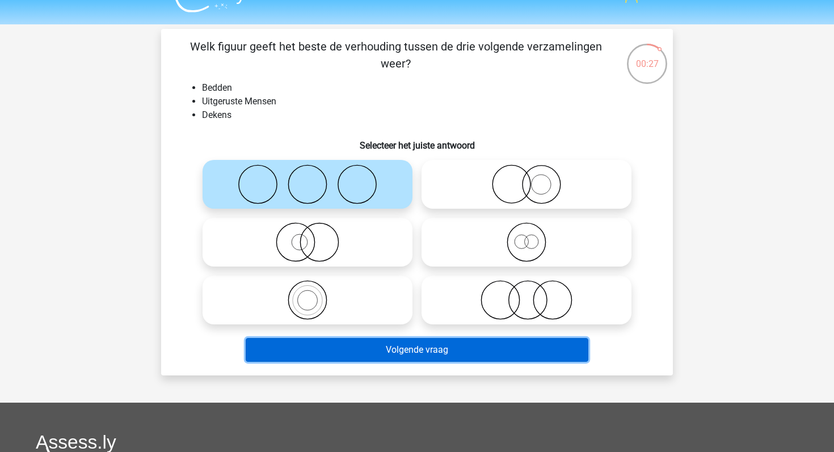
click at [381, 343] on button "Volgende vraag" at bounding box center [417, 350] width 343 height 24
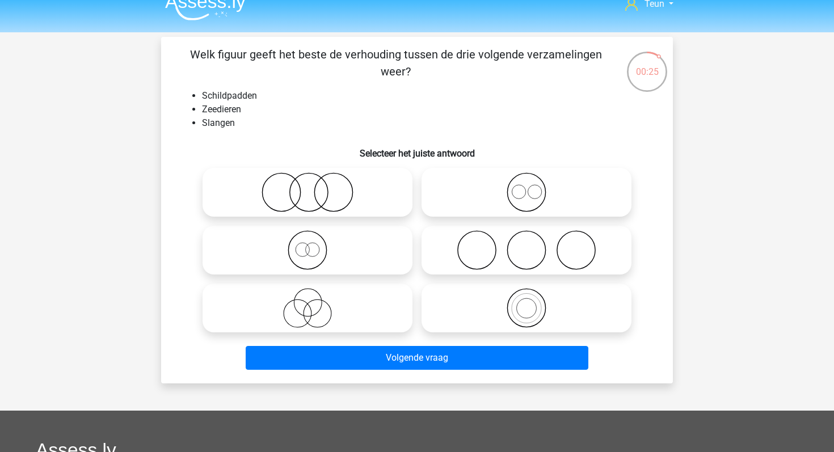
scroll to position [14, 0]
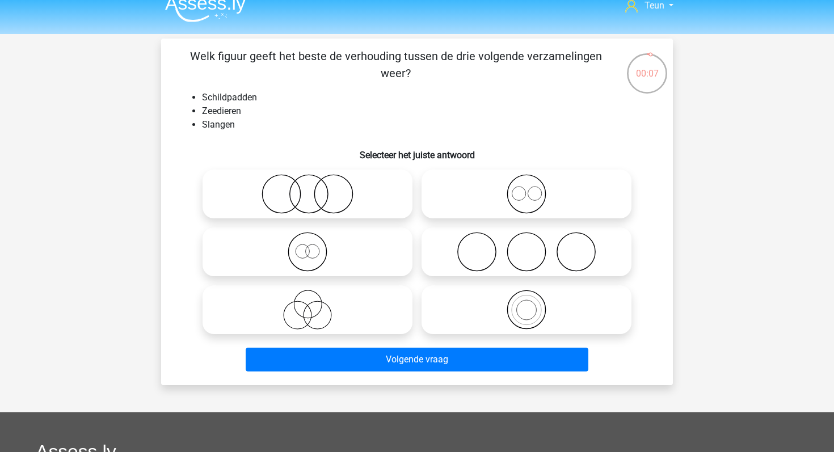
click at [453, 193] on icon at bounding box center [526, 194] width 201 height 40
click at [526, 188] on input "radio" at bounding box center [529, 184] width 7 height 7
radio input "true"
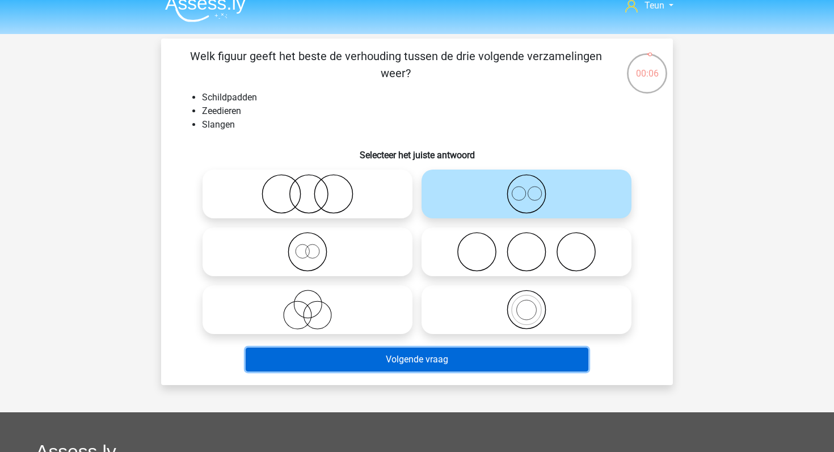
click at [403, 359] on button "Volgende vraag" at bounding box center [417, 360] width 343 height 24
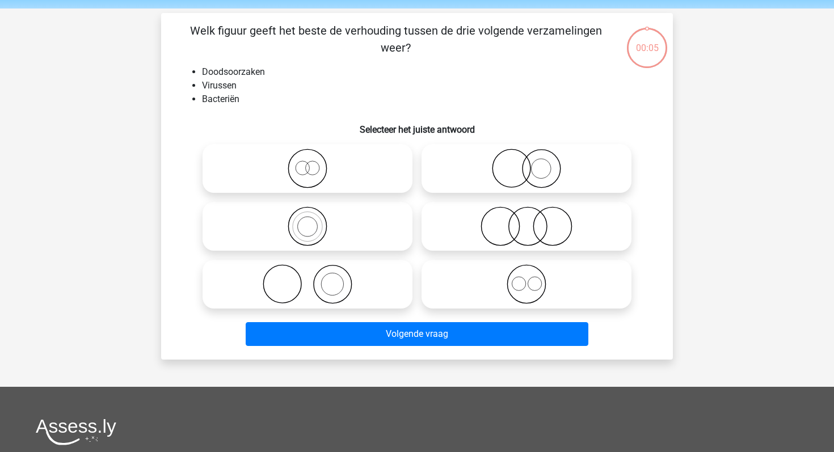
scroll to position [52, 0]
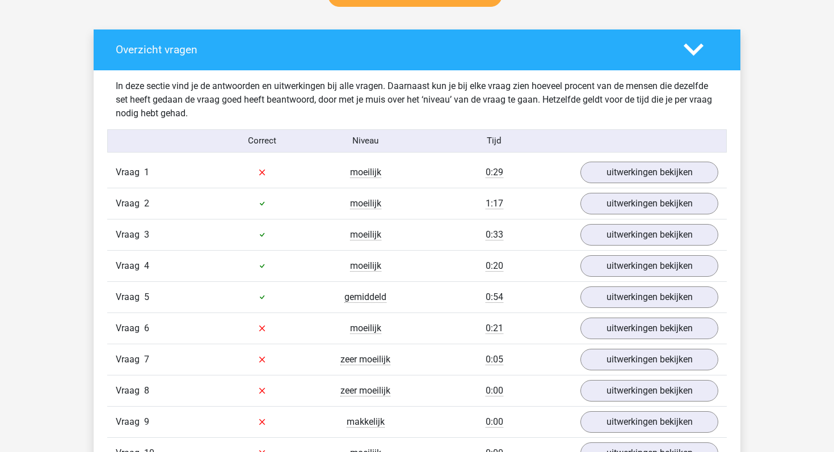
scroll to position [645, 0]
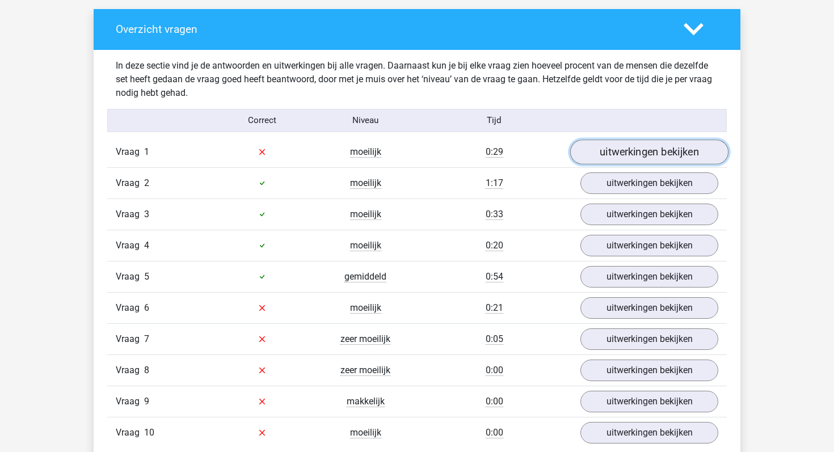
click at [624, 154] on link "uitwerkingen bekijken" at bounding box center [649, 152] width 158 height 25
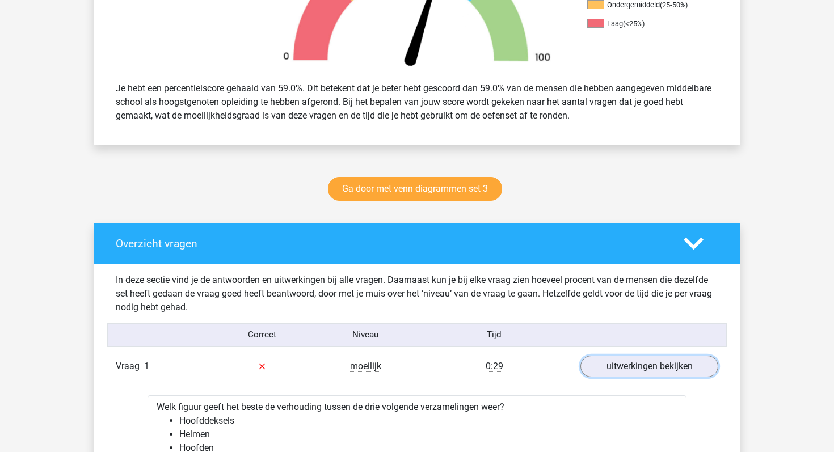
scroll to position [419, 0]
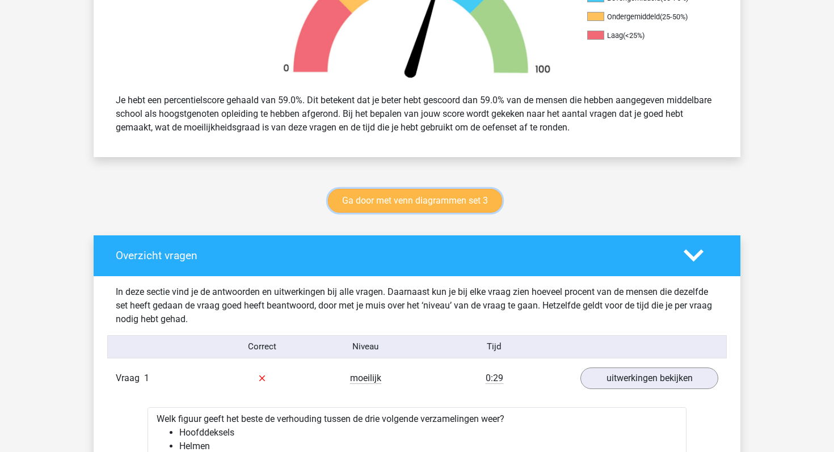
click at [411, 192] on link "Ga door met venn diagrammen set 3" at bounding box center [415, 201] width 174 height 24
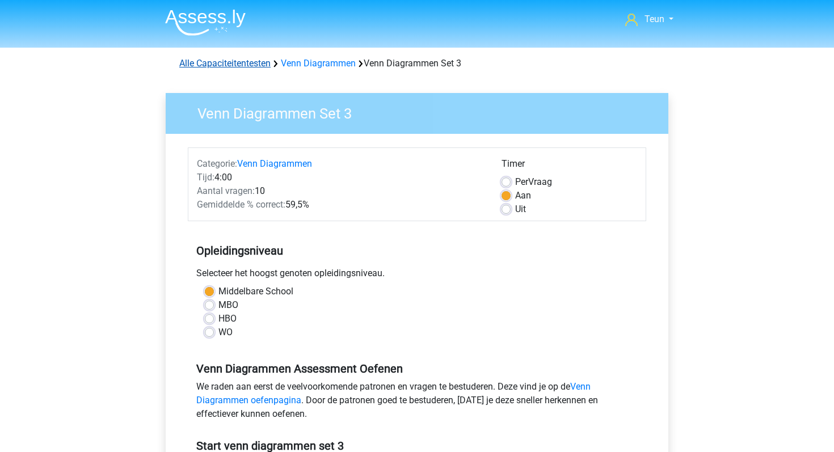
click at [250, 62] on link "Alle Capaciteitentesten" at bounding box center [224, 63] width 91 height 11
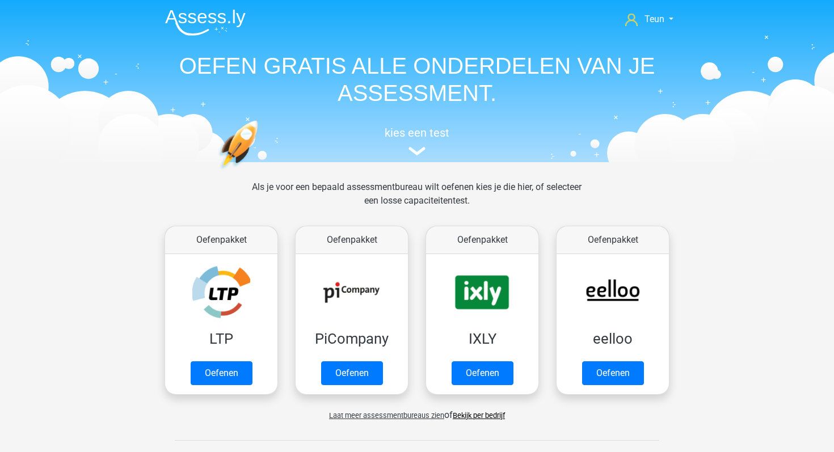
scroll to position [482, 0]
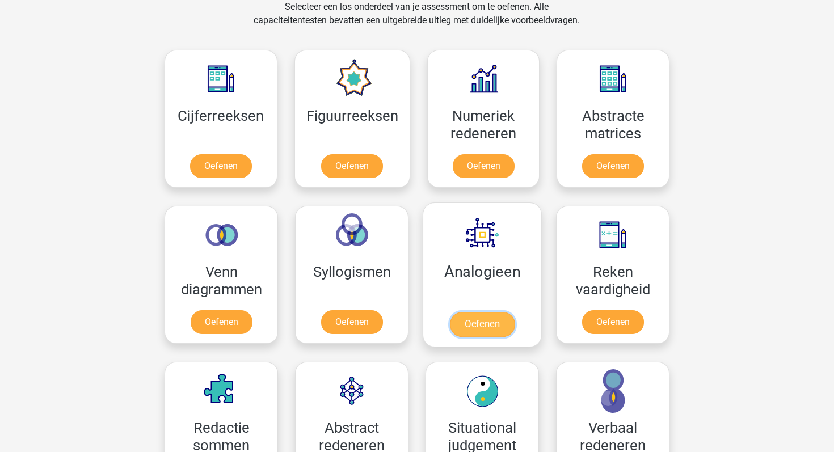
click at [473, 323] on link "Oefenen" at bounding box center [482, 324] width 65 height 25
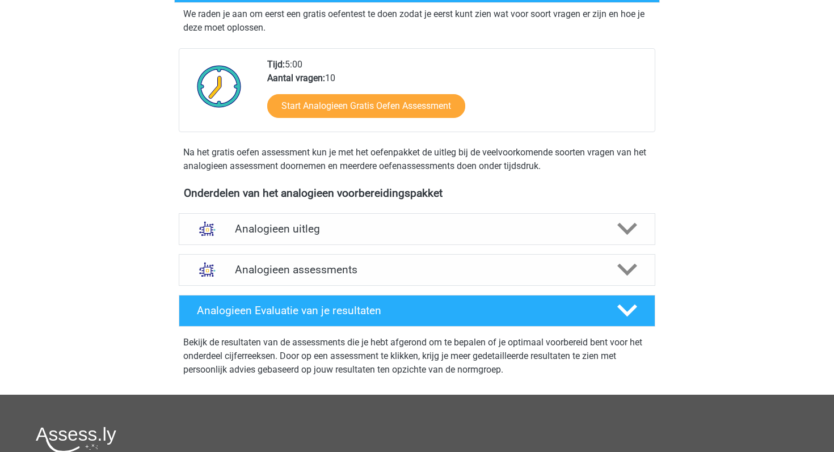
scroll to position [217, 0]
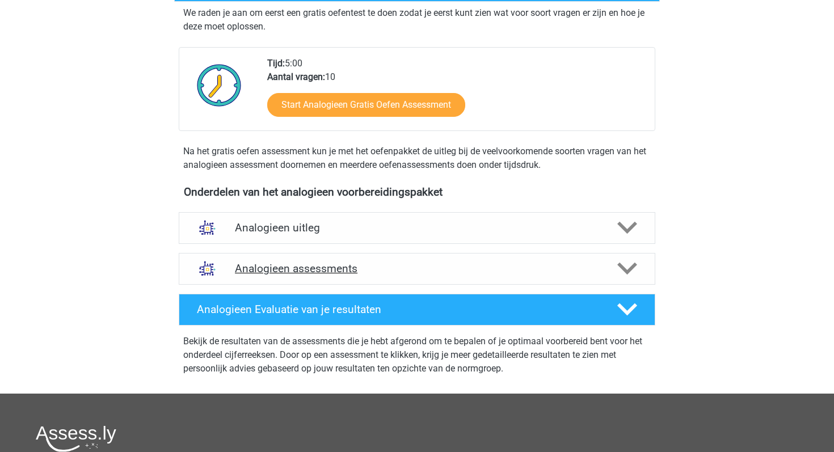
click at [443, 253] on div "Analogieen assessments" at bounding box center [417, 269] width 477 height 32
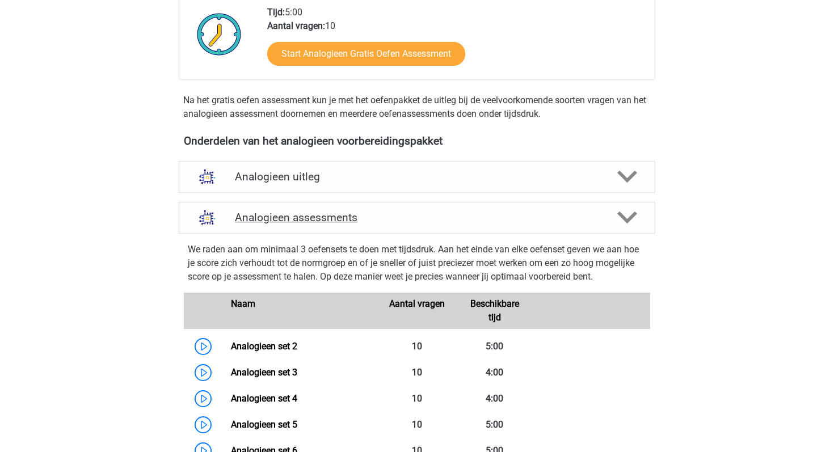
scroll to position [288, 0]
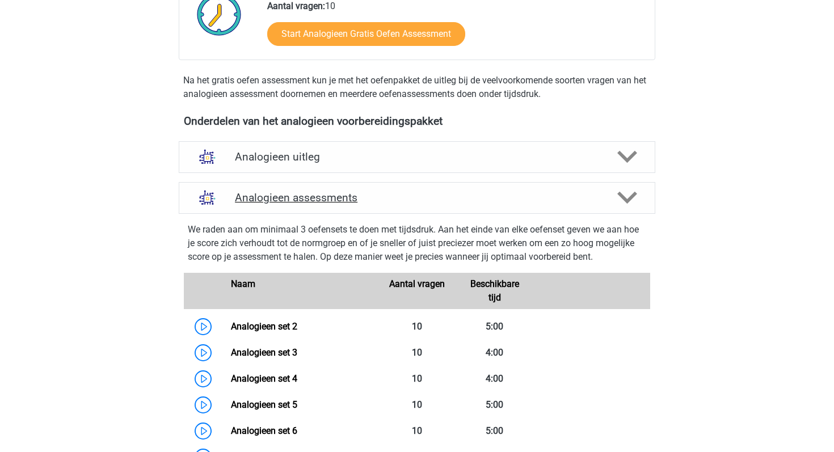
click at [305, 208] on div "Analogieen assessments" at bounding box center [417, 198] width 477 height 32
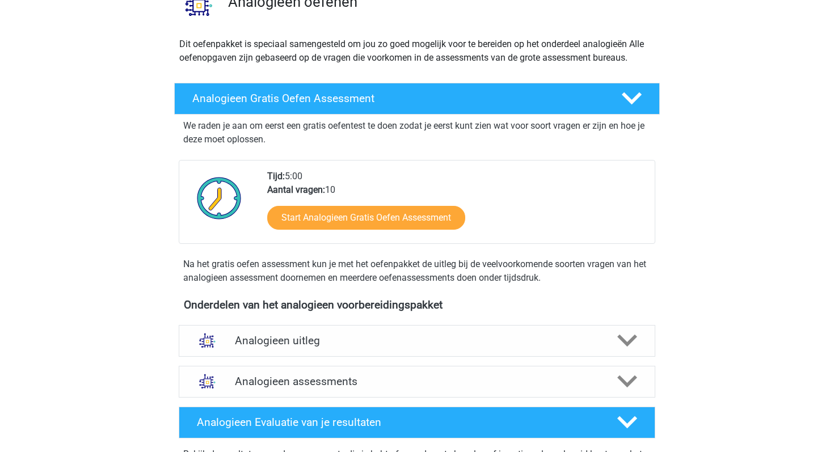
scroll to position [103, 0]
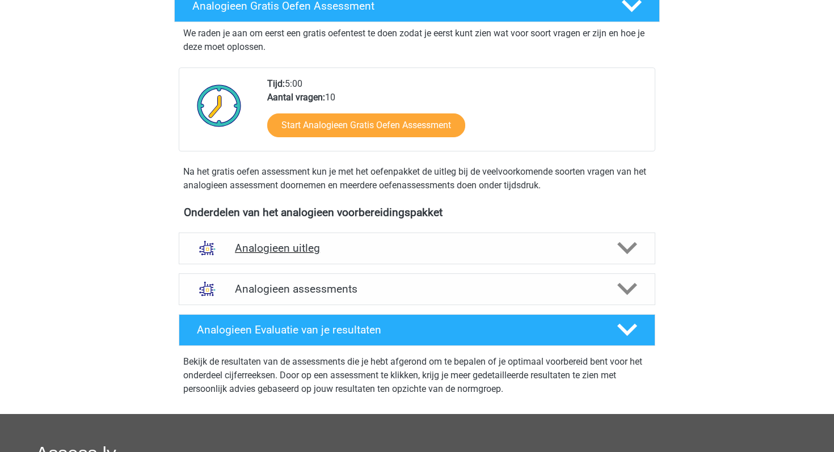
click at [330, 255] on div "Analogieen uitleg" at bounding box center [417, 249] width 477 height 32
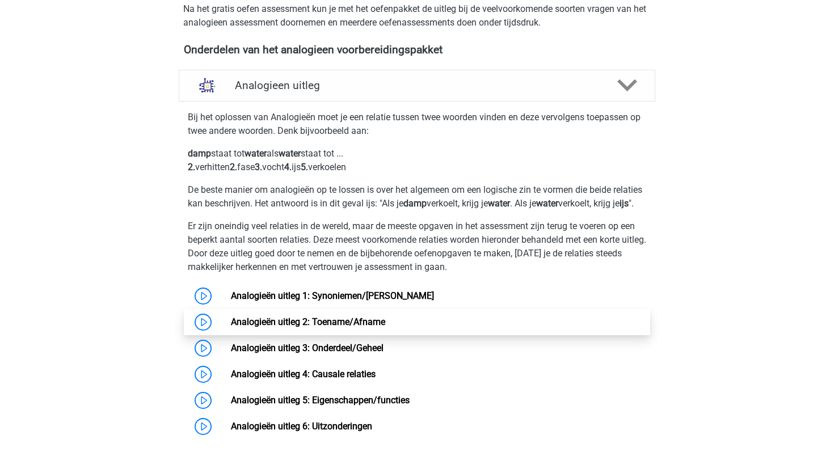
scroll to position [258, 0]
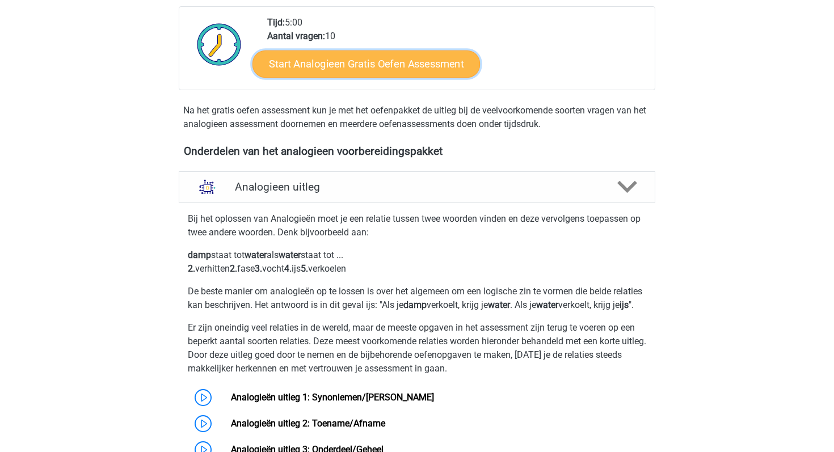
click at [377, 61] on link "Start Analogieen Gratis Oefen Assessment" at bounding box center [365, 63] width 227 height 27
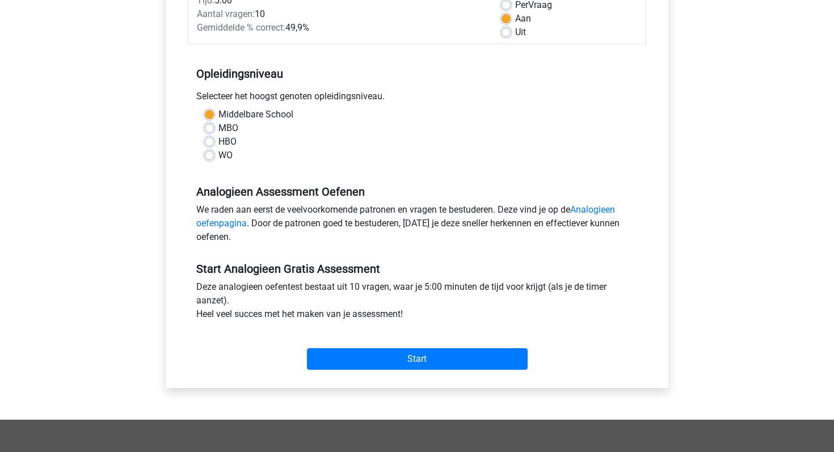
scroll to position [209, 0]
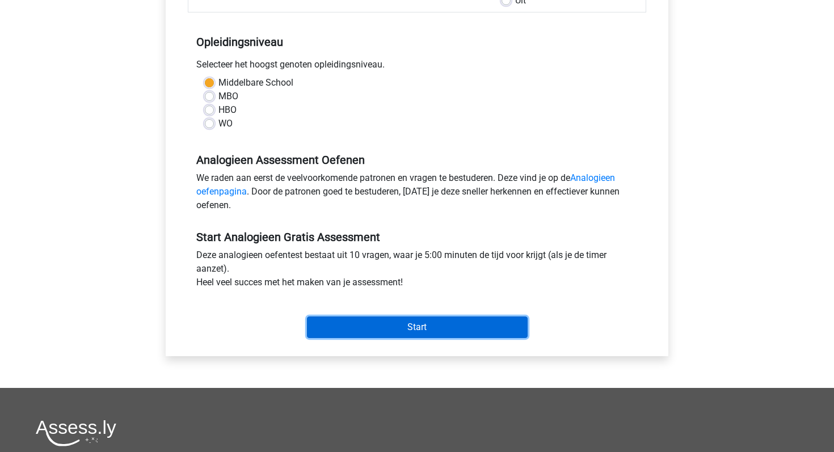
click at [402, 326] on input "Start" at bounding box center [417, 328] width 221 height 22
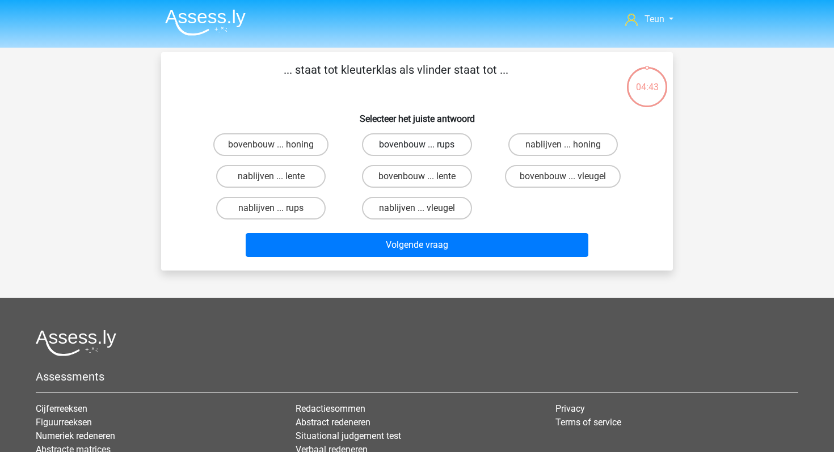
click at [399, 142] on label "bovenbouw ... rups" at bounding box center [416, 144] width 109 height 23
click at [417, 145] on input "bovenbouw ... rups" at bounding box center [420, 148] width 7 height 7
radio input "true"
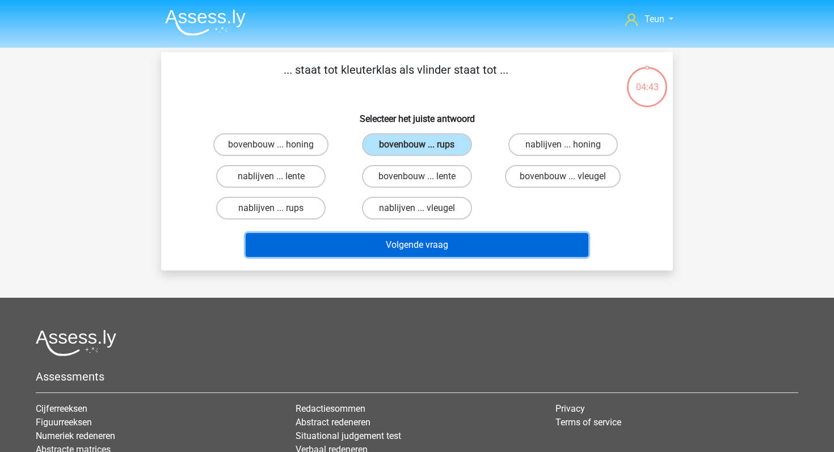
click at [420, 238] on button "Volgende vraag" at bounding box center [417, 245] width 343 height 24
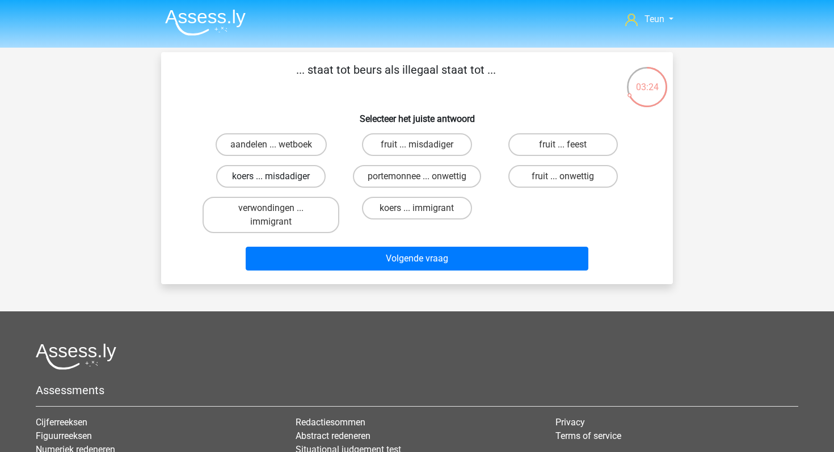
click at [308, 175] on label "koers ... misdadiger" at bounding box center [270, 176] width 109 height 23
click at [279, 176] on input "koers ... misdadiger" at bounding box center [274, 179] width 7 height 7
radio input "true"
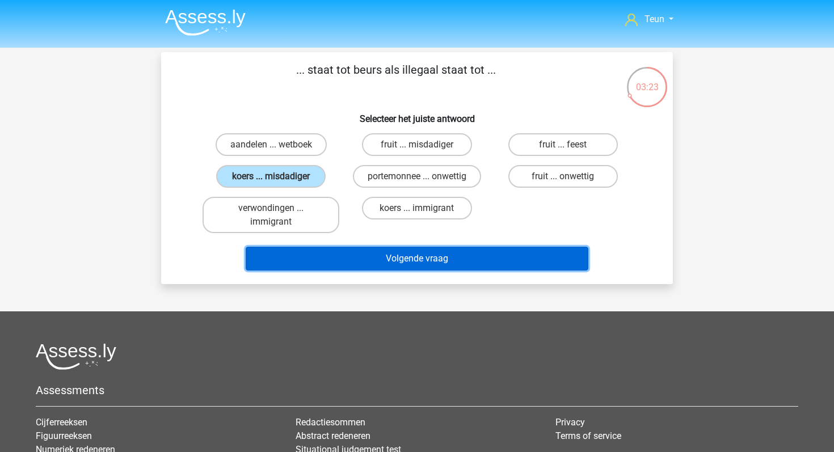
click at [388, 256] on button "Volgende vraag" at bounding box center [417, 259] width 343 height 24
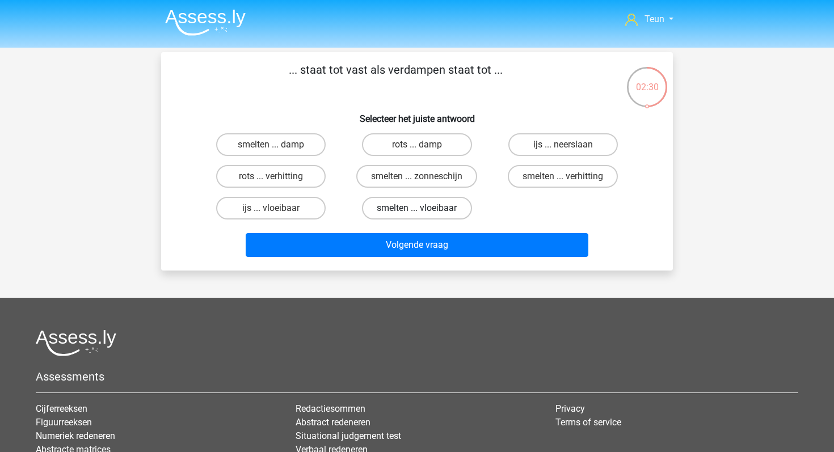
click at [387, 200] on label "smelten ... vloeibaar" at bounding box center [416, 208] width 109 height 23
click at [417, 208] on input "smelten ... vloeibaar" at bounding box center [420, 211] width 7 height 7
radio input "true"
click at [387, 260] on div "Volgende vraag" at bounding box center [417, 247] width 438 height 28
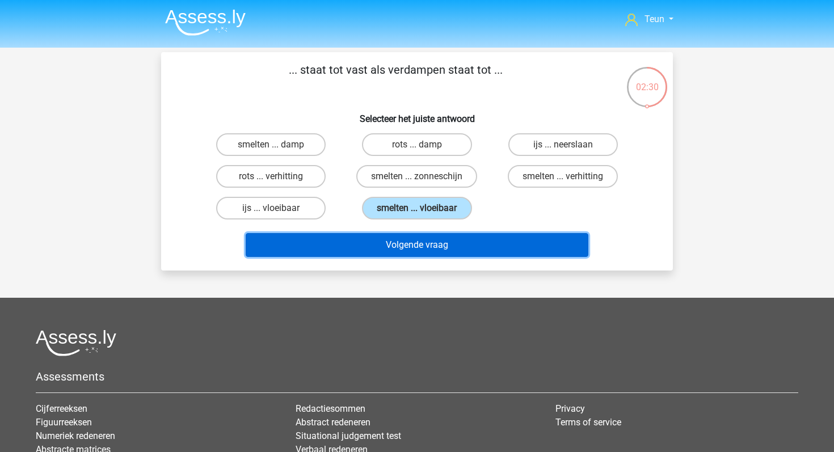
click at [395, 249] on button "Volgende vraag" at bounding box center [417, 245] width 343 height 24
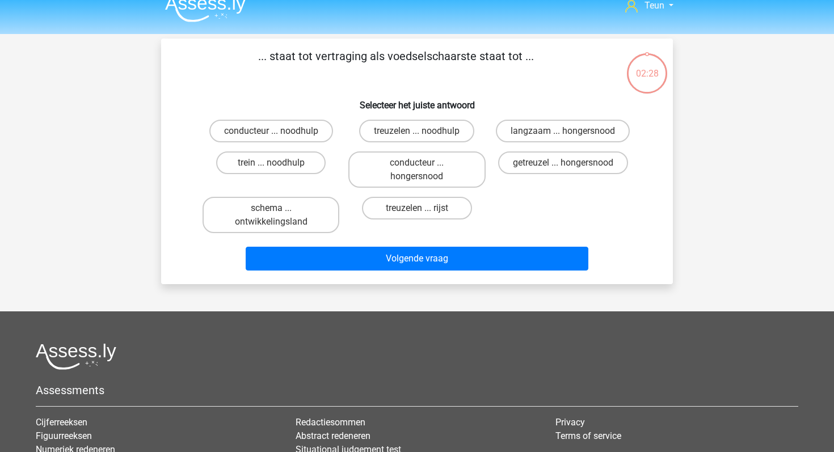
scroll to position [5, 0]
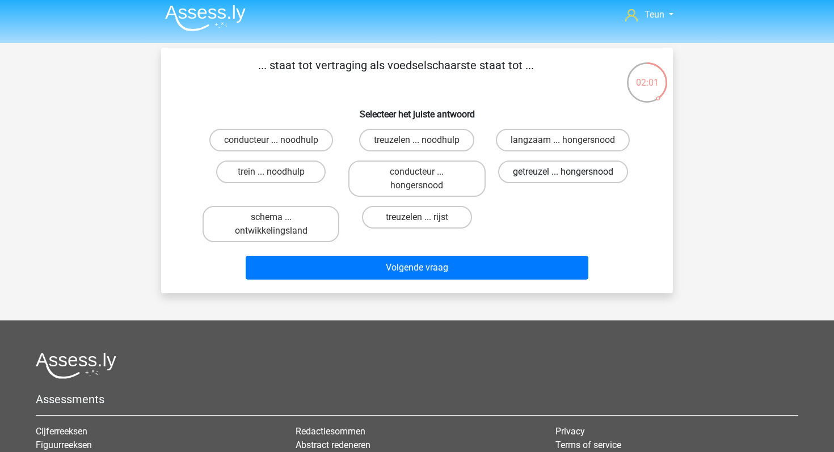
click at [527, 175] on label "getreuzel ... hongersnood" at bounding box center [563, 172] width 130 height 23
click at [563, 175] on input "getreuzel ... hongersnood" at bounding box center [566, 175] width 7 height 7
radio input "true"
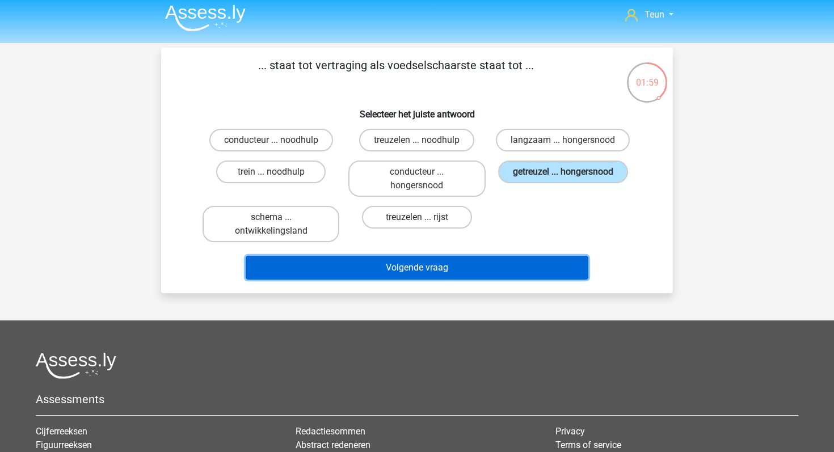
click at [481, 271] on button "Volgende vraag" at bounding box center [417, 268] width 343 height 24
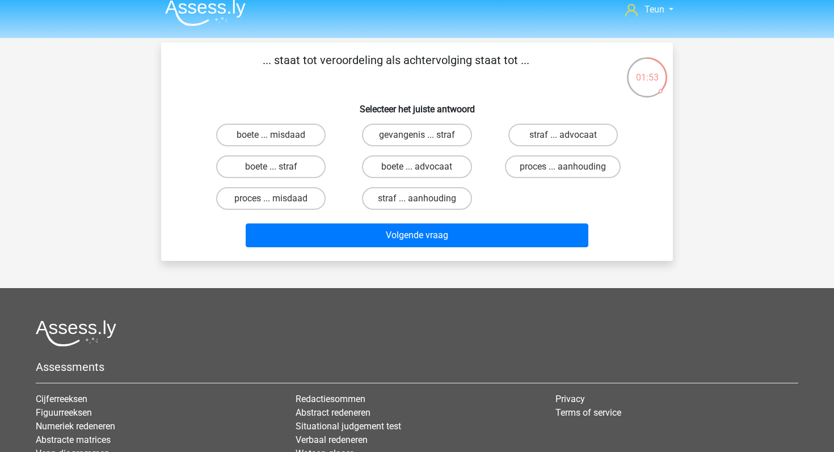
scroll to position [0, 0]
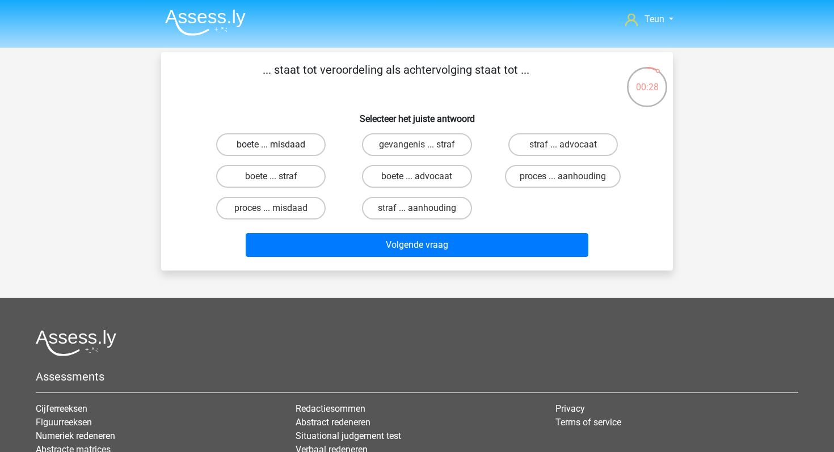
click at [301, 151] on label "boete ... misdaad" at bounding box center [270, 144] width 109 height 23
click at [279, 151] on input "boete ... misdaad" at bounding box center [274, 148] width 7 height 7
radio input "true"
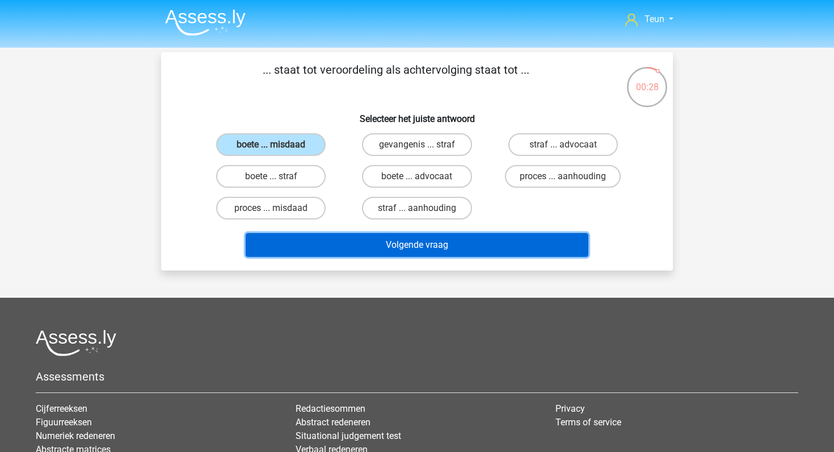
click at [351, 243] on button "Volgende vraag" at bounding box center [417, 245] width 343 height 24
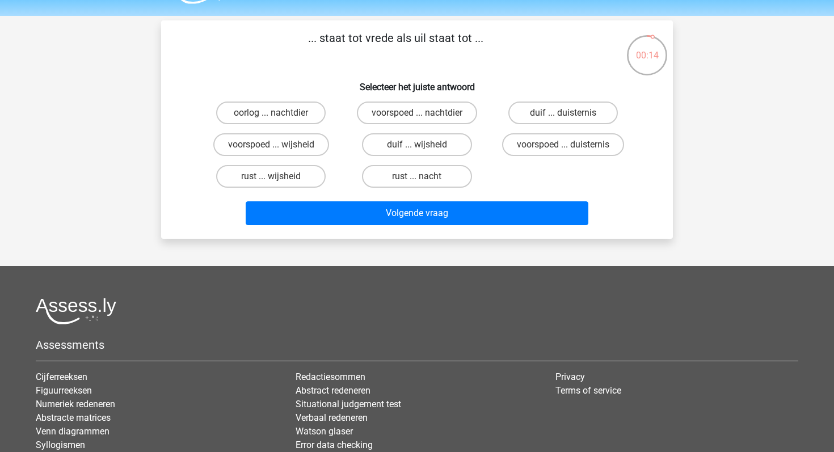
scroll to position [31, 0]
click at [401, 148] on label "duif ... wijsheid" at bounding box center [416, 145] width 109 height 23
click at [417, 148] on input "duif ... wijsheid" at bounding box center [420, 148] width 7 height 7
radio input "true"
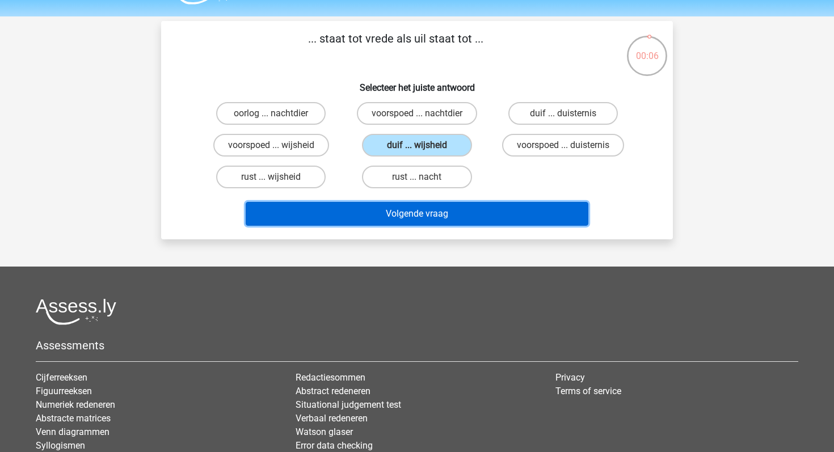
click at [402, 203] on button "Volgende vraag" at bounding box center [417, 214] width 343 height 24
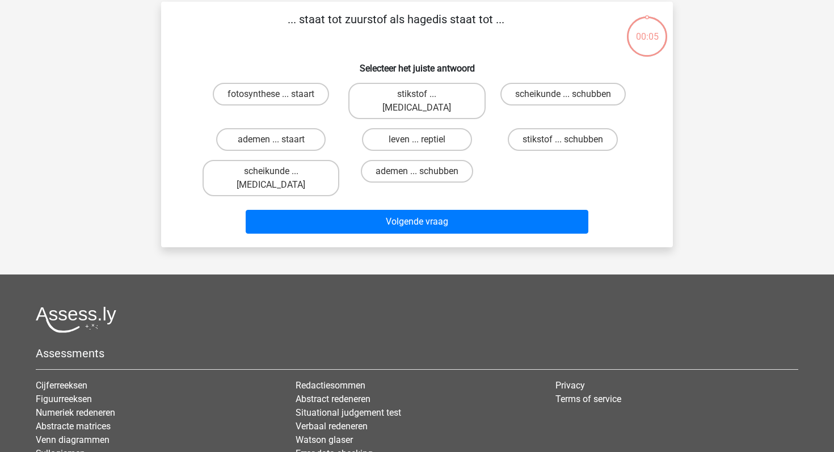
scroll to position [52, 0]
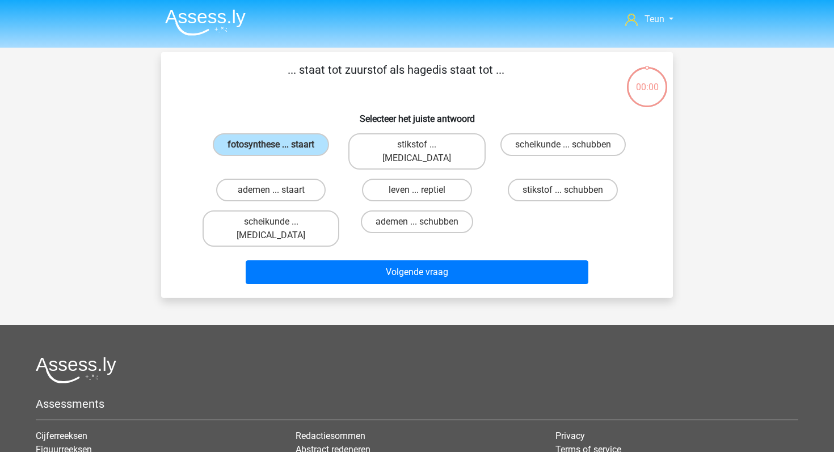
scroll to position [52, 0]
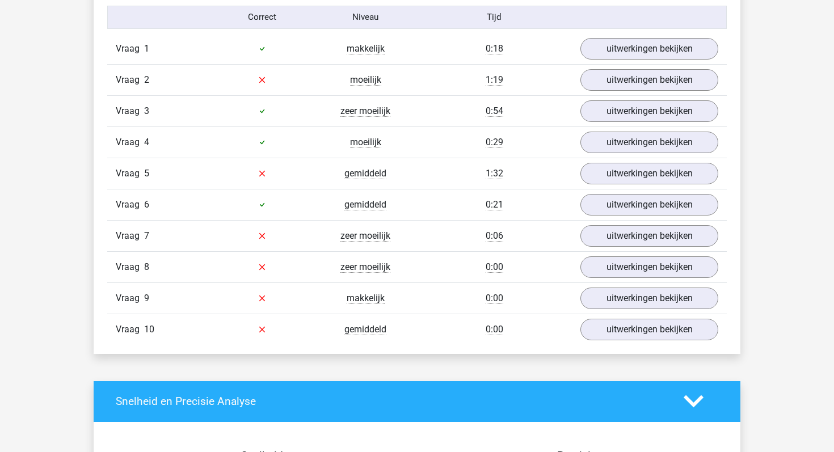
scroll to position [748, 0]
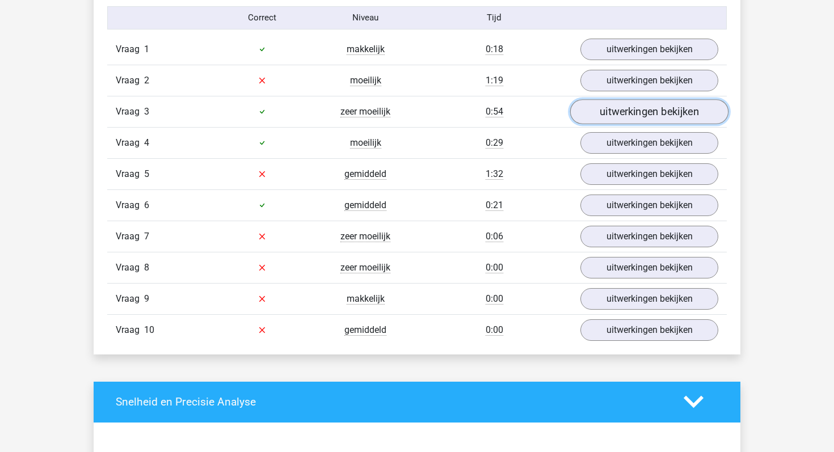
click at [613, 107] on link "uitwerkingen bekijken" at bounding box center [649, 111] width 158 height 25
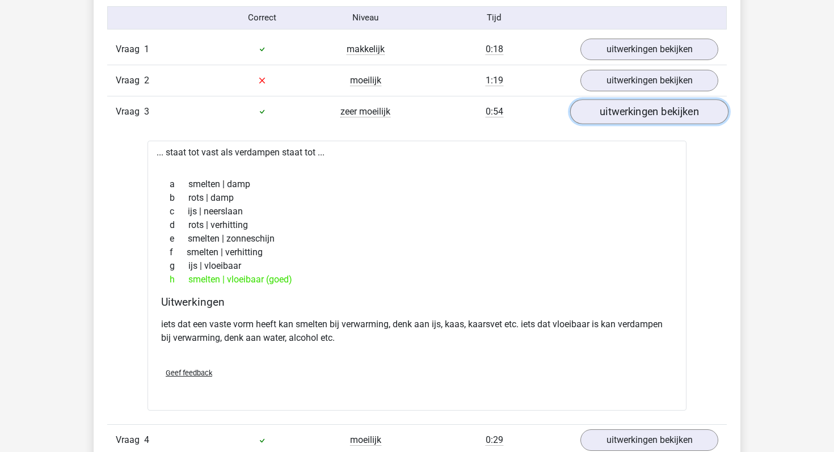
click at [602, 115] on link "uitwerkingen bekijken" at bounding box center [649, 111] width 158 height 25
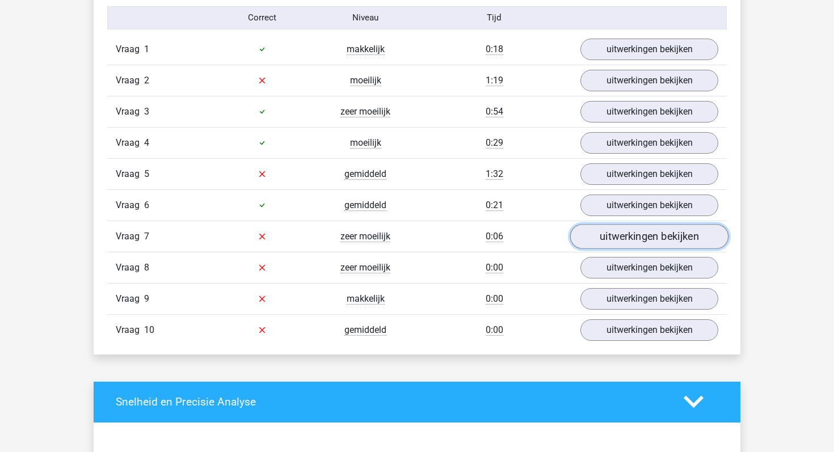
click at [596, 235] on link "uitwerkingen bekijken" at bounding box center [649, 236] width 158 height 25
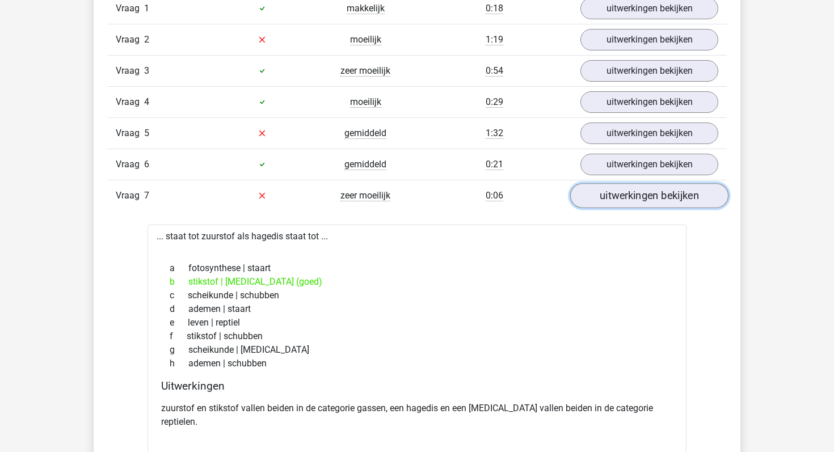
scroll to position [849, 0]
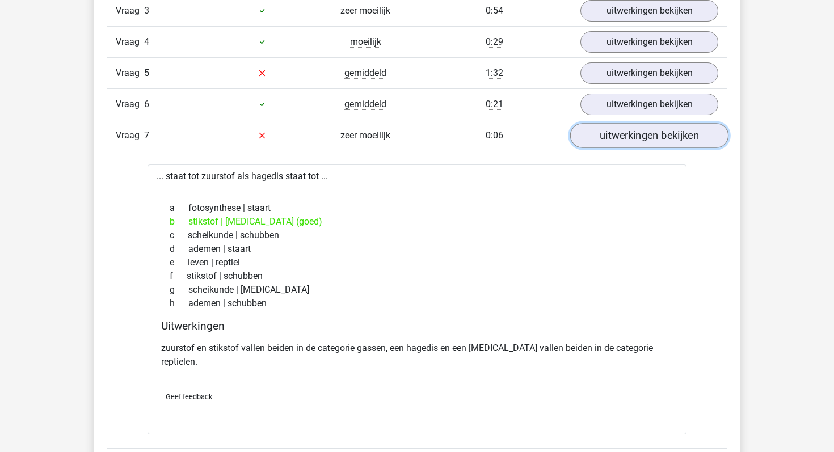
click at [625, 130] on link "uitwerkingen bekijken" at bounding box center [649, 135] width 158 height 25
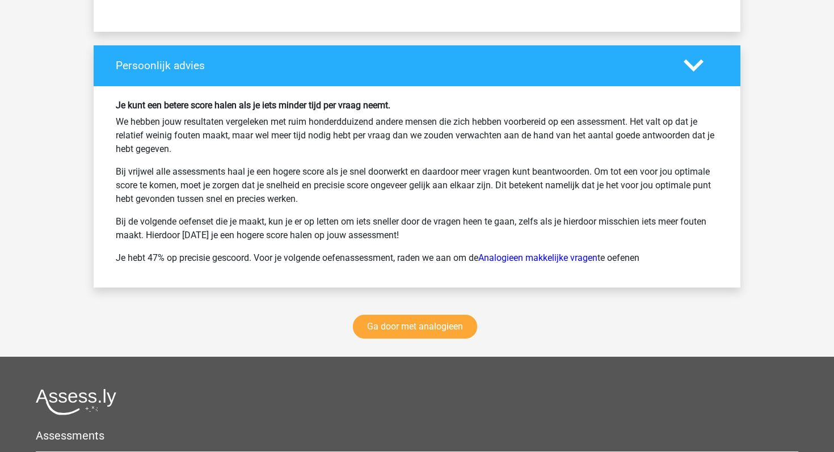
scroll to position [1670, 0]
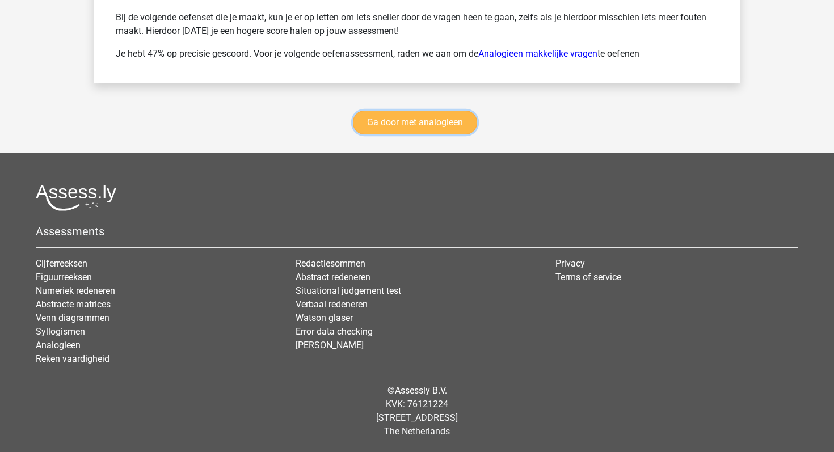
click at [432, 131] on link "Ga door met analogieen" at bounding box center [415, 123] width 124 height 24
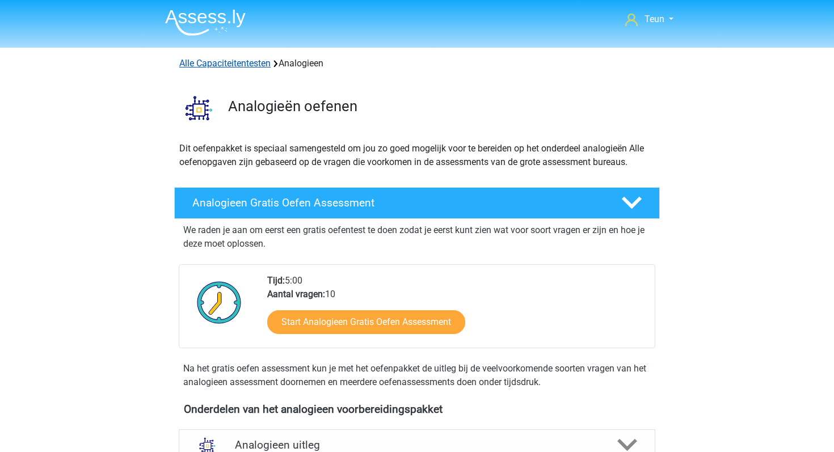
click at [217, 66] on link "Alle Capaciteitentesten" at bounding box center [224, 63] width 91 height 11
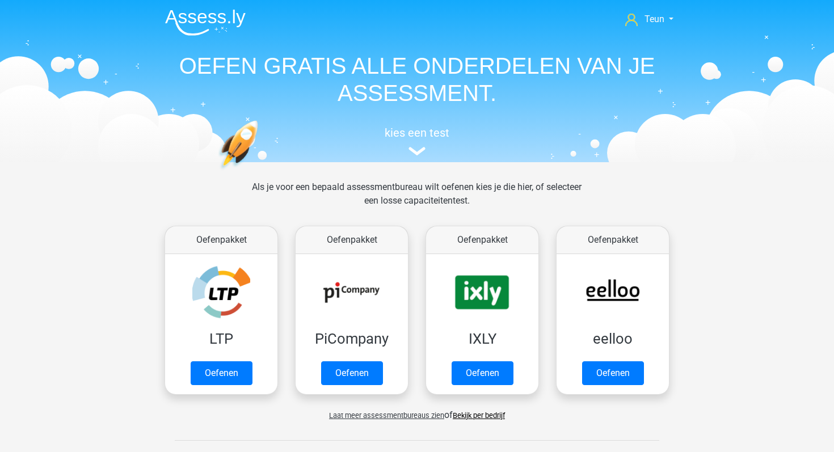
scroll to position [482, 0]
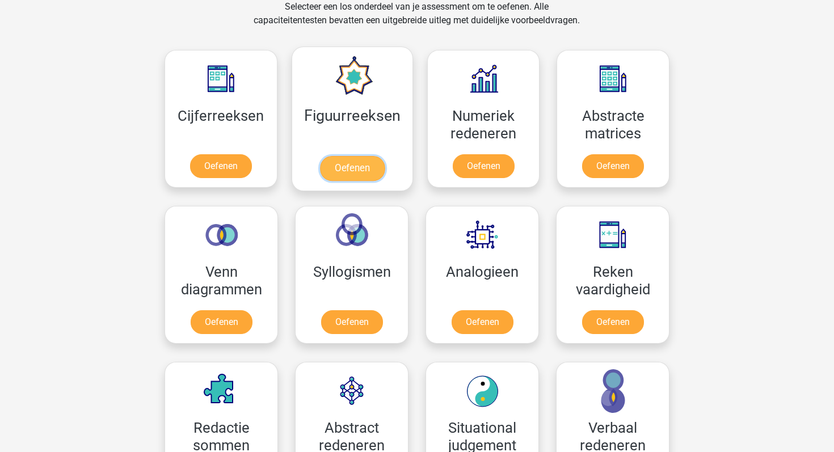
click at [364, 168] on link "Oefenen" at bounding box center [351, 168] width 65 height 25
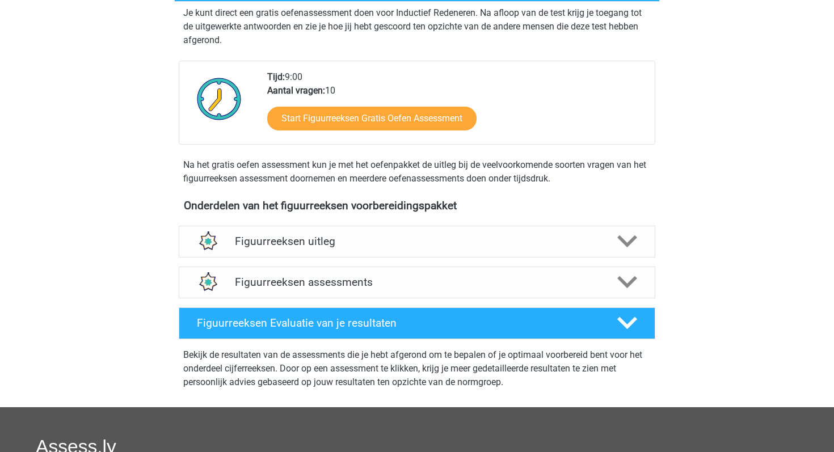
scroll to position [231, 0]
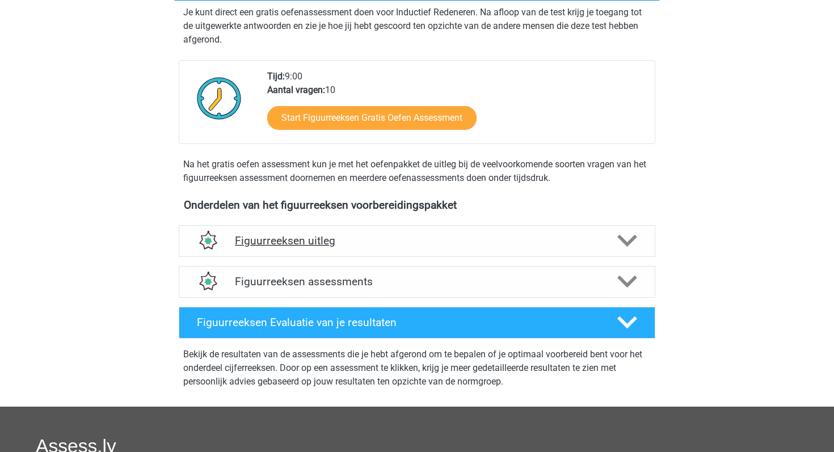
click at [364, 237] on h4 "Figuurreeksen uitleg" at bounding box center [417, 240] width 364 height 13
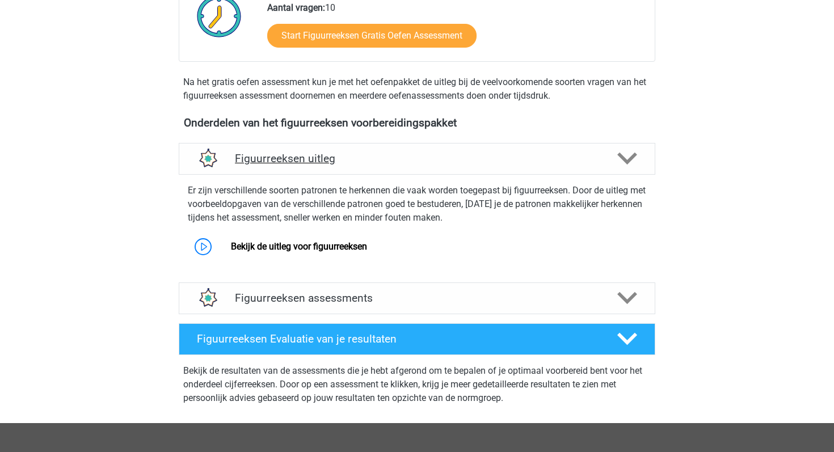
scroll to position [314, 0]
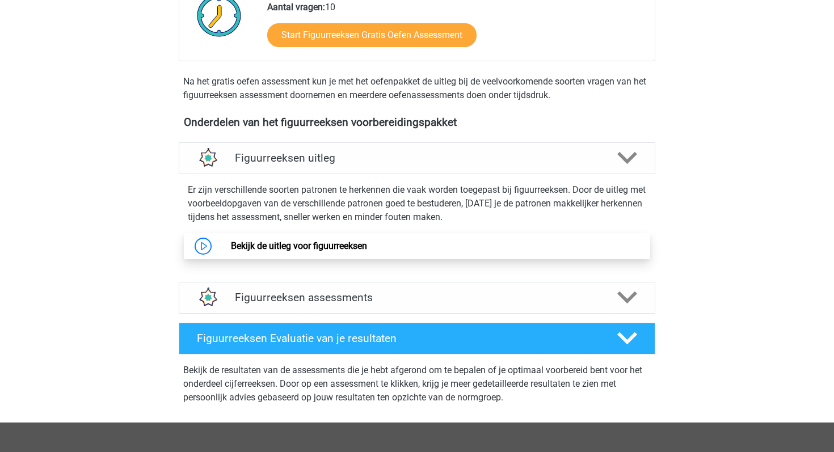
click at [231, 242] on link "Bekijk de uitleg voor figuurreeksen" at bounding box center [299, 246] width 136 height 11
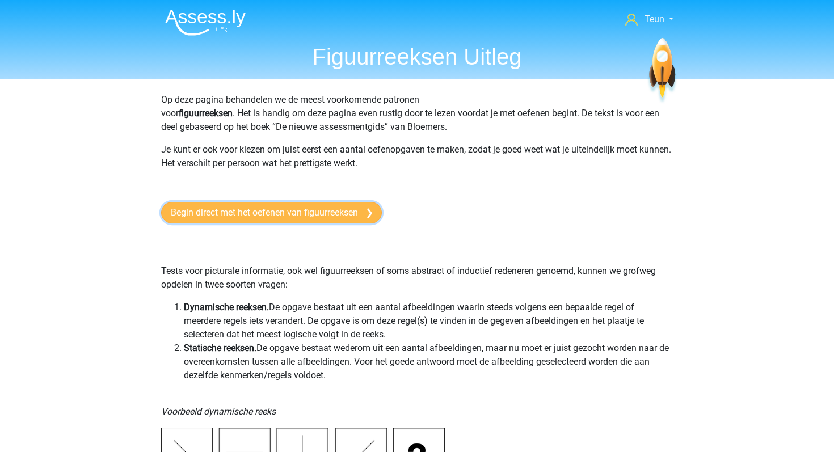
click at [325, 213] on link "Begin direct met het oefenen van figuurreeksen" at bounding box center [271, 213] width 221 height 22
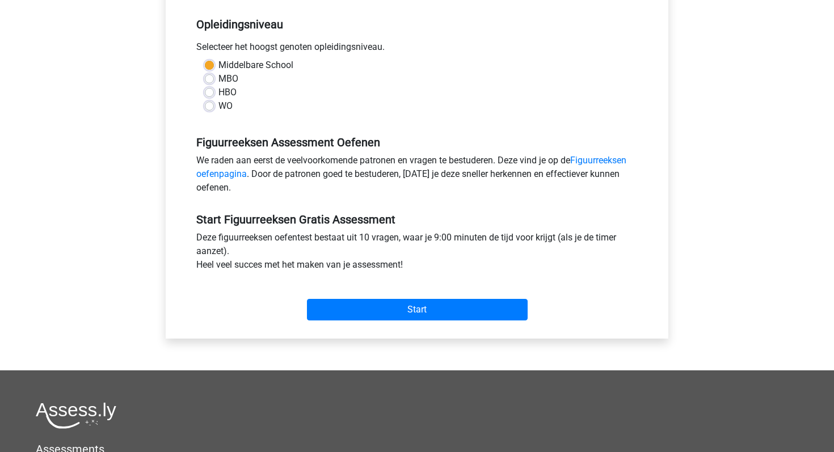
scroll to position [237, 0]
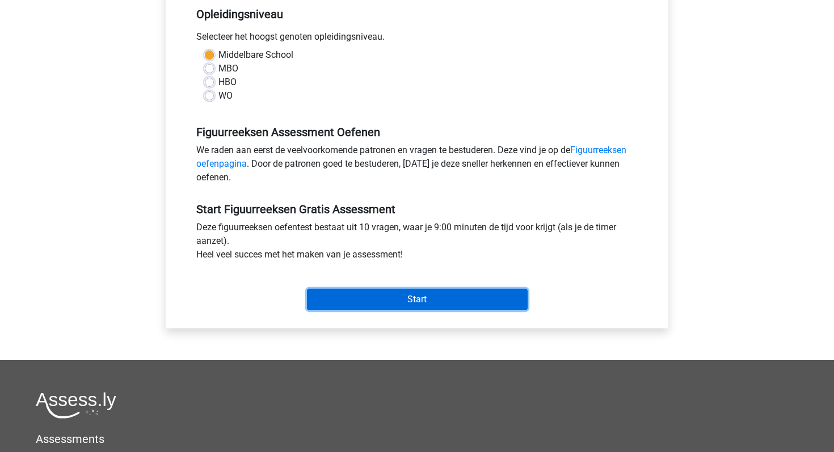
click at [408, 306] on input "Start" at bounding box center [417, 300] width 221 height 22
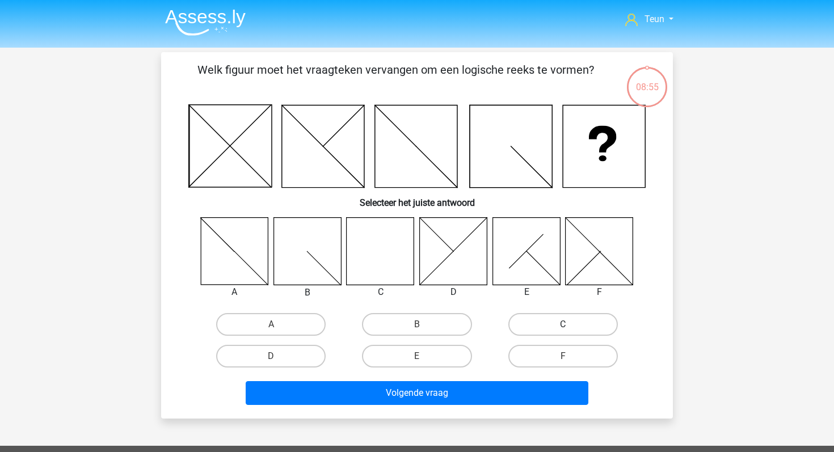
click at [528, 329] on label "C" at bounding box center [562, 324] width 109 height 23
click at [563, 329] on input "C" at bounding box center [566, 328] width 7 height 7
radio input "true"
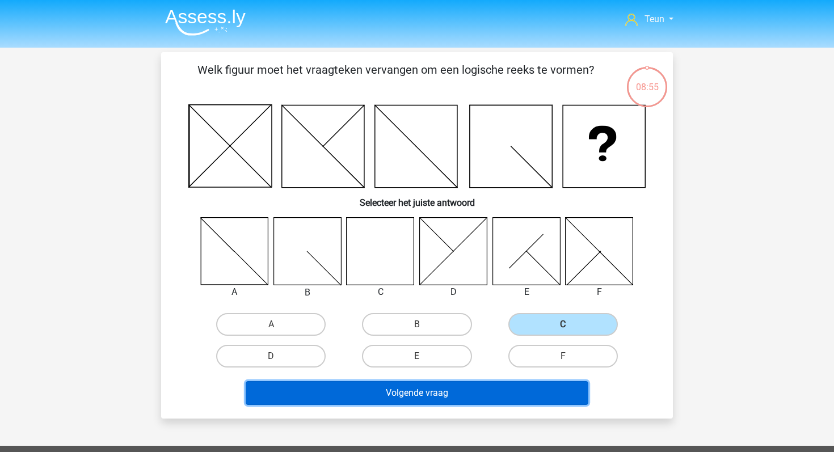
click at [460, 386] on button "Volgende vraag" at bounding box center [417, 393] width 343 height 24
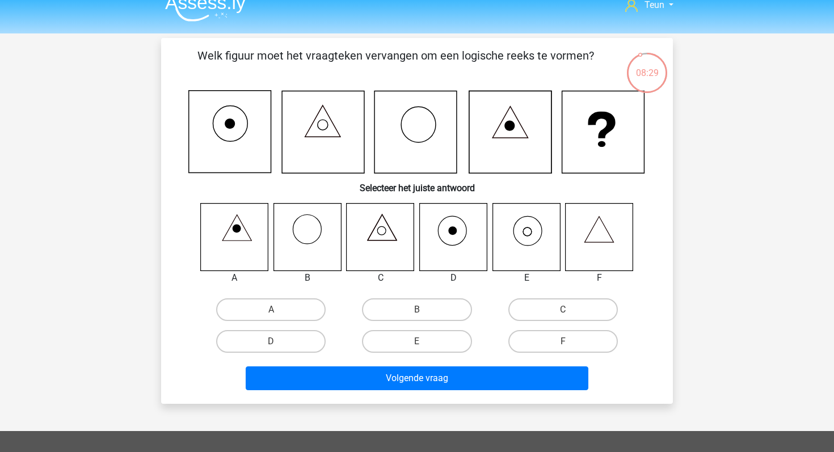
scroll to position [2, 0]
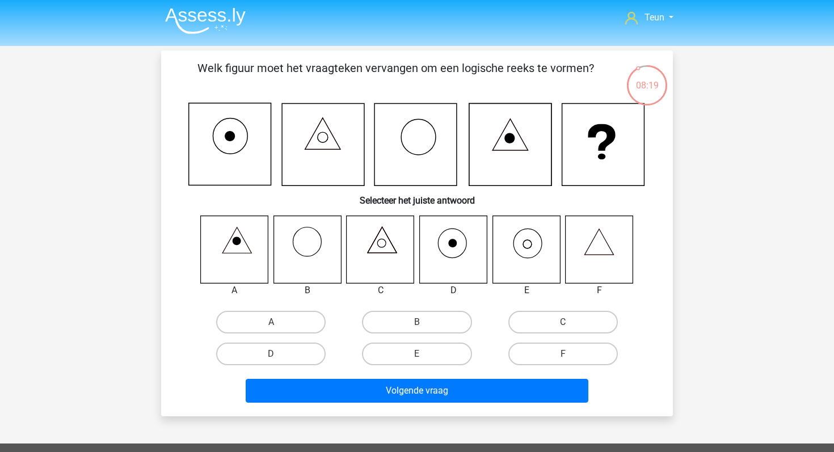
click at [507, 271] on icon at bounding box center [526, 250] width 68 height 68
click at [445, 347] on label "E" at bounding box center [416, 354] width 109 height 23
click at [424, 354] on input "E" at bounding box center [420, 357] width 7 height 7
radio input "true"
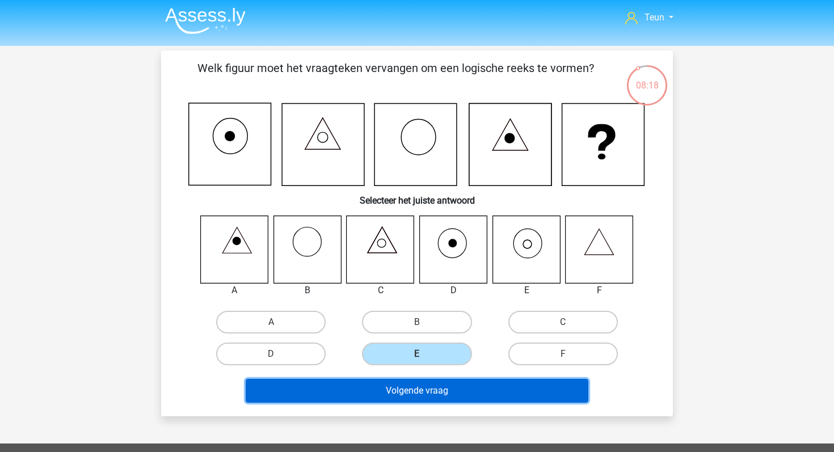
click at [438, 396] on button "Volgende vraag" at bounding box center [417, 391] width 343 height 24
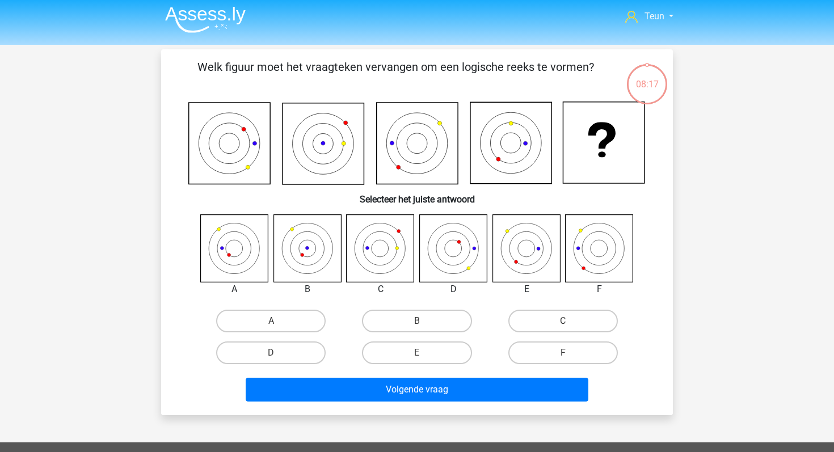
scroll to position [0, 0]
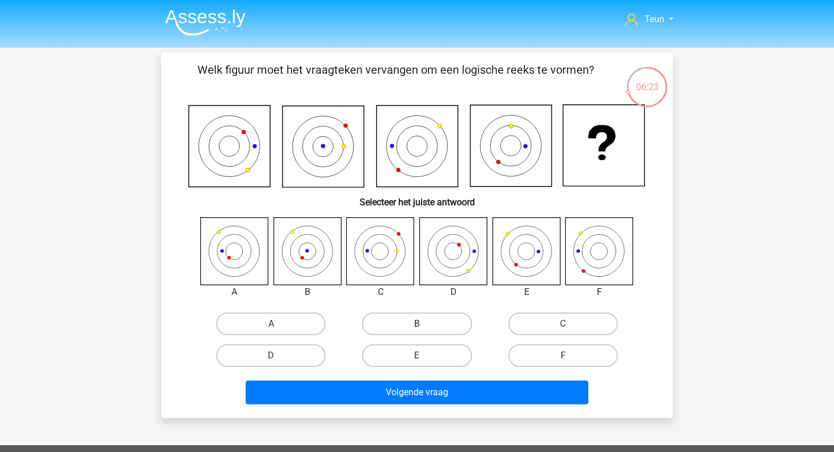
click at [444, 328] on label "B" at bounding box center [416, 324] width 109 height 23
click at [424, 328] on input "B" at bounding box center [420, 327] width 7 height 7
radio input "true"
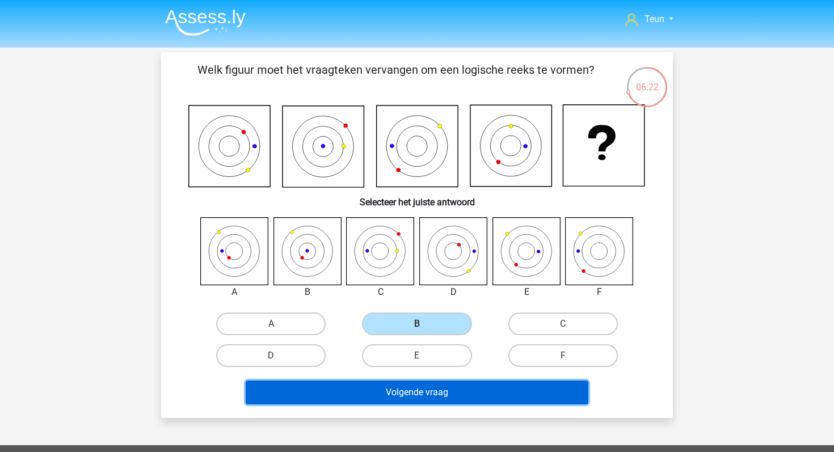
click at [419, 399] on button "Volgende vraag" at bounding box center [417, 393] width 343 height 24
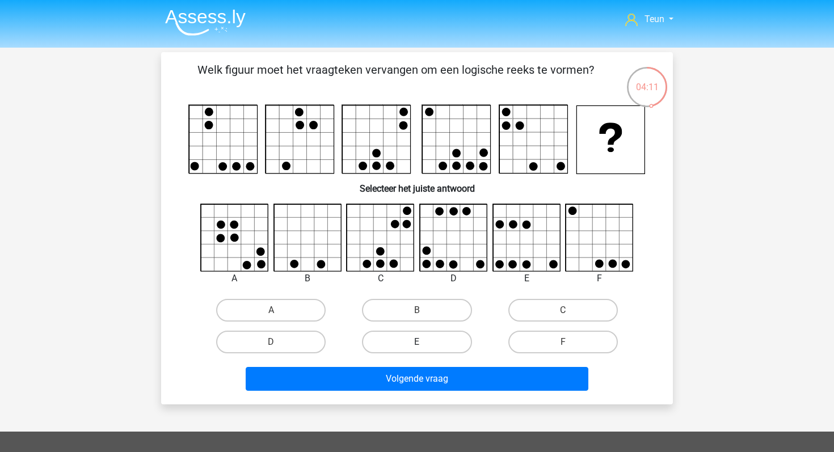
click at [427, 333] on label "E" at bounding box center [416, 342] width 109 height 23
click at [424, 342] on input "E" at bounding box center [420, 345] width 7 height 7
radio input "true"
click at [422, 391] on div "Volgende vraag" at bounding box center [417, 381] width 438 height 28
click at [451, 305] on label "B" at bounding box center [416, 310] width 109 height 23
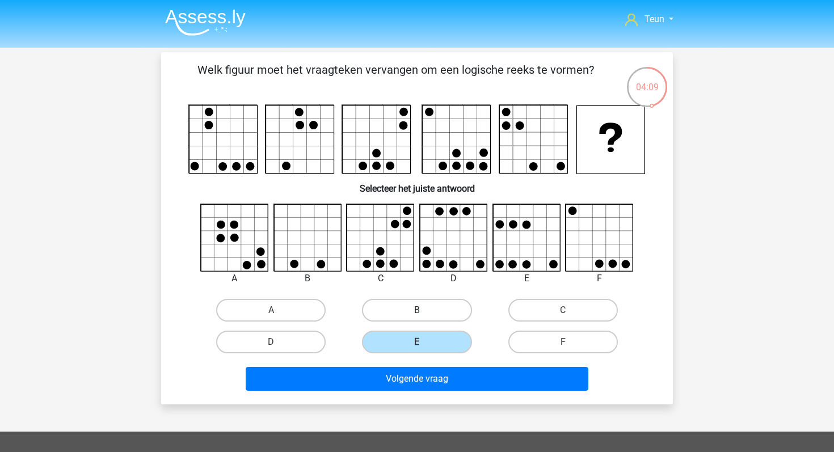
click at [424, 310] on input "B" at bounding box center [420, 313] width 7 height 7
radio input "true"
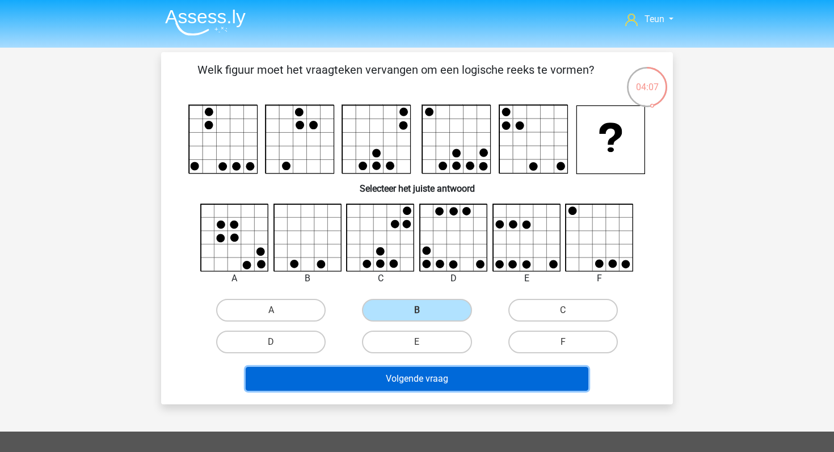
click at [435, 376] on button "Volgende vraag" at bounding box center [417, 379] width 343 height 24
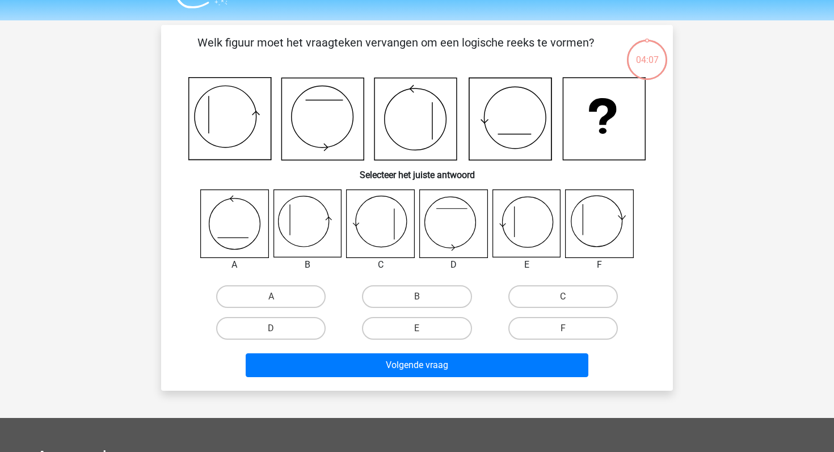
scroll to position [52, 0]
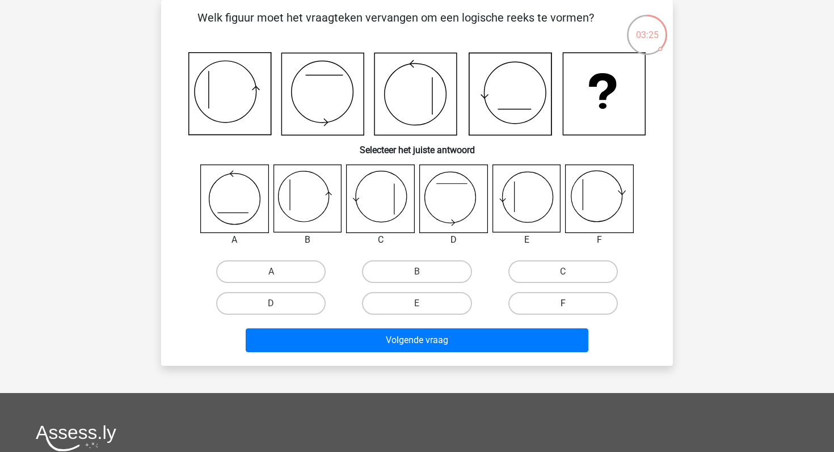
click at [550, 309] on label "F" at bounding box center [562, 303] width 109 height 23
click at [563, 309] on input "F" at bounding box center [566, 307] width 7 height 7
radio input "true"
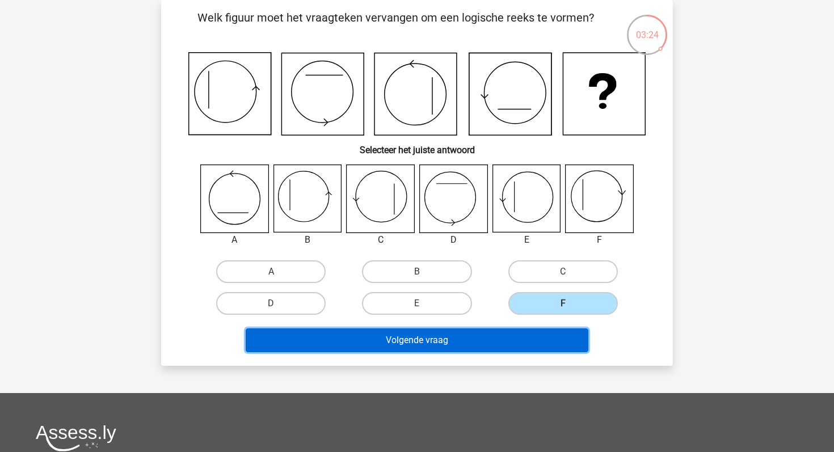
click at [521, 339] on button "Volgende vraag" at bounding box center [417, 340] width 343 height 24
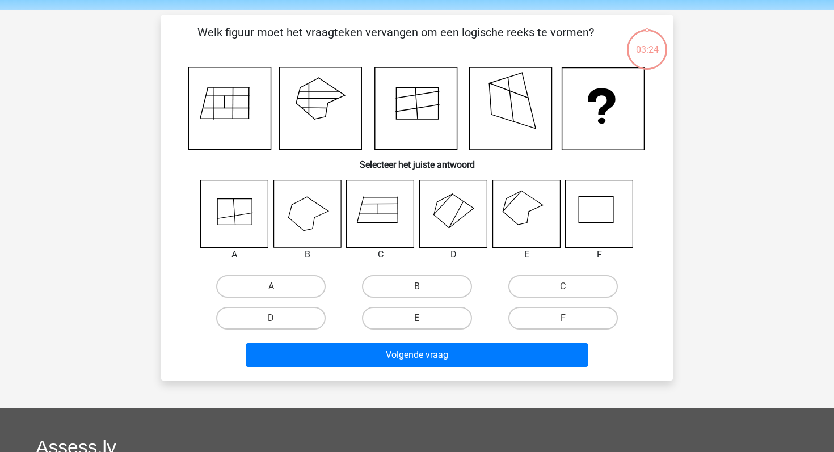
scroll to position [24, 0]
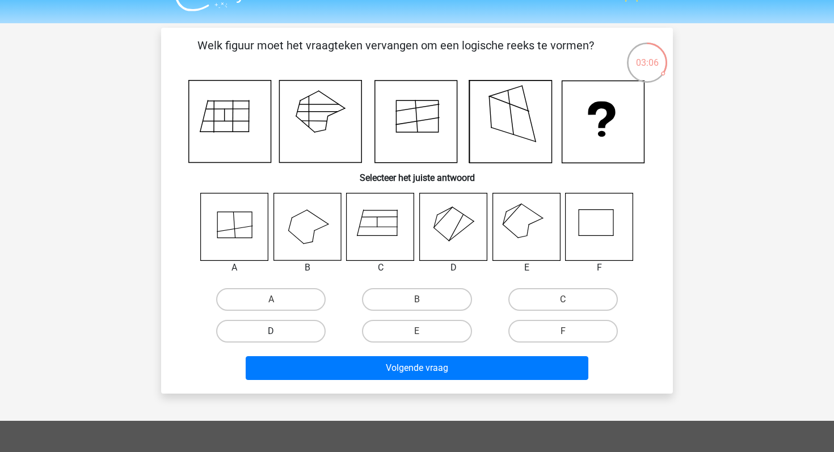
click at [278, 327] on label "D" at bounding box center [270, 331] width 109 height 23
click at [278, 331] on input "D" at bounding box center [274, 334] width 7 height 7
radio input "true"
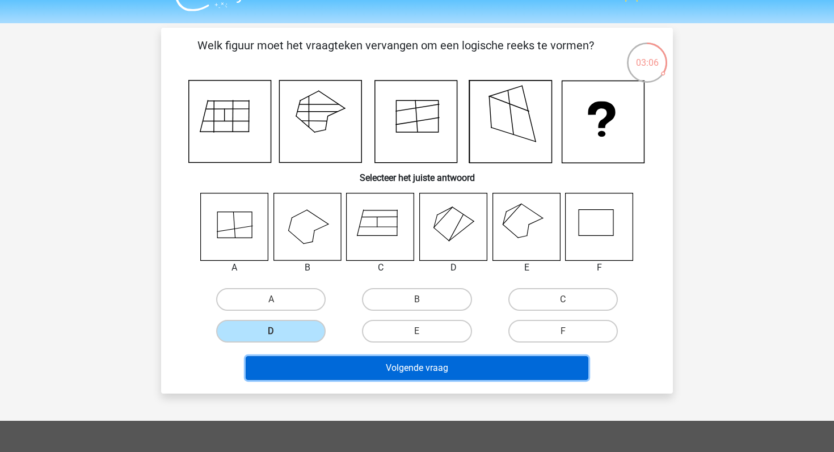
click at [315, 361] on button "Volgende vraag" at bounding box center [417, 368] width 343 height 24
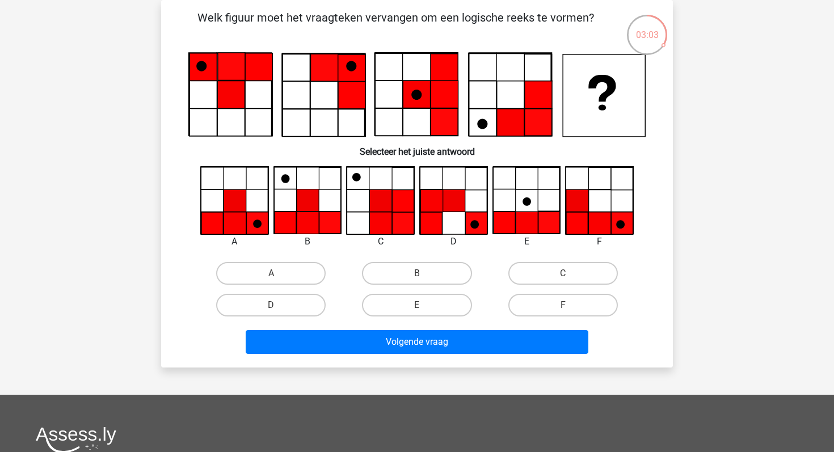
scroll to position [44, 0]
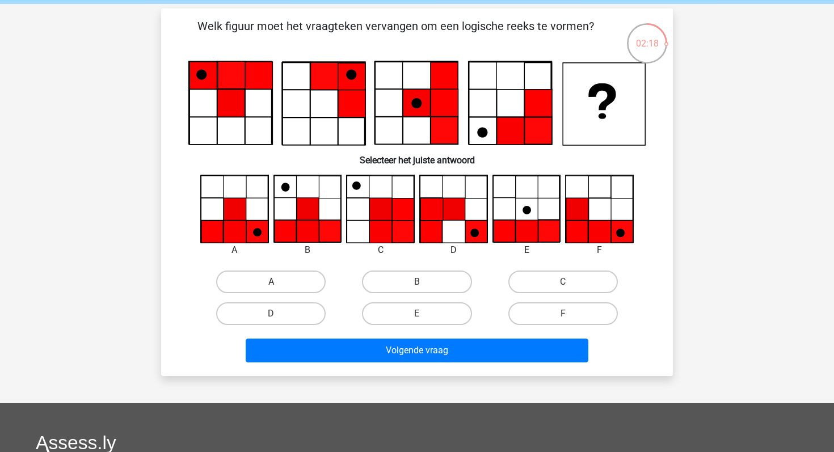
click at [307, 272] on label "A" at bounding box center [270, 282] width 109 height 23
click at [279, 282] on input "A" at bounding box center [274, 285] width 7 height 7
radio input "true"
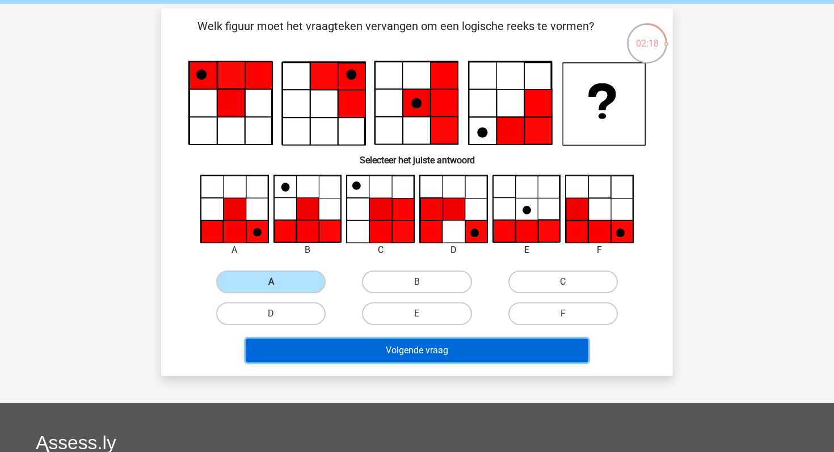
click at [343, 344] on button "Volgende vraag" at bounding box center [417, 351] width 343 height 24
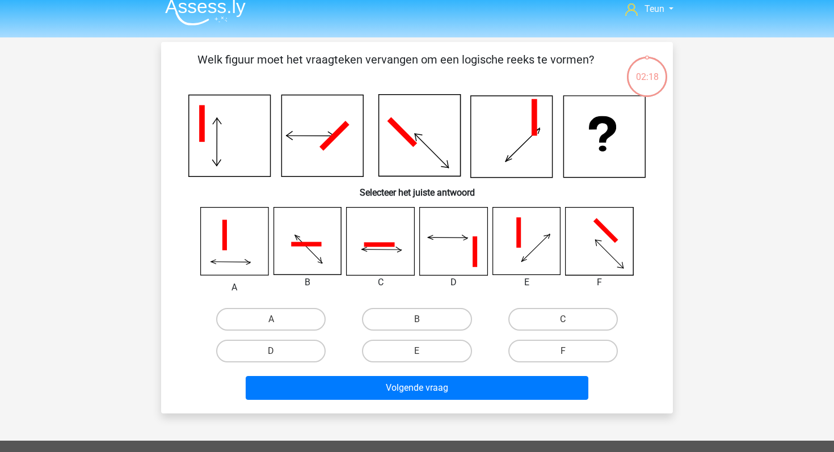
scroll to position [0, 0]
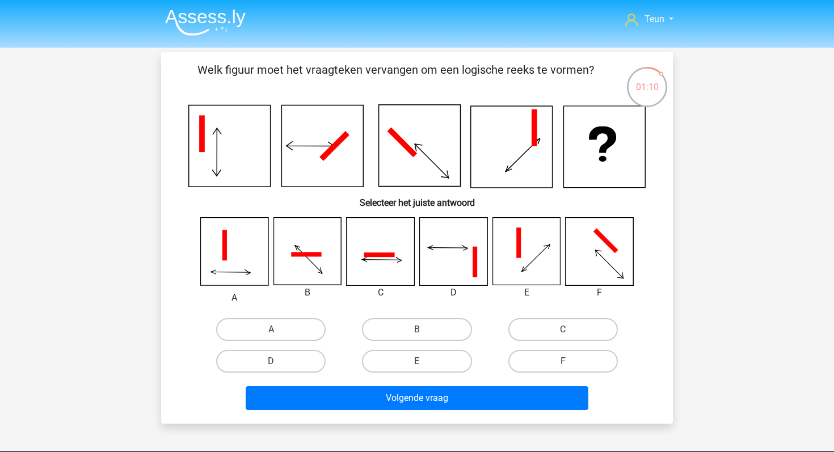
click at [277, 364] on input "D" at bounding box center [274, 364] width 7 height 7
radio input "true"
click at [341, 385] on div "Volgende vraag" at bounding box center [416, 395] width 475 height 37
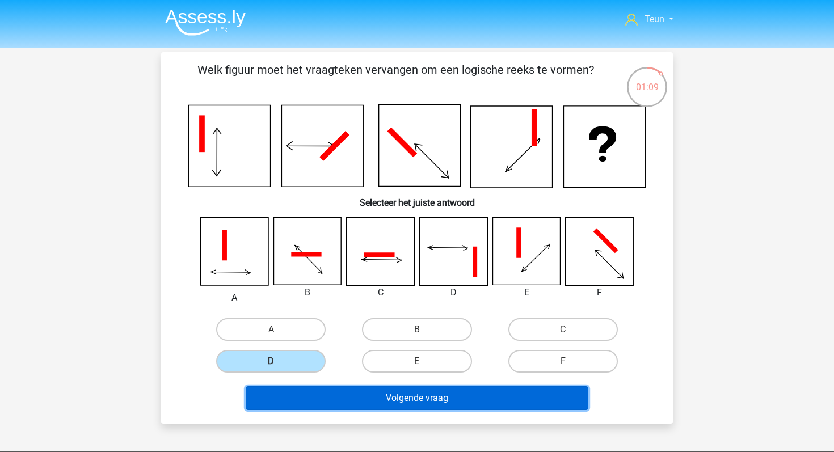
click at [343, 387] on button "Volgende vraag" at bounding box center [417, 398] width 343 height 24
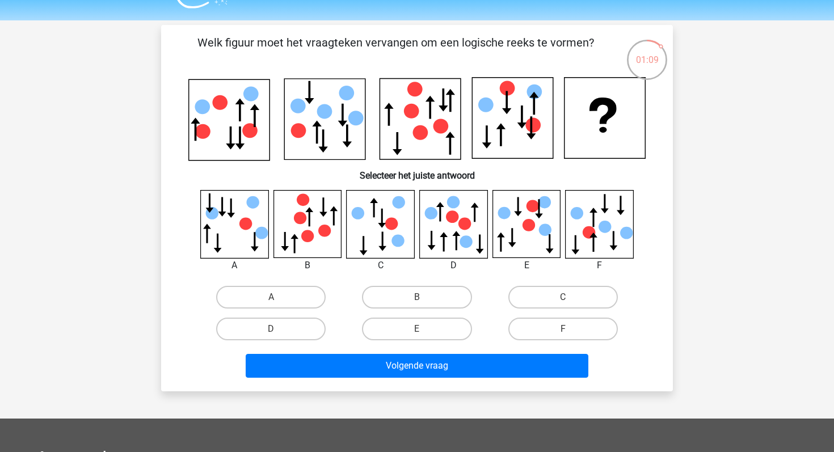
scroll to position [52, 0]
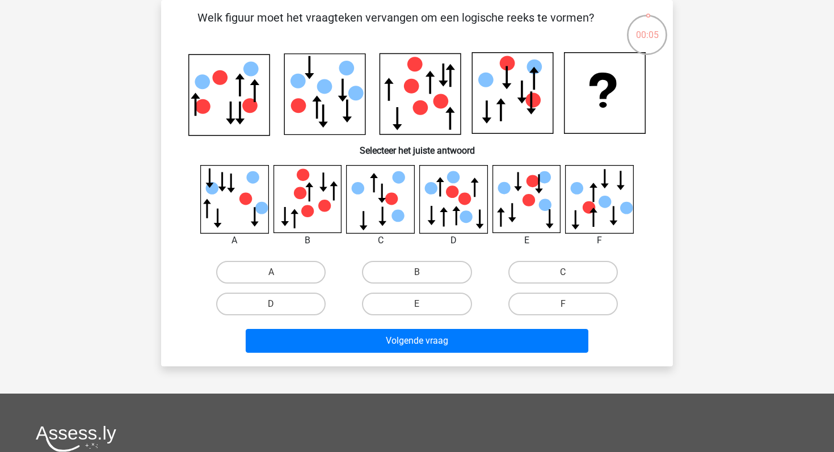
click at [313, 285] on div "A" at bounding box center [271, 272] width 146 height 32
click at [313, 303] on label "D" at bounding box center [270, 304] width 109 height 23
click at [279, 304] on input "D" at bounding box center [274, 307] width 7 height 7
radio input "true"
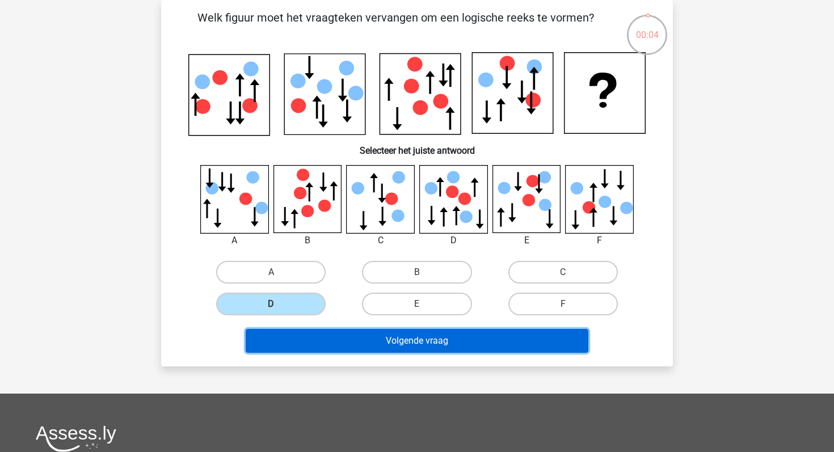
click at [339, 335] on button "Volgende vraag" at bounding box center [417, 341] width 343 height 24
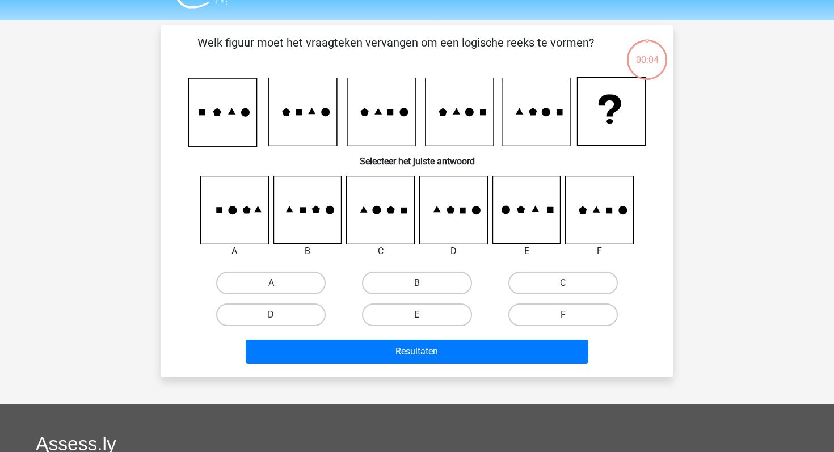
scroll to position [26, 0]
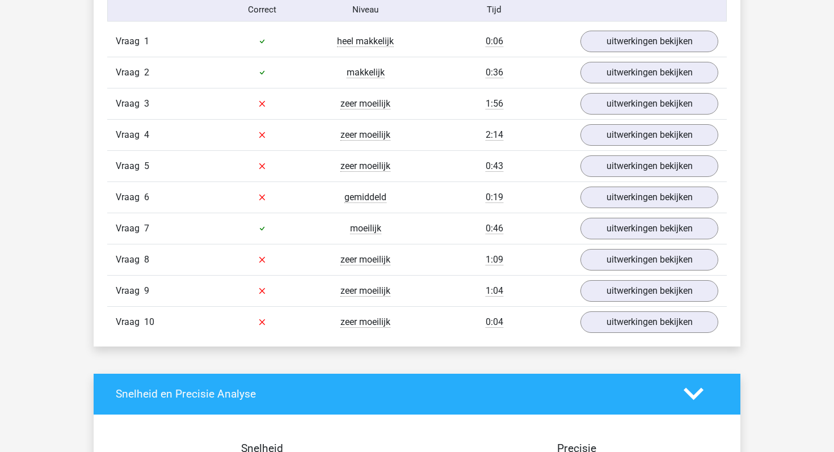
scroll to position [741, 0]
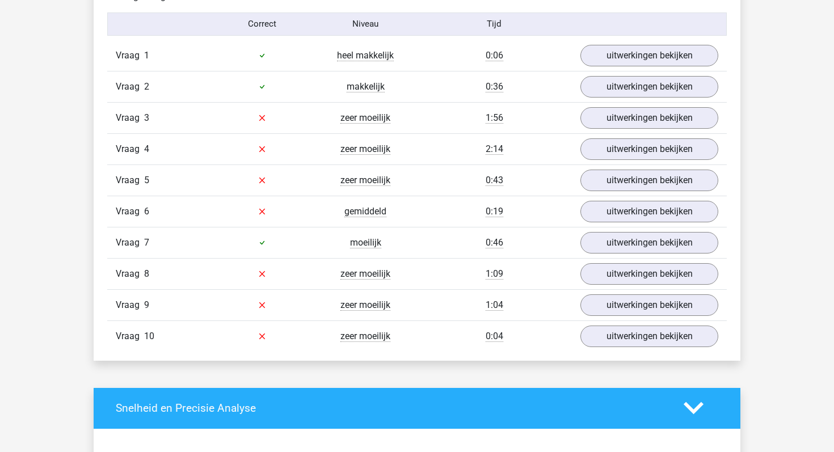
click at [581, 123] on div "uitwerkingen bekijken" at bounding box center [649, 118] width 155 height 22
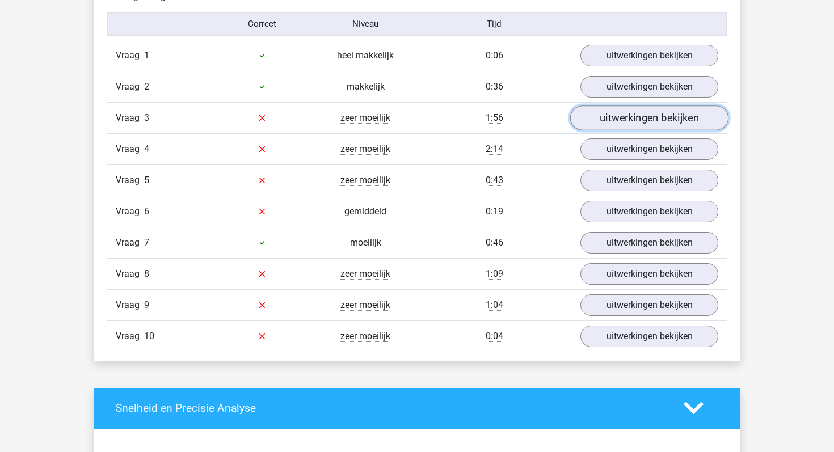
click at [588, 120] on link "uitwerkingen bekijken" at bounding box center [649, 118] width 158 height 25
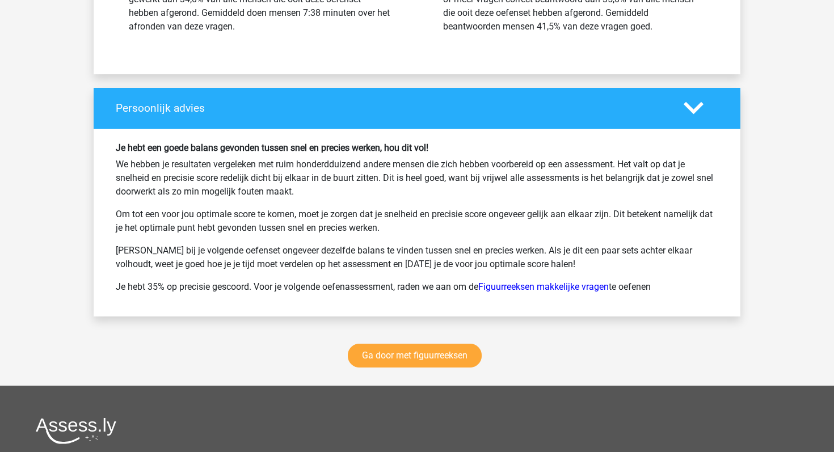
scroll to position [2181, 0]
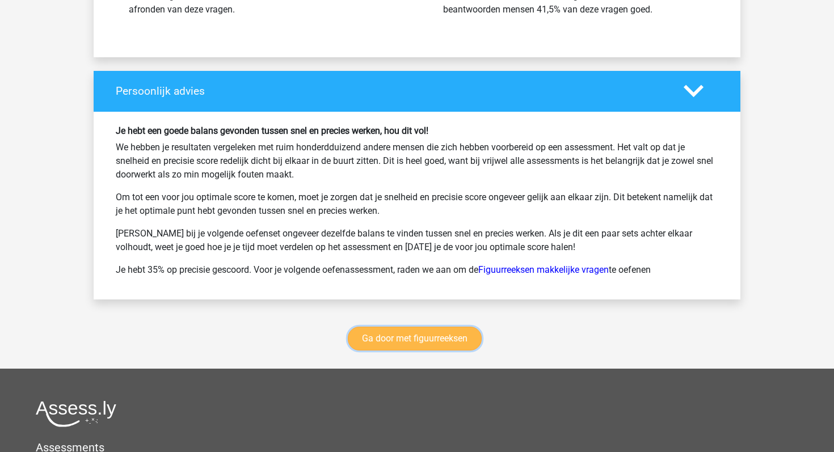
click at [416, 332] on link "Ga door met figuurreeksen" at bounding box center [415, 339] width 134 height 24
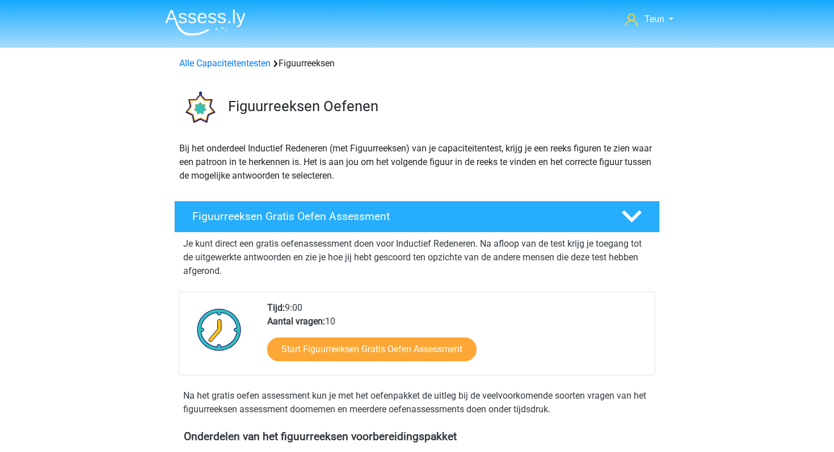
scroll to position [492, 0]
